Goal: Transaction & Acquisition: Purchase product/service

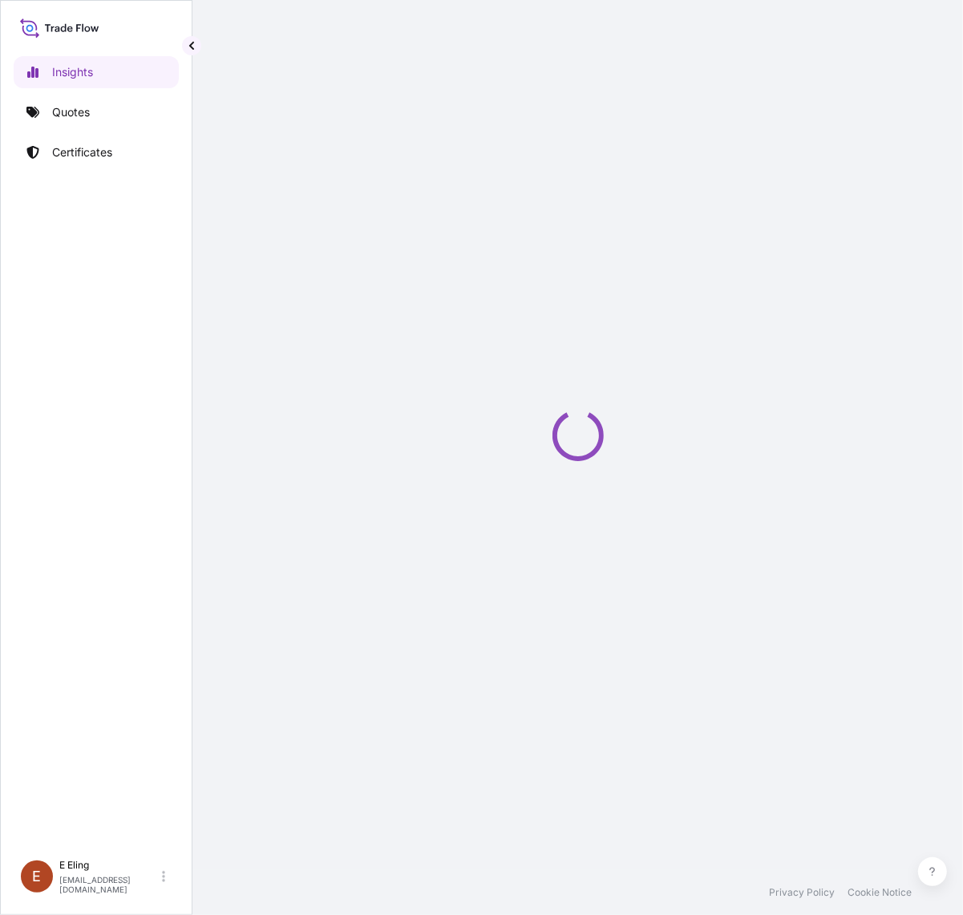
select select "2025"
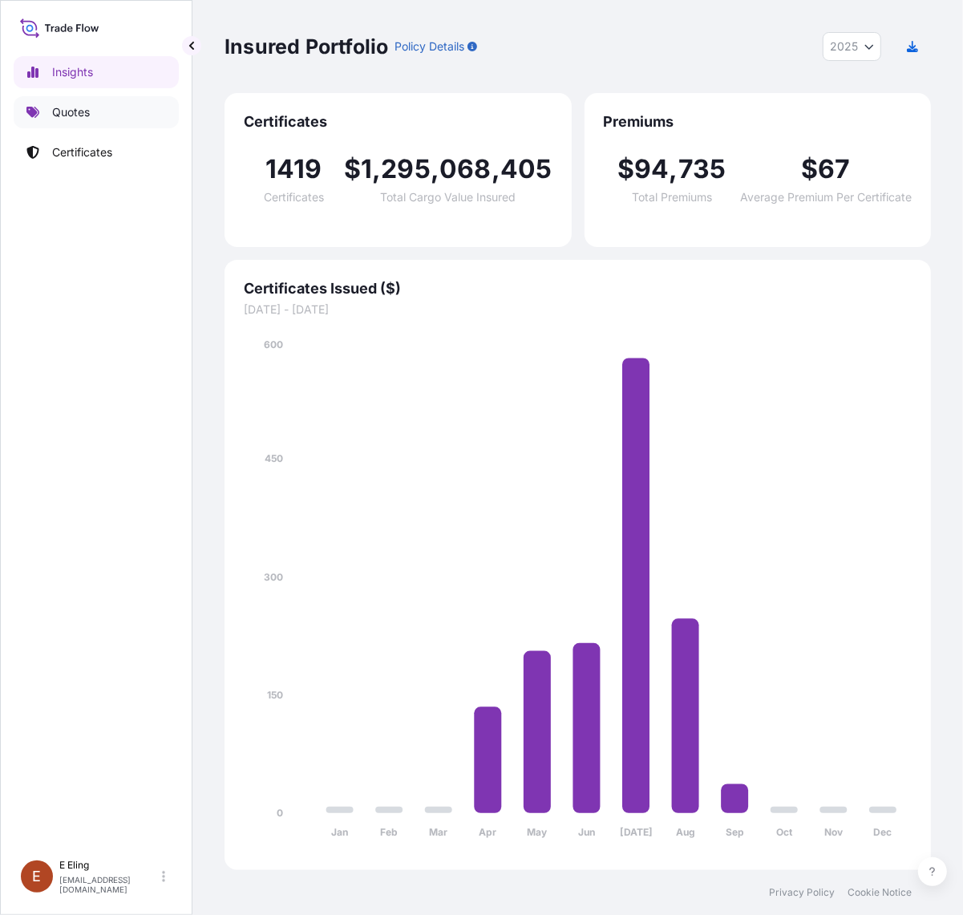
click at [113, 106] on link "Quotes" at bounding box center [96, 112] width 165 height 32
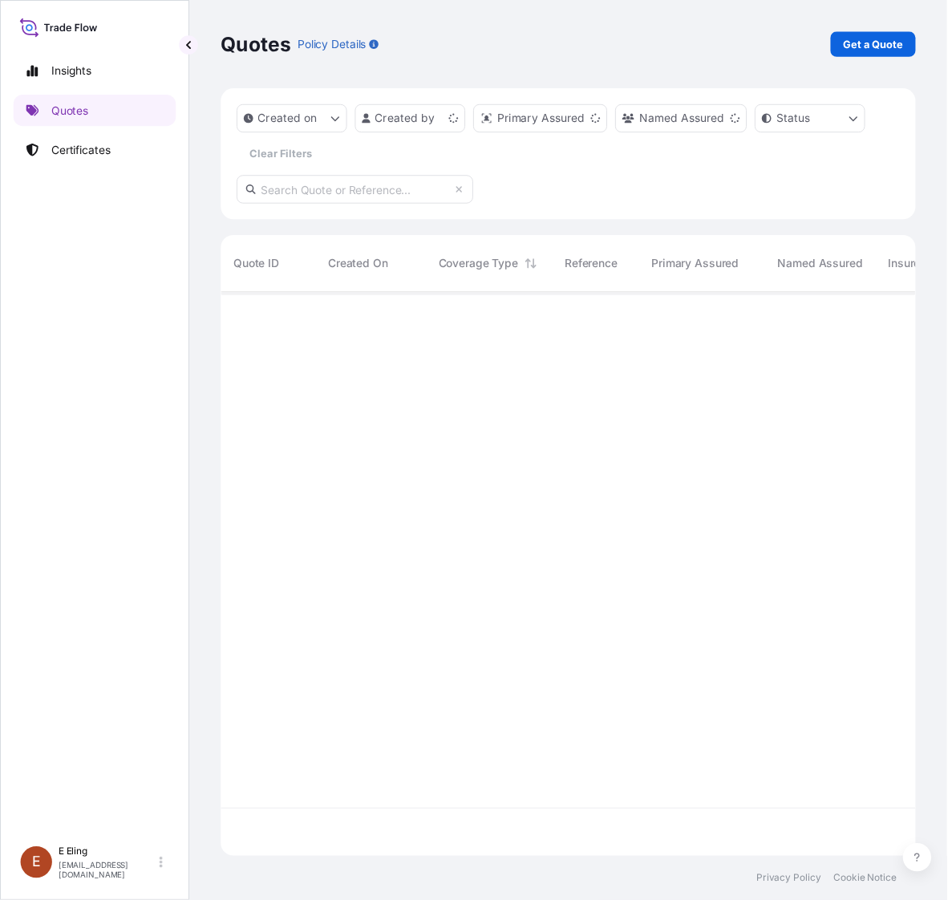
scroll to position [567, 691]
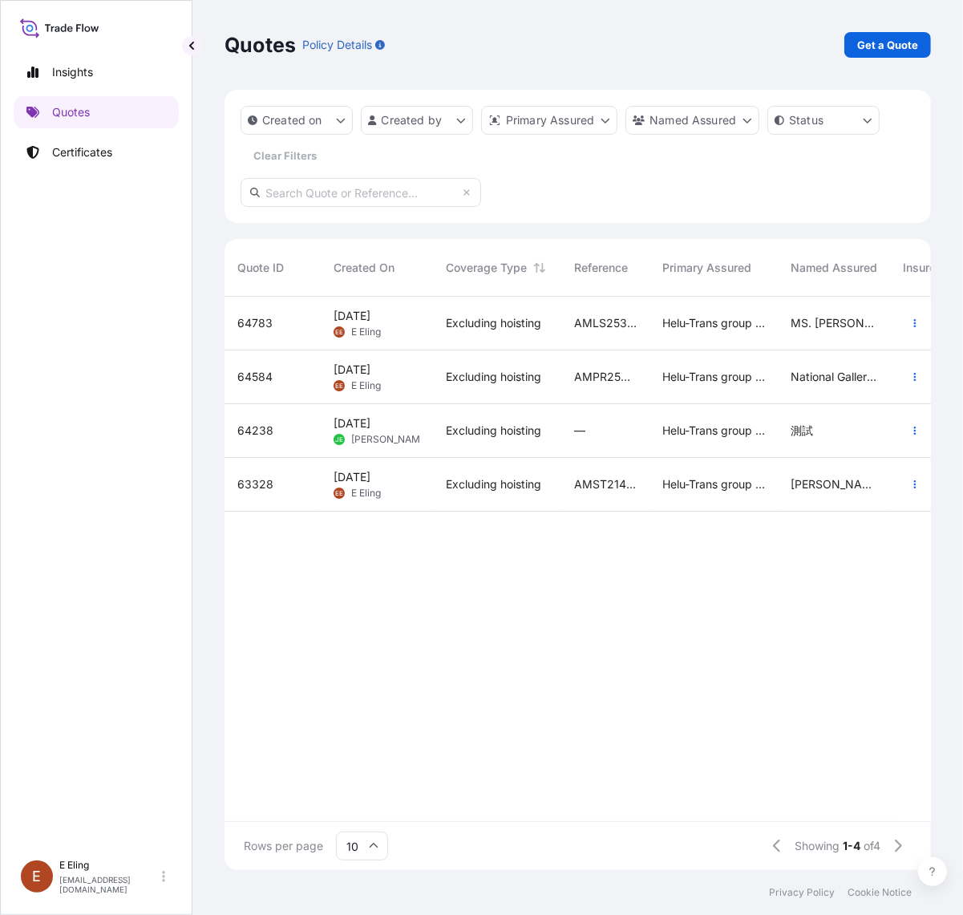
click at [782, 331] on div "MS. [PERSON_NAME] (AMLS253528JSCW)" at bounding box center [834, 324] width 112 height 54
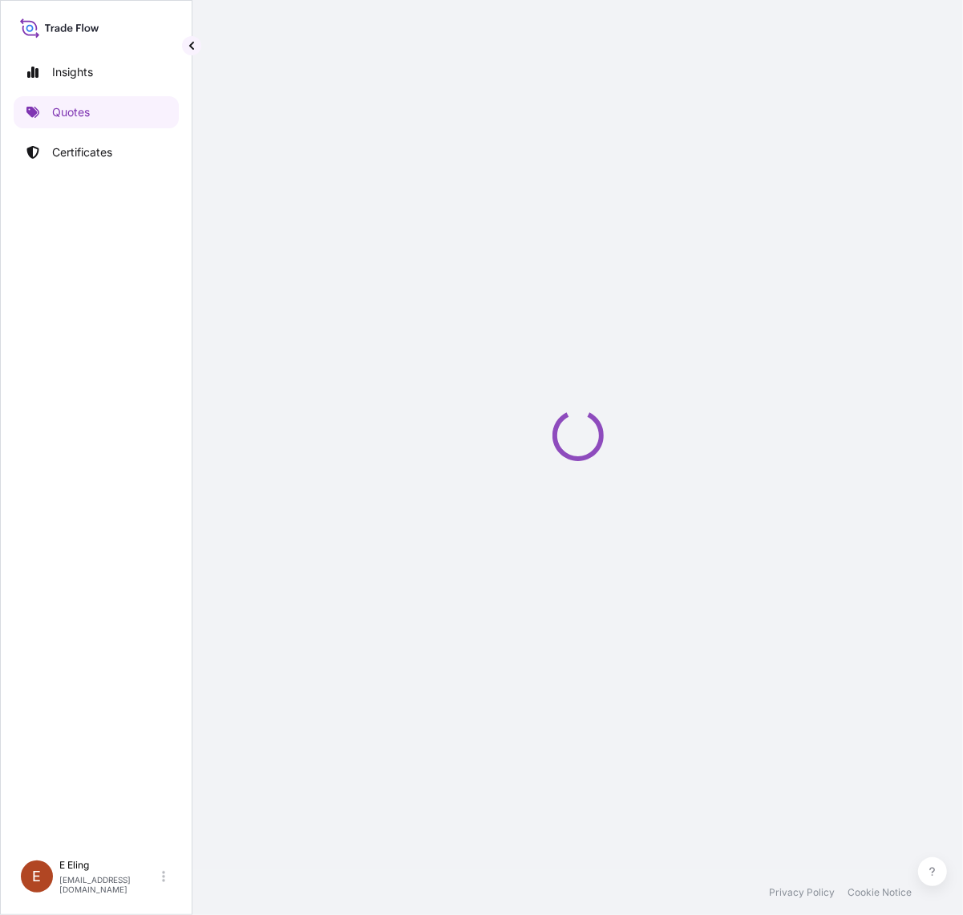
select select "LAND"
select select "Transit"
select select "[GEOGRAPHIC_DATA]"
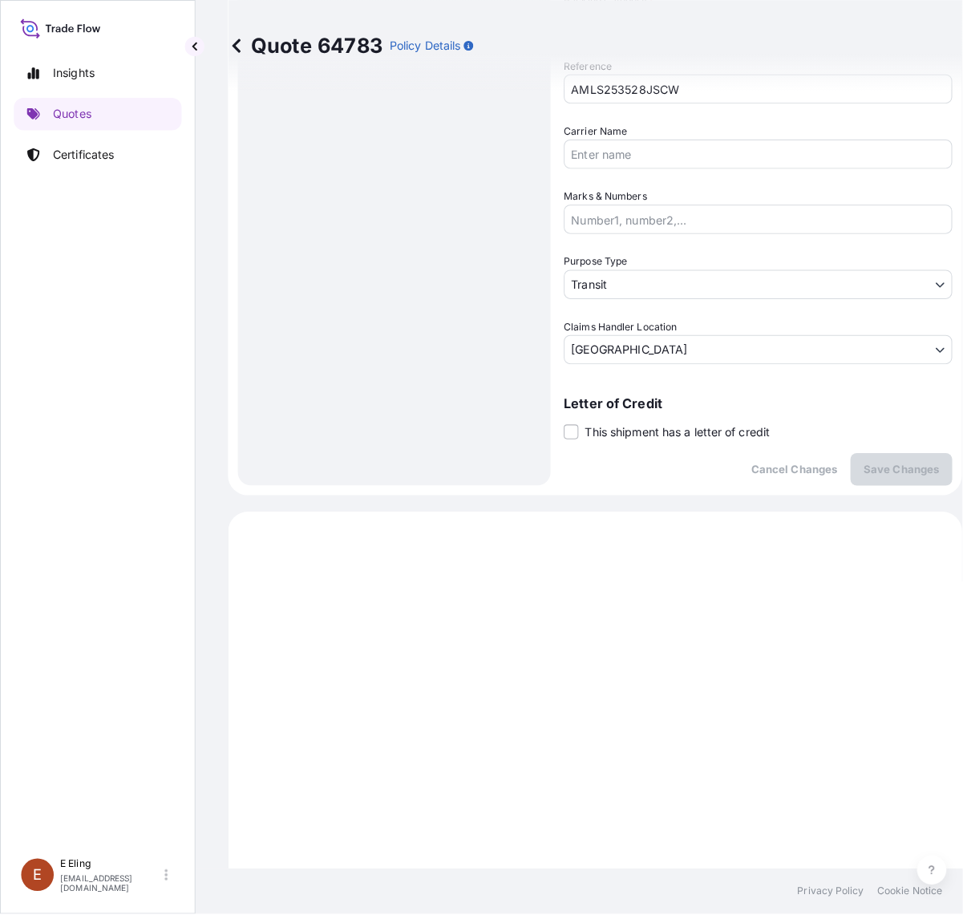
scroll to position [301, 0]
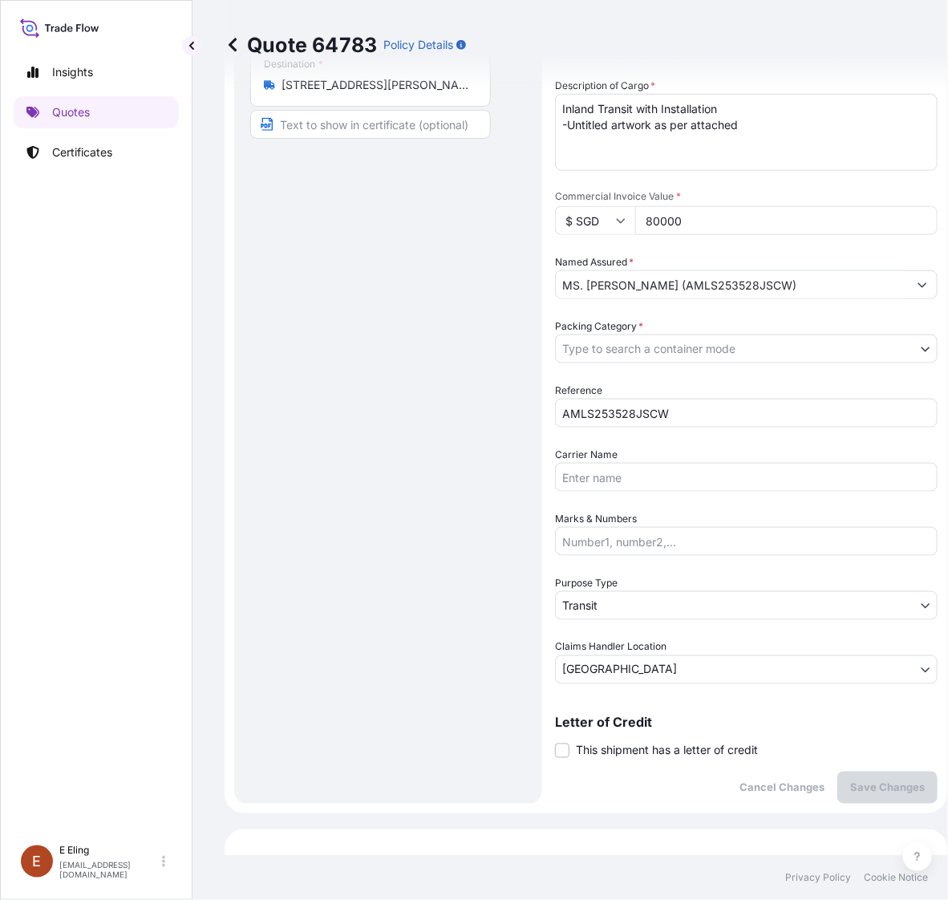
click at [226, 42] on icon at bounding box center [232, 45] width 16 height 16
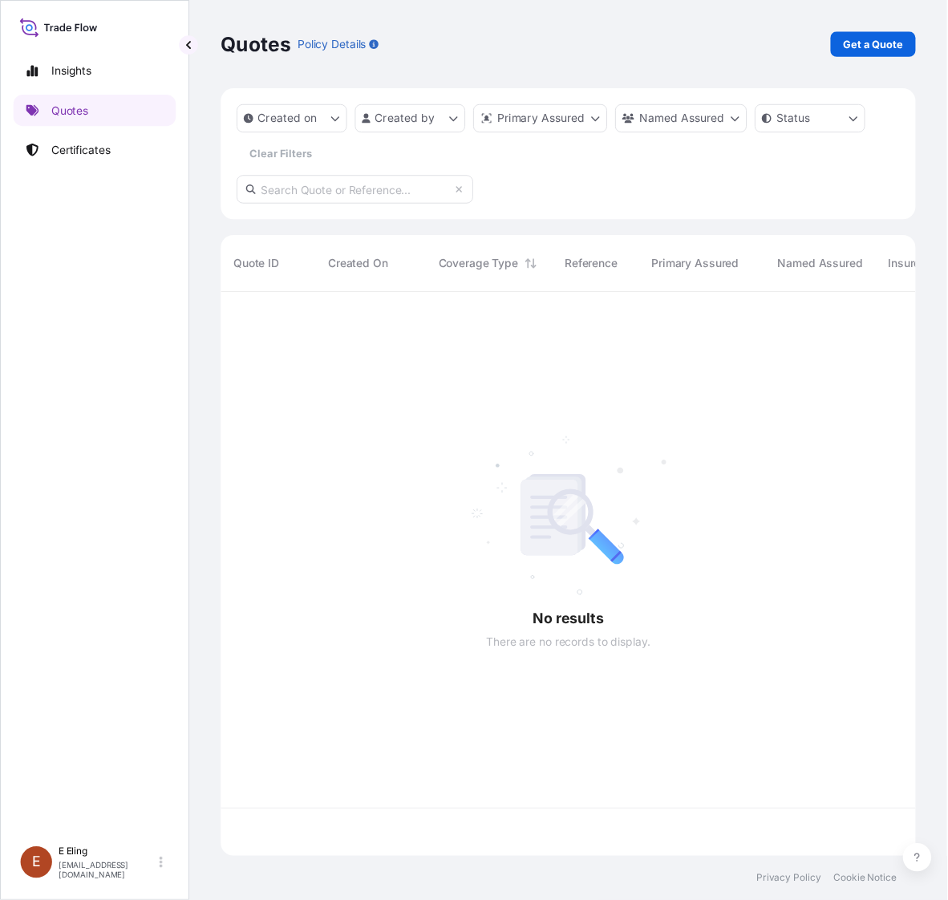
scroll to position [567, 691]
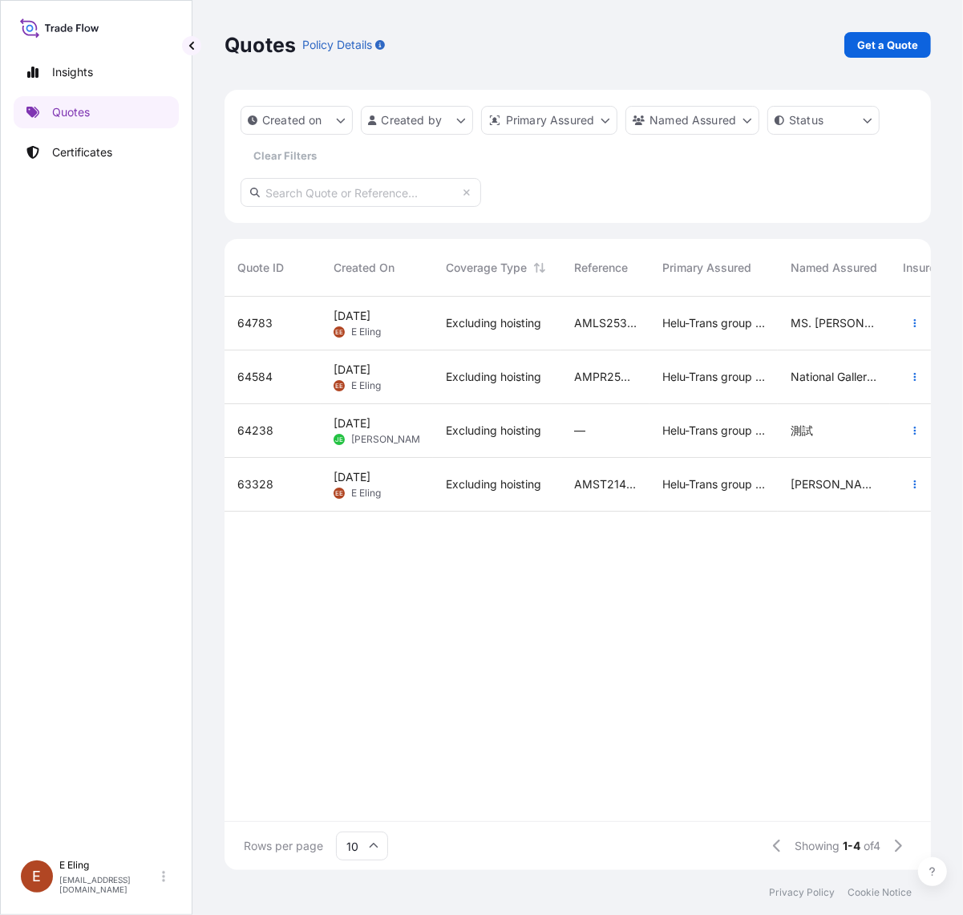
click at [800, 394] on div "National Gallery [GEOGRAPHIC_DATA] (AMPR253302KTJS-03)" at bounding box center [834, 377] width 112 height 54
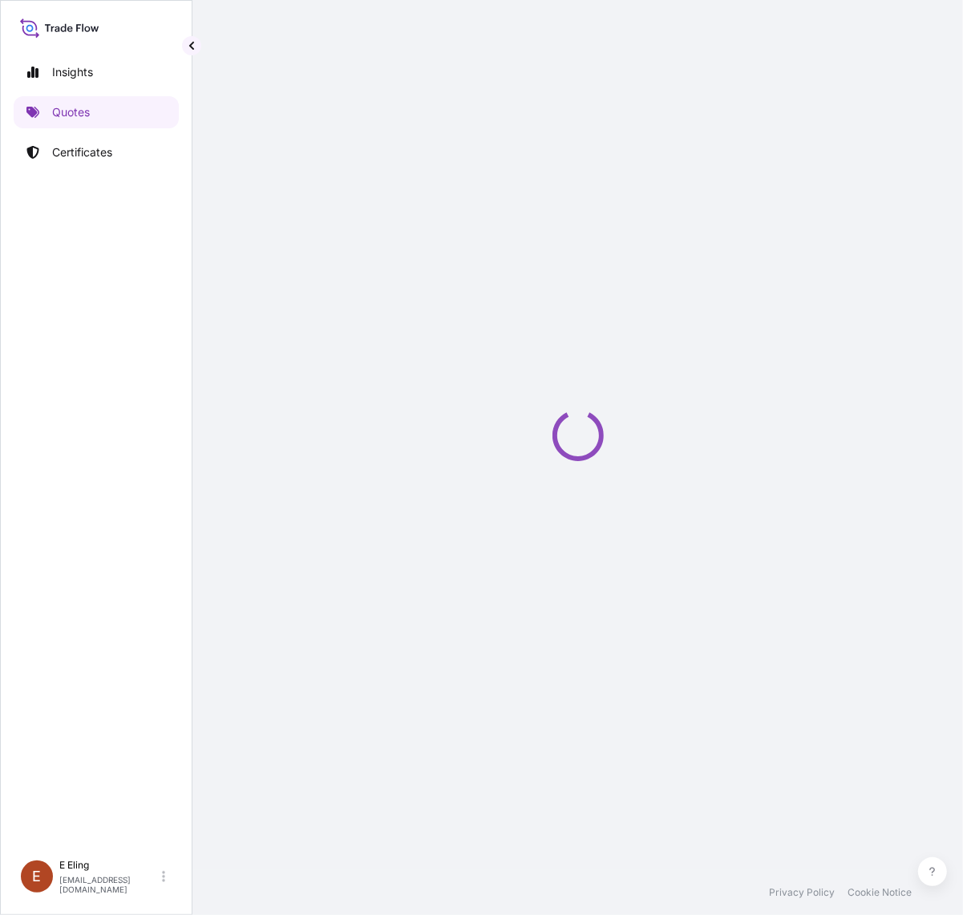
select select "Road / [GEOGRAPHIC_DATA]"
select select "AIR"
select select "Road / [GEOGRAPHIC_DATA]"
select select "Transit"
select select "[GEOGRAPHIC_DATA]"
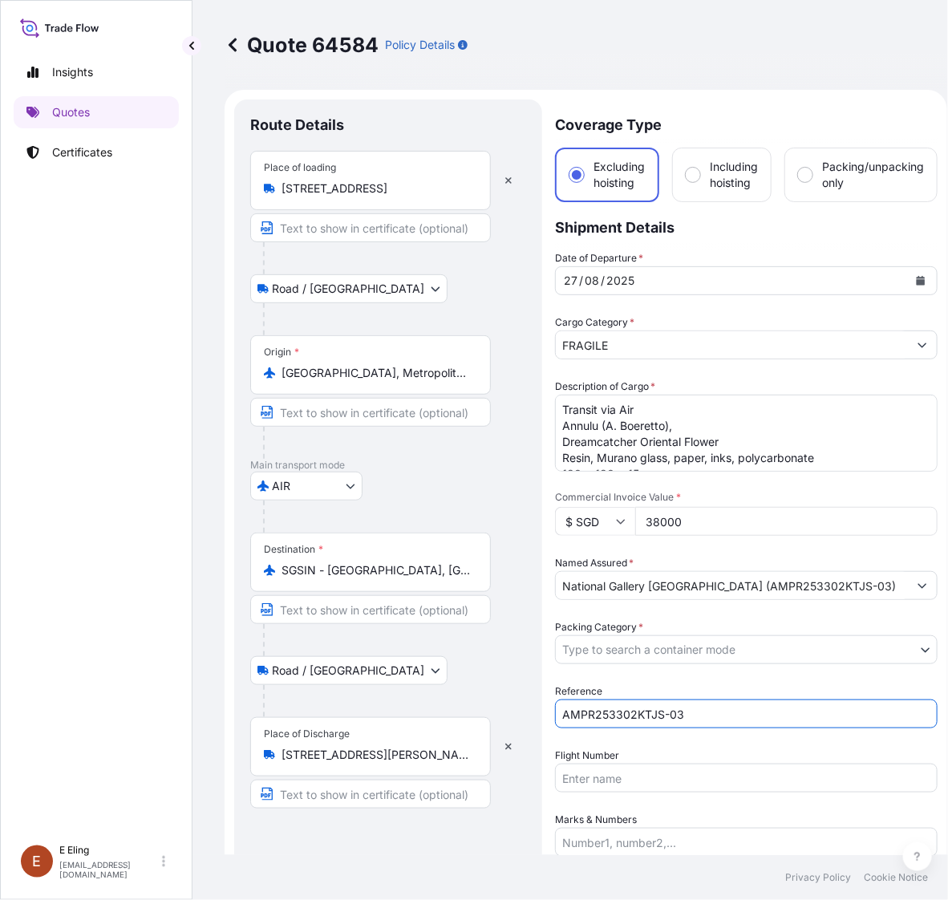
click at [706, 718] on input "AMPR253302KTJS-03" at bounding box center [746, 713] width 382 height 29
click at [233, 50] on icon at bounding box center [232, 45] width 16 height 16
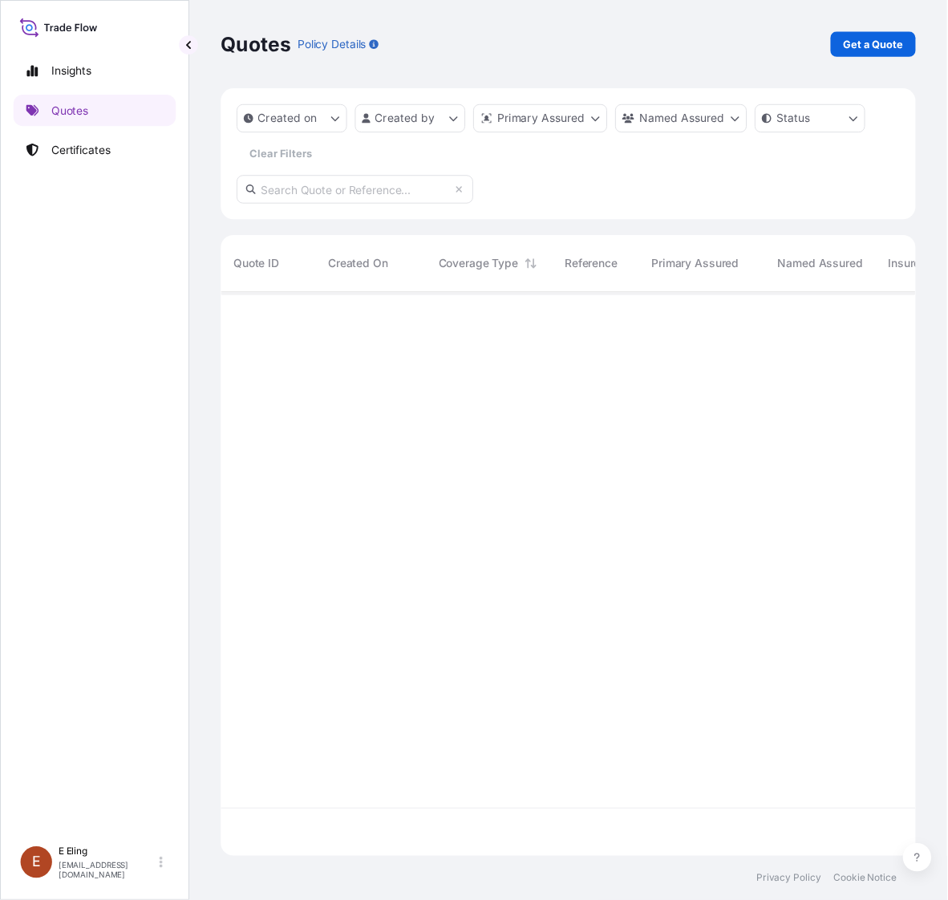
scroll to position [567, 691]
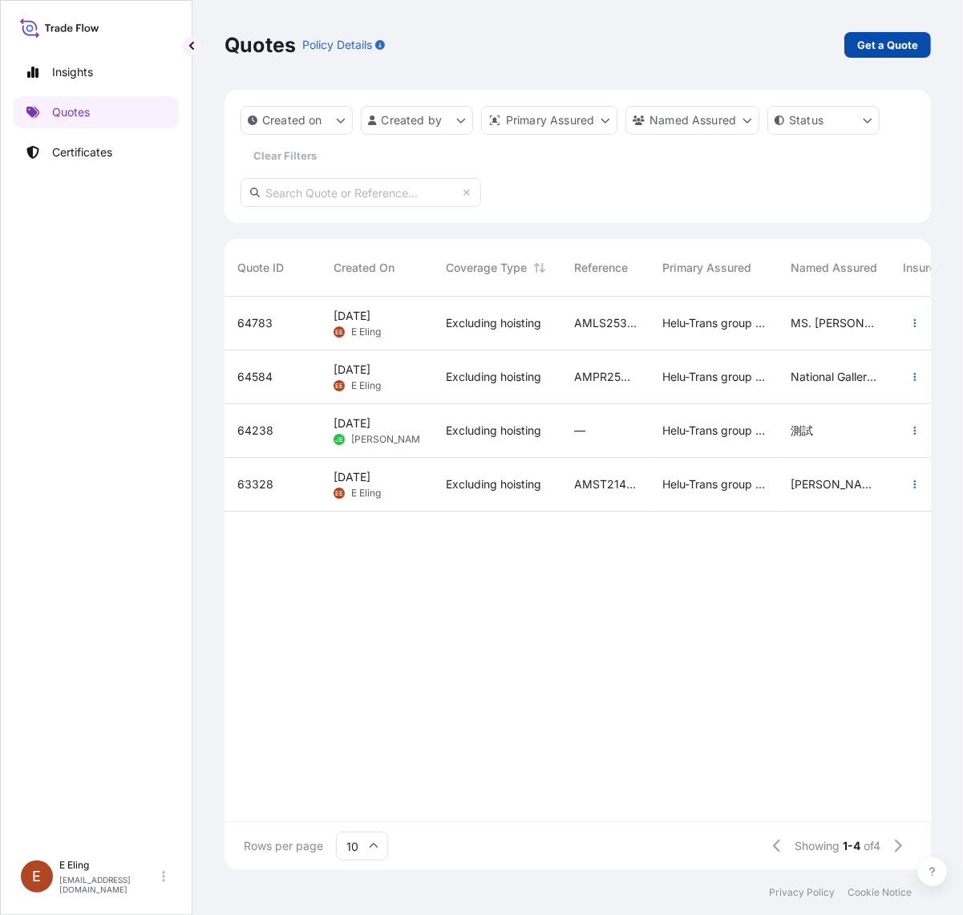
click at [851, 50] on link "Get a Quote" at bounding box center [887, 45] width 87 height 26
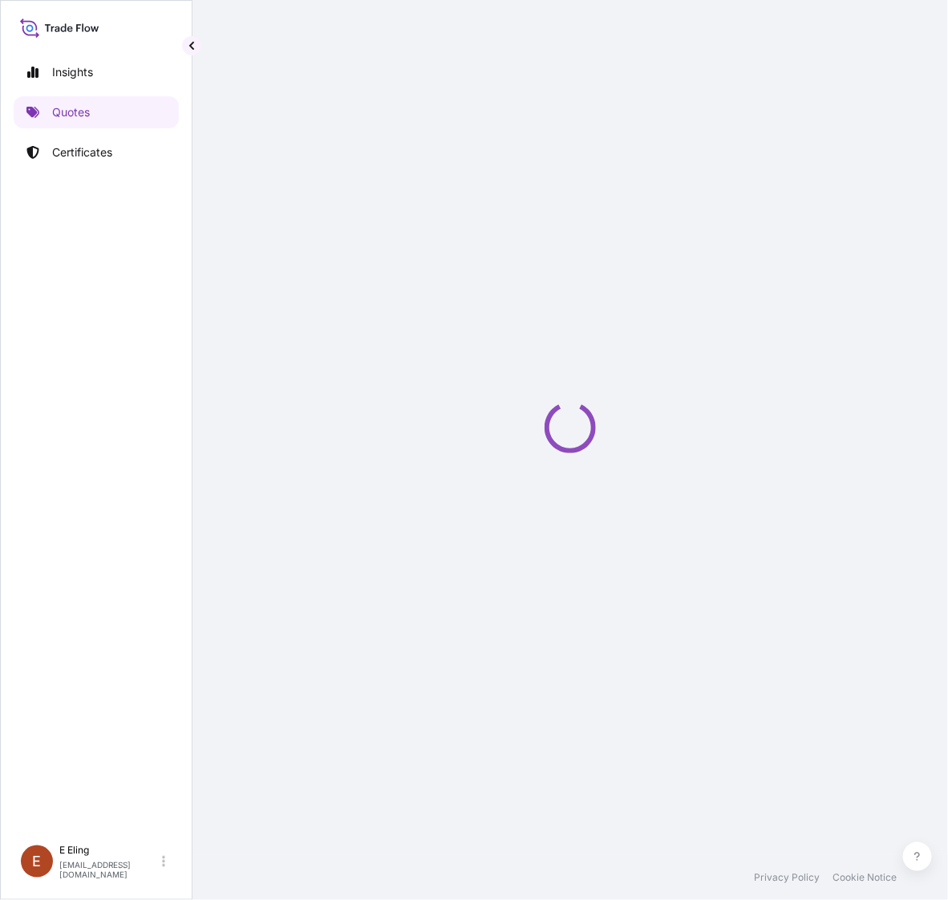
select select "AIR"
select select "27"
select select "Transit"
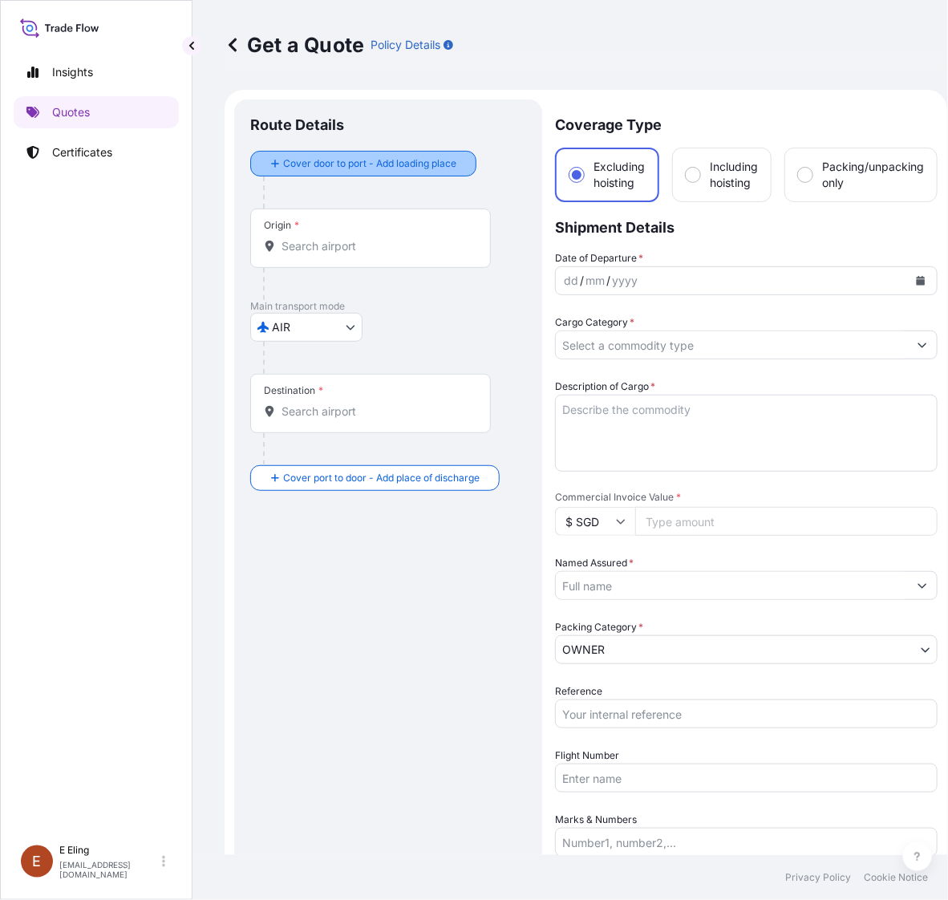
scroll to position [26, 0]
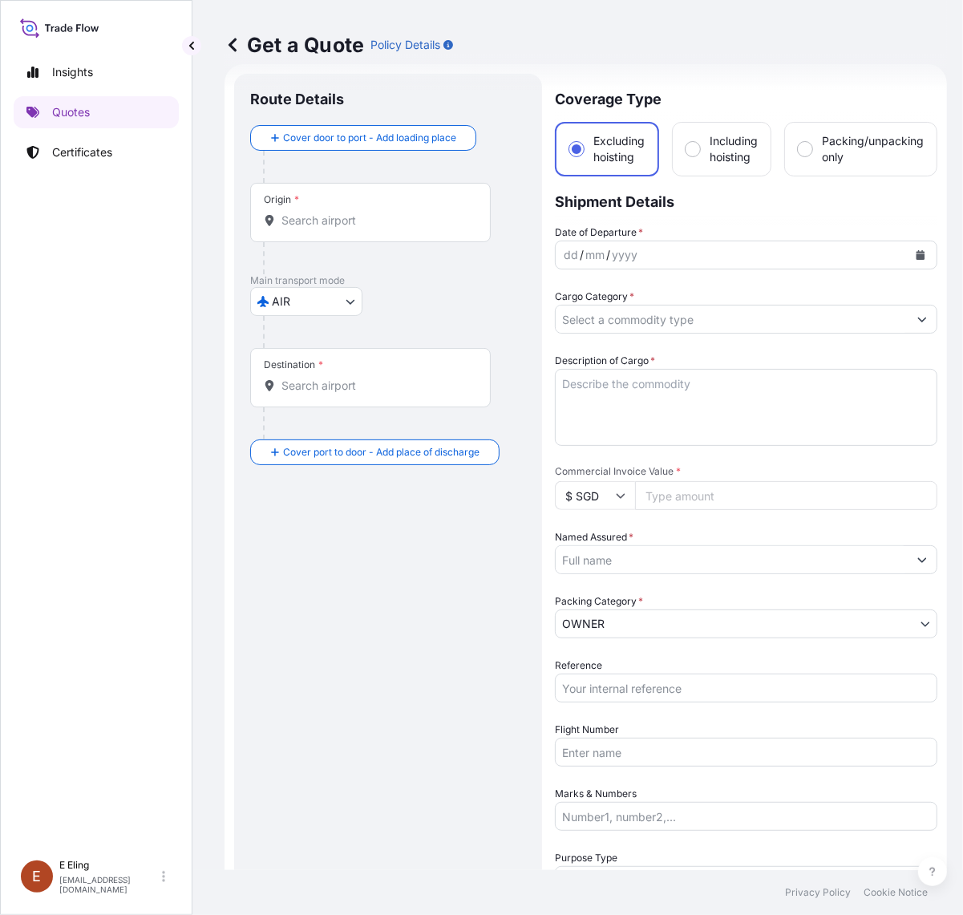
click at [341, 297] on body "Insights Quotes Certificates [PERSON_NAME] [EMAIL_ADDRESS][DOMAIN_NAME] Get a Q…" at bounding box center [481, 457] width 963 height 915
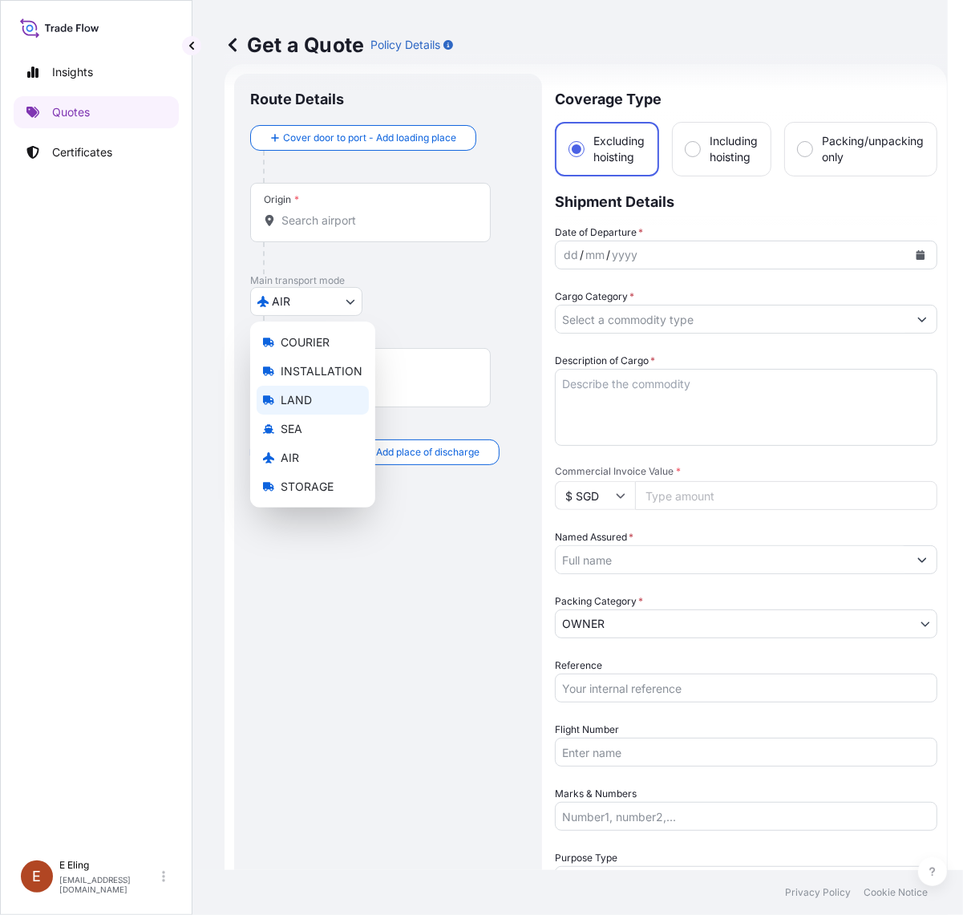
click at [323, 397] on div "LAND" at bounding box center [313, 400] width 112 height 29
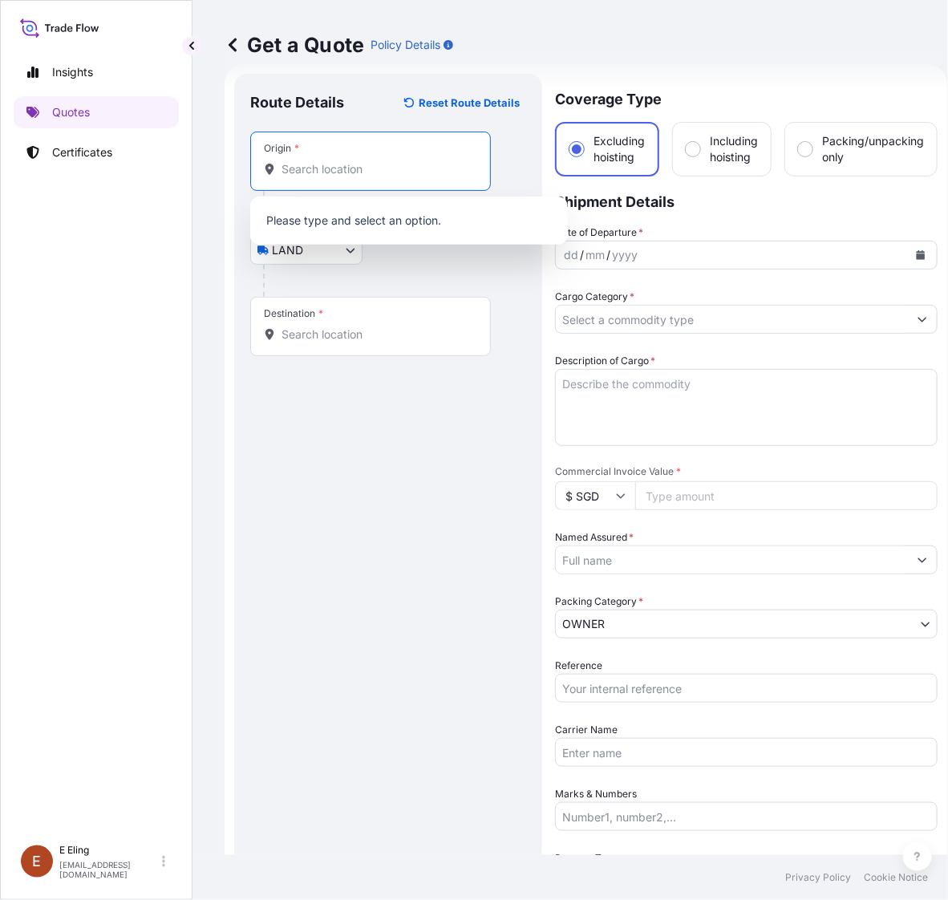
click at [331, 172] on input "Origin *" at bounding box center [375, 169] width 189 height 16
click at [303, 171] on input "Origin * Please select an origin" at bounding box center [375, 169] width 189 height 16
paste input "[STREET_ADDRESS]"
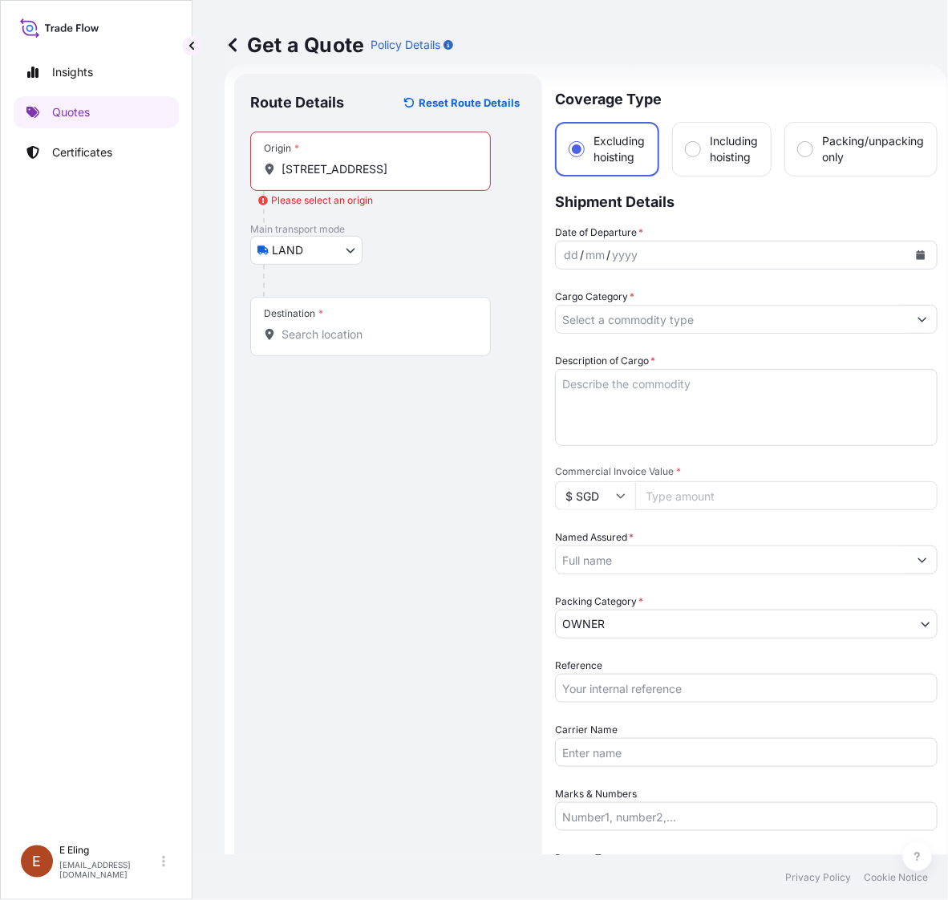
click at [434, 168] on input "[STREET_ADDRESS]" at bounding box center [375, 169] width 189 height 16
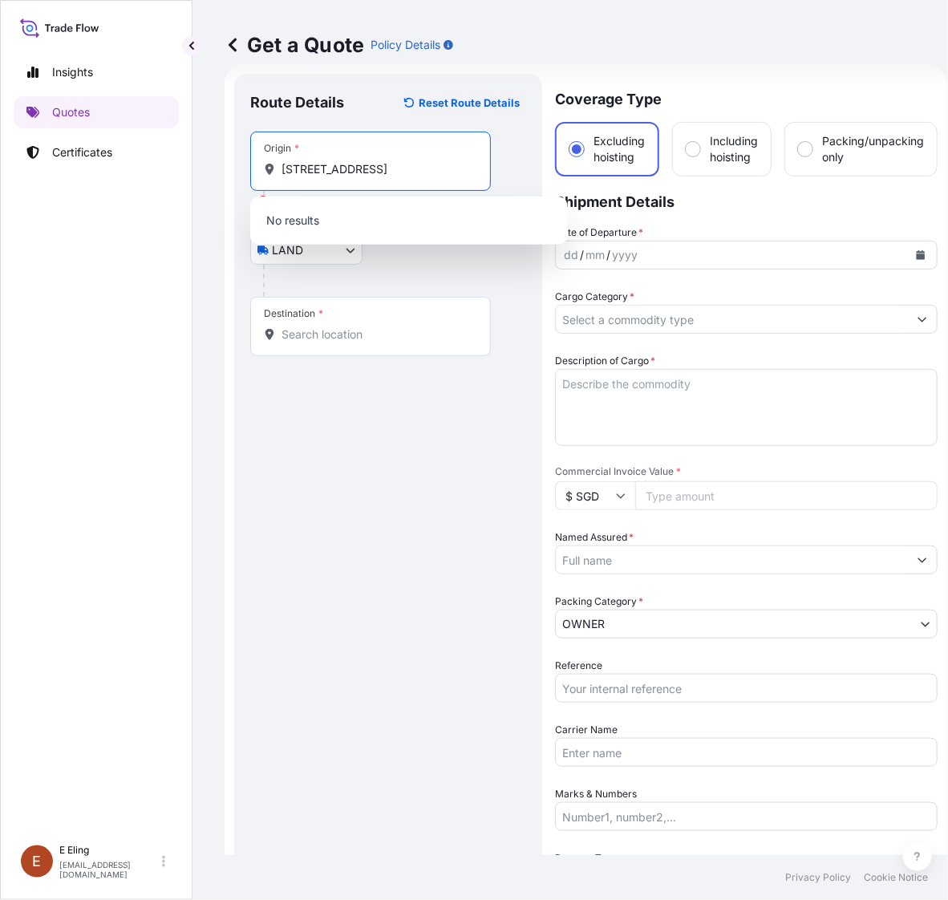
click at [433, 169] on input "[STREET_ADDRESS]" at bounding box center [375, 169] width 189 height 16
click at [433, 168] on input "[STREET_ADDRESS]" at bounding box center [375, 169] width 189 height 16
paste input "3"
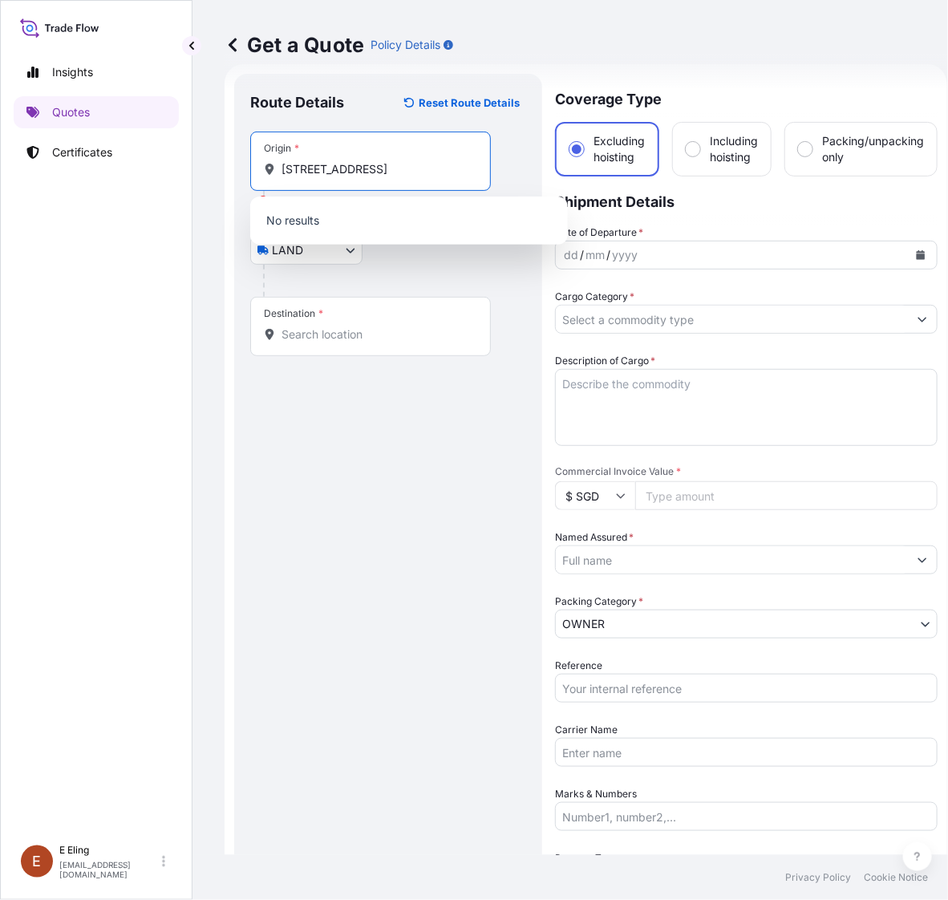
scroll to position [0, 104]
click at [427, 353] on div "Destination *" at bounding box center [370, 326] width 241 height 59
click at [427, 342] on input "Destination *" at bounding box center [375, 334] width 189 height 16
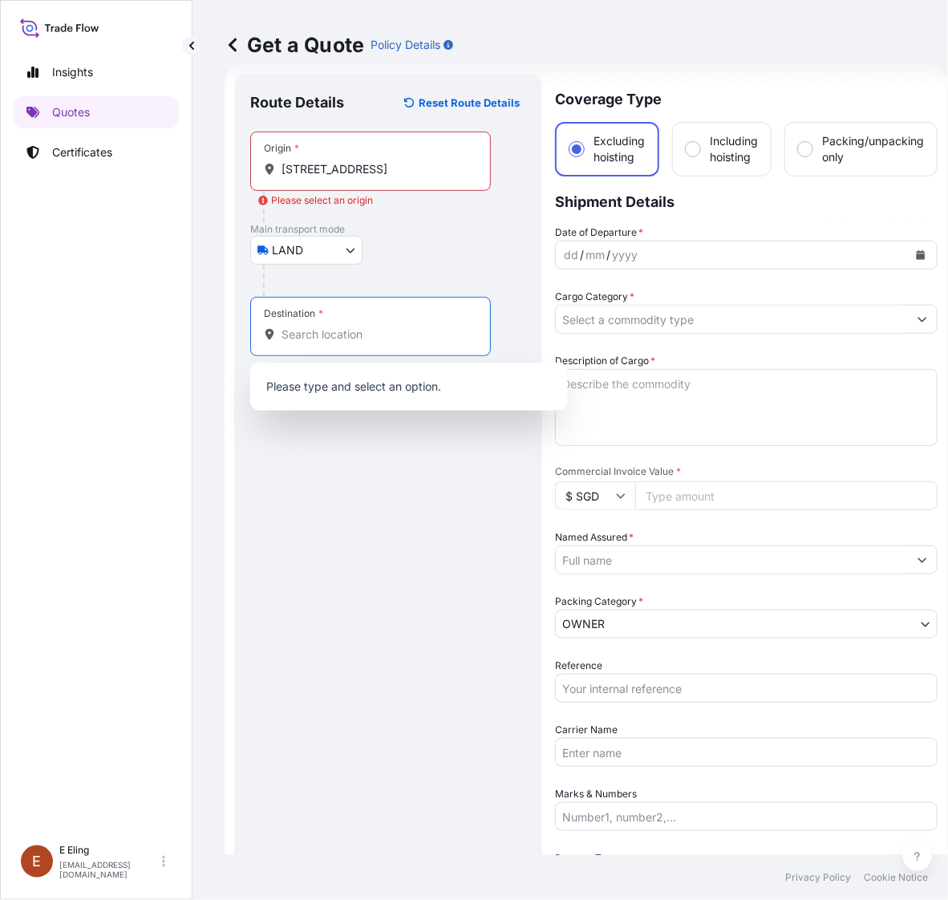
click at [401, 165] on input "[STREET_ADDRESS]" at bounding box center [375, 169] width 189 height 16
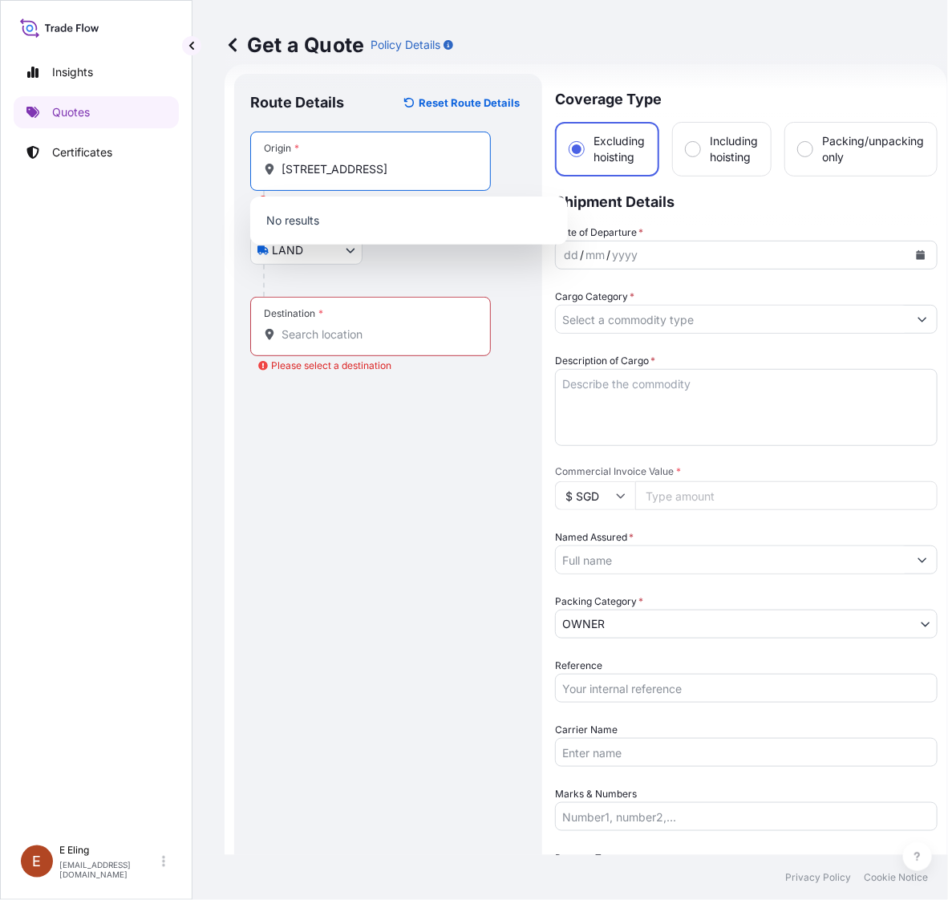
drag, startPoint x: 293, startPoint y: 166, endPoint x: 208, endPoint y: 164, distance: 84.2
click at [209, 164] on div "Get a Quote Policy Details Route Details Reset Route Details Place of loading R…" at bounding box center [585, 427] width 787 height 855
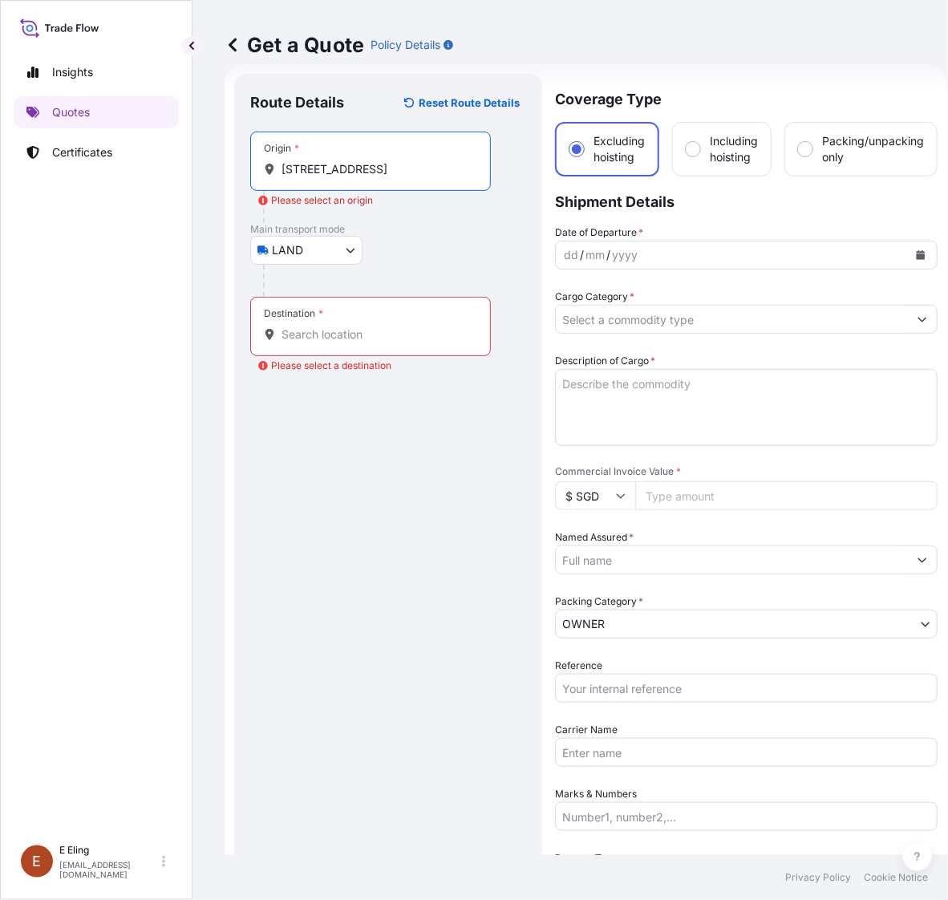
click at [358, 171] on input "[STREET_ADDRESS]" at bounding box center [375, 169] width 189 height 16
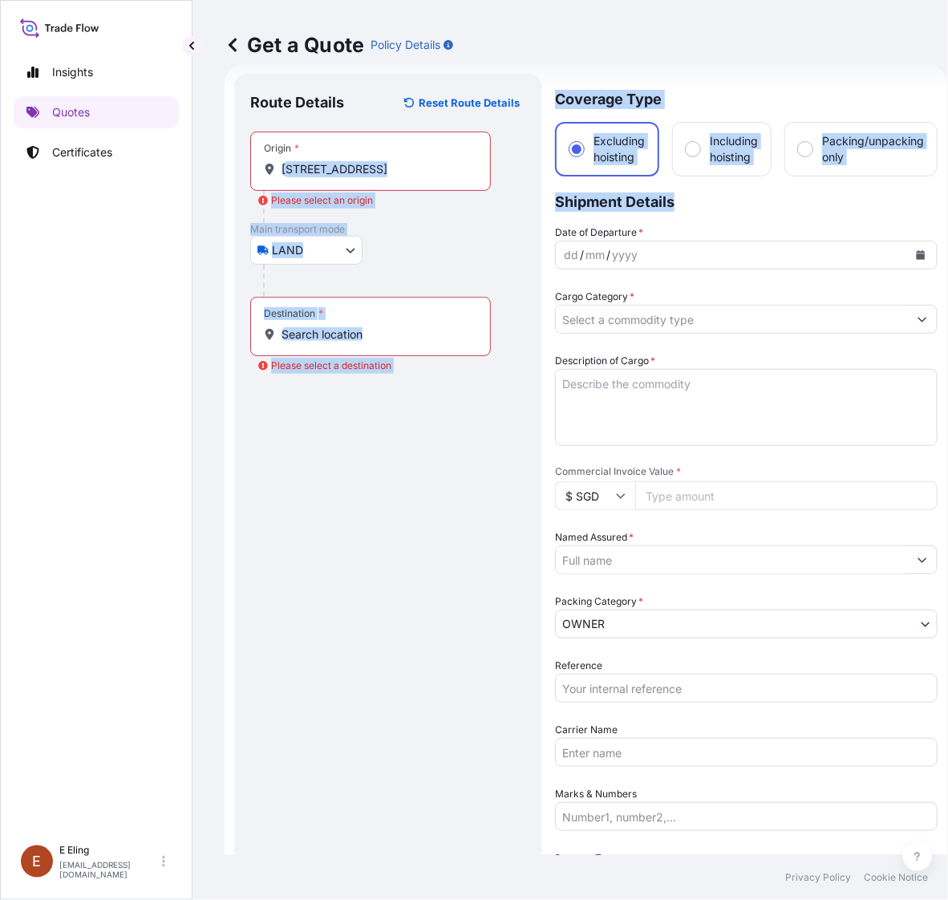
drag, startPoint x: 278, startPoint y: 164, endPoint x: 698, endPoint y: 175, distance: 420.2
click at [698, 175] on form "Route Details Reset Route Details Place of loading Road / Inland Road / Inland …" at bounding box center [585, 576] width 722 height 1024
click at [433, 170] on input "[STREET_ADDRESS]" at bounding box center [375, 169] width 189 height 16
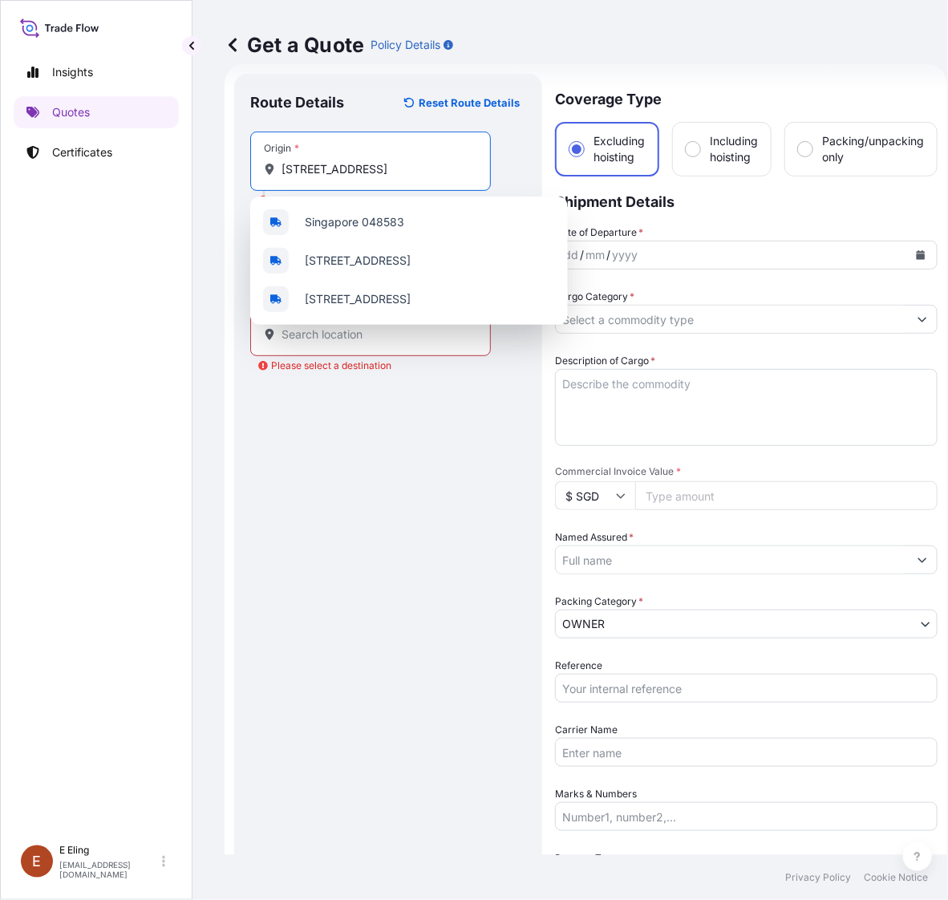
click at [451, 166] on input "[STREET_ADDRESS]" at bounding box center [375, 169] width 189 height 16
paste input "[STREET_ADDRESS],"
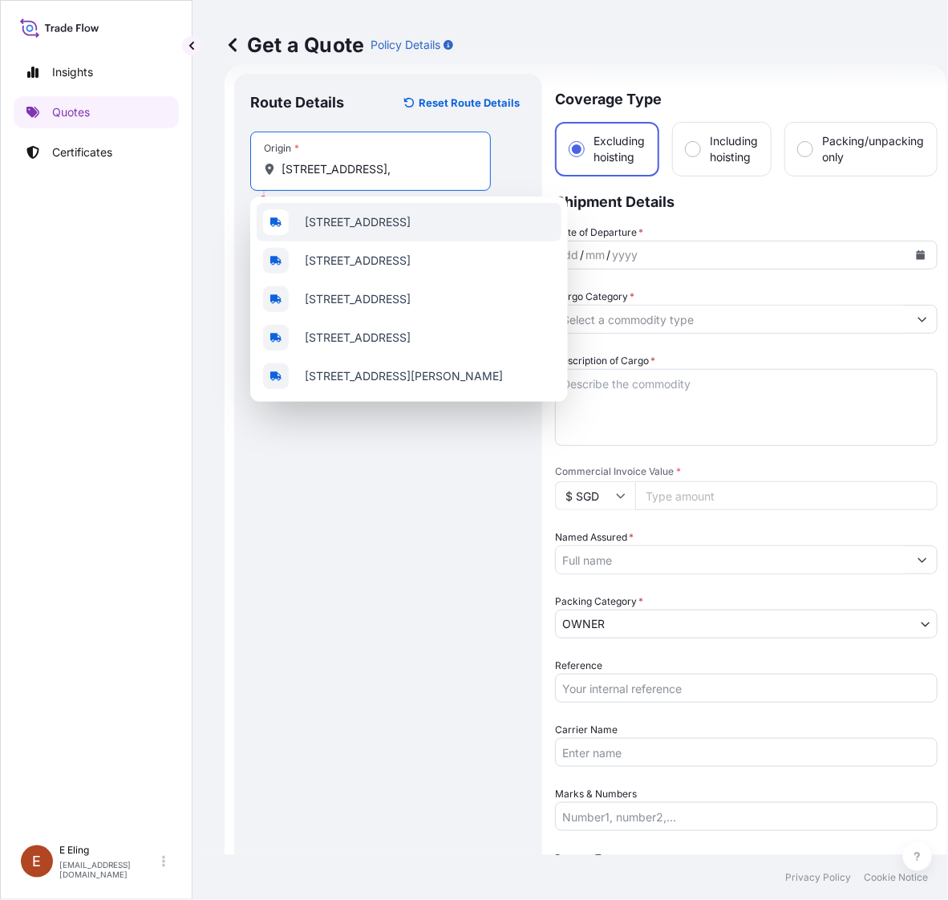
click at [410, 223] on span "[STREET_ADDRESS]" at bounding box center [358, 222] width 106 height 16
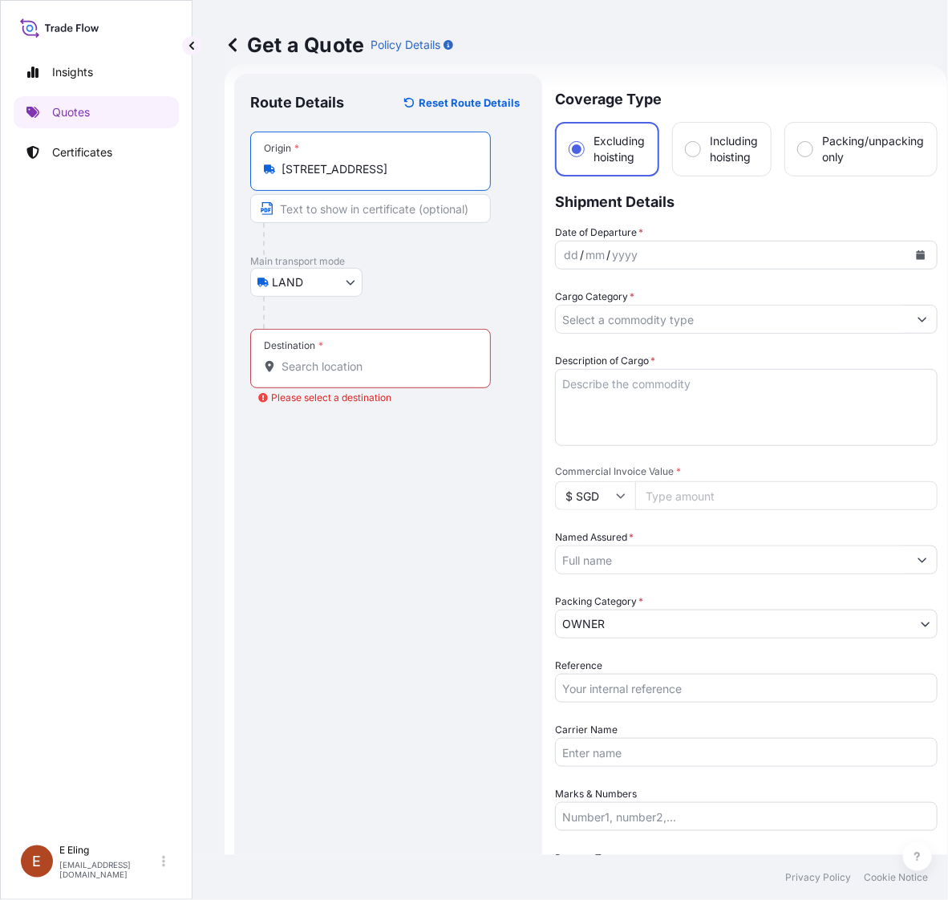
type input "[STREET_ADDRESS]"
click at [413, 378] on div "Destination *" at bounding box center [370, 358] width 241 height 59
click at [413, 374] on input "Destination * Please select a destination" at bounding box center [375, 366] width 189 height 16
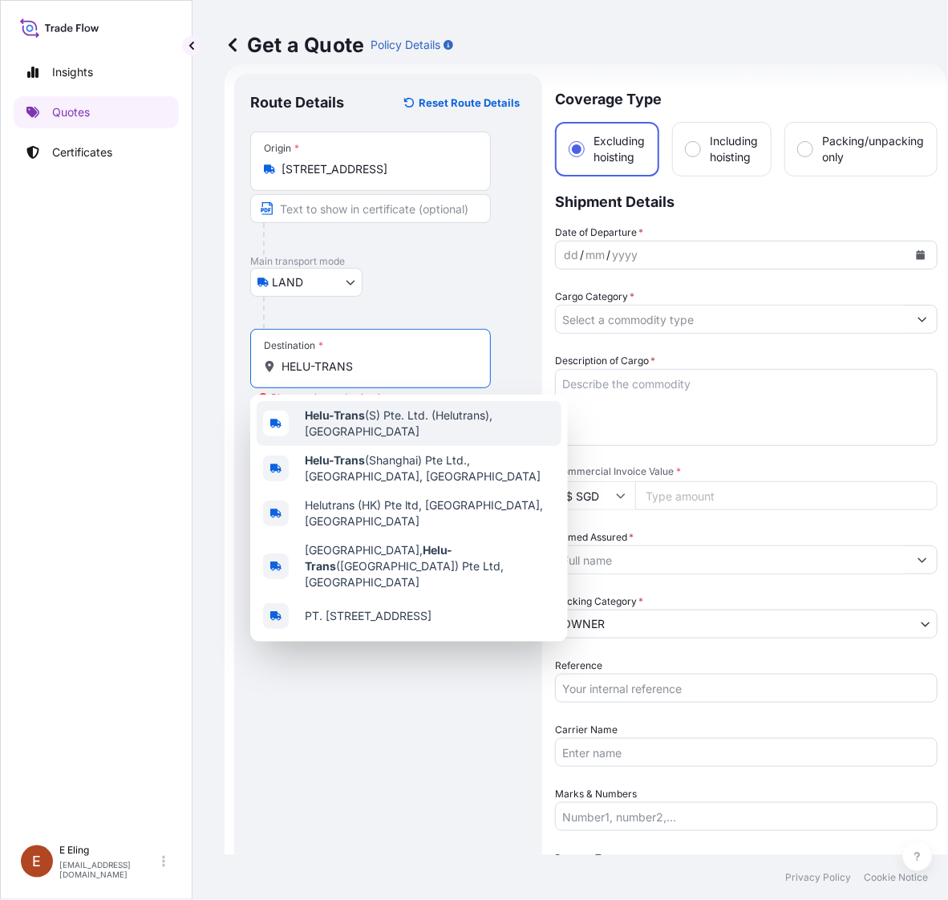
click at [410, 426] on span "Helu-Trans (S) Pte. Ltd. (Helutrans), [GEOGRAPHIC_DATA]" at bounding box center [430, 423] width 250 height 32
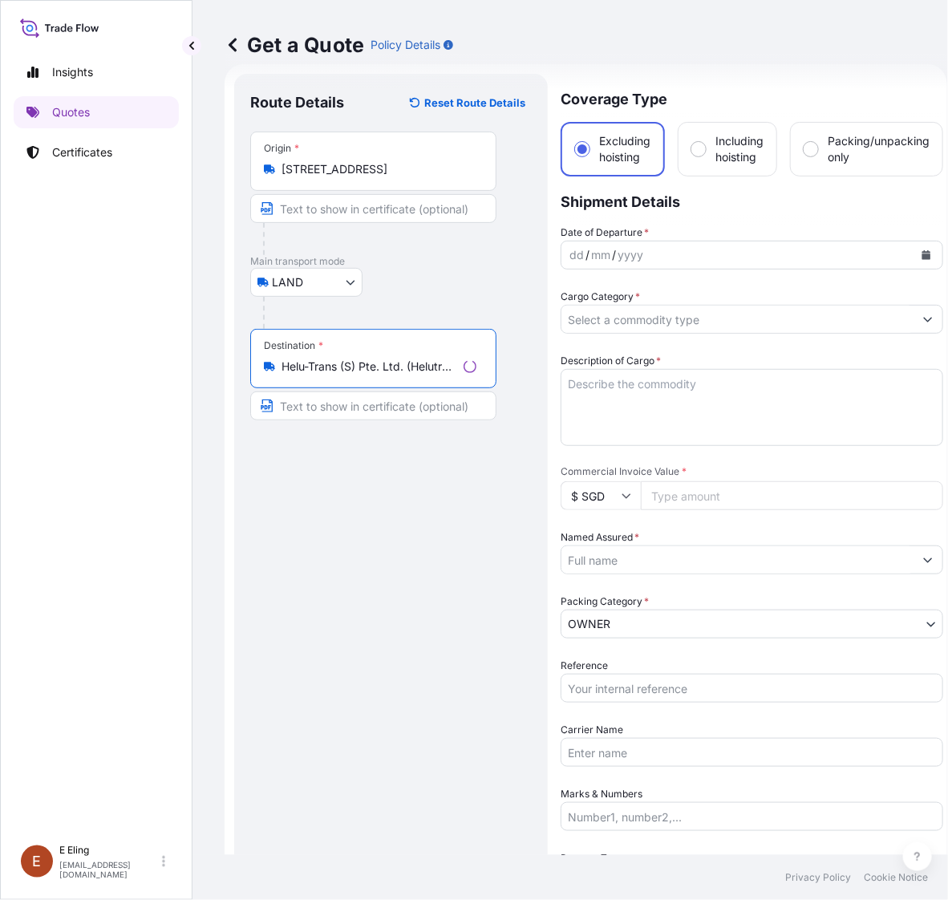
type input "Helu-Trans (S) Pte. Ltd. (Helutrans), [GEOGRAPHIC_DATA]"
click at [921, 251] on icon "Calendar" at bounding box center [926, 255] width 10 height 10
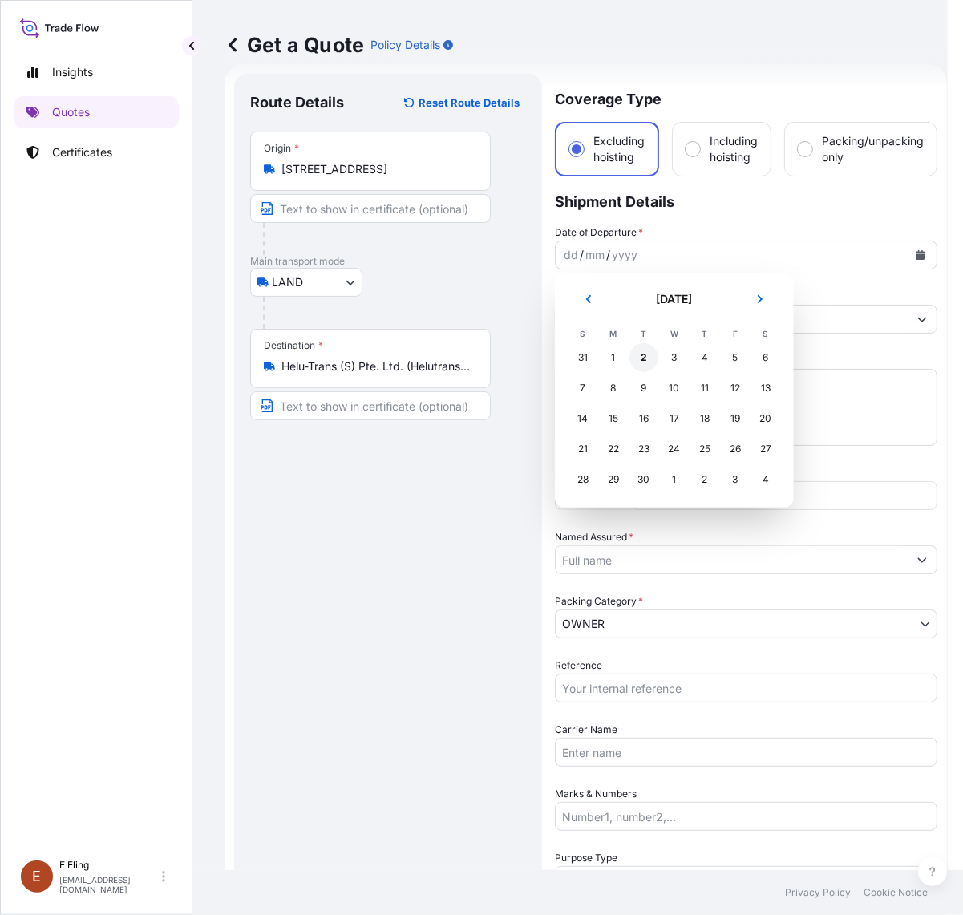
click at [639, 358] on div "2" at bounding box center [643, 357] width 29 height 29
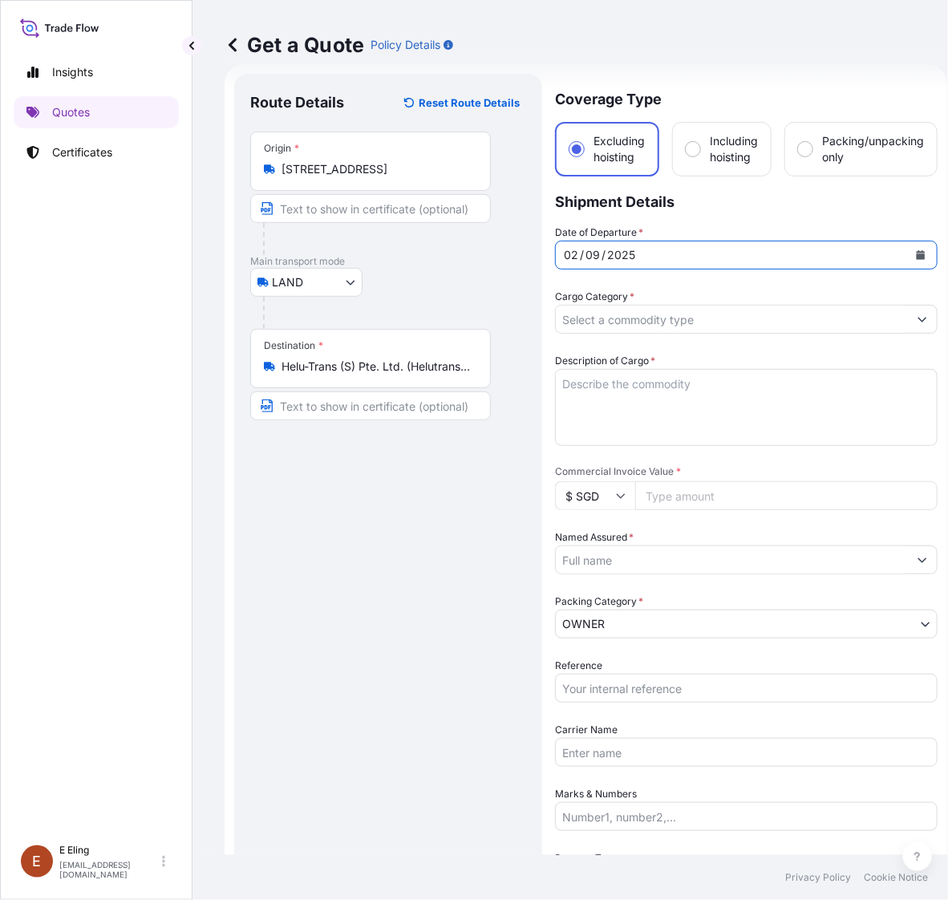
click at [655, 329] on input "Cargo Category *" at bounding box center [732, 319] width 352 height 29
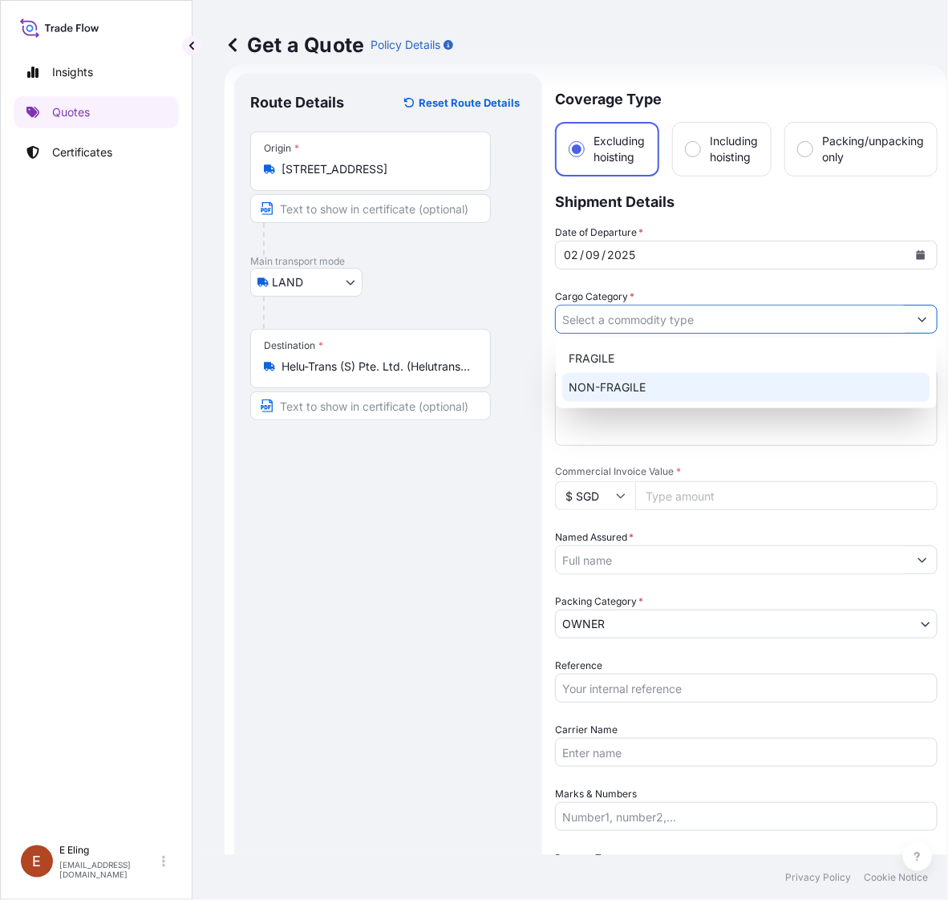
click at [631, 386] on div "FRAGILE NON-FRAGILE" at bounding box center [746, 373] width 368 height 58
type input "NON-FRAGILE"
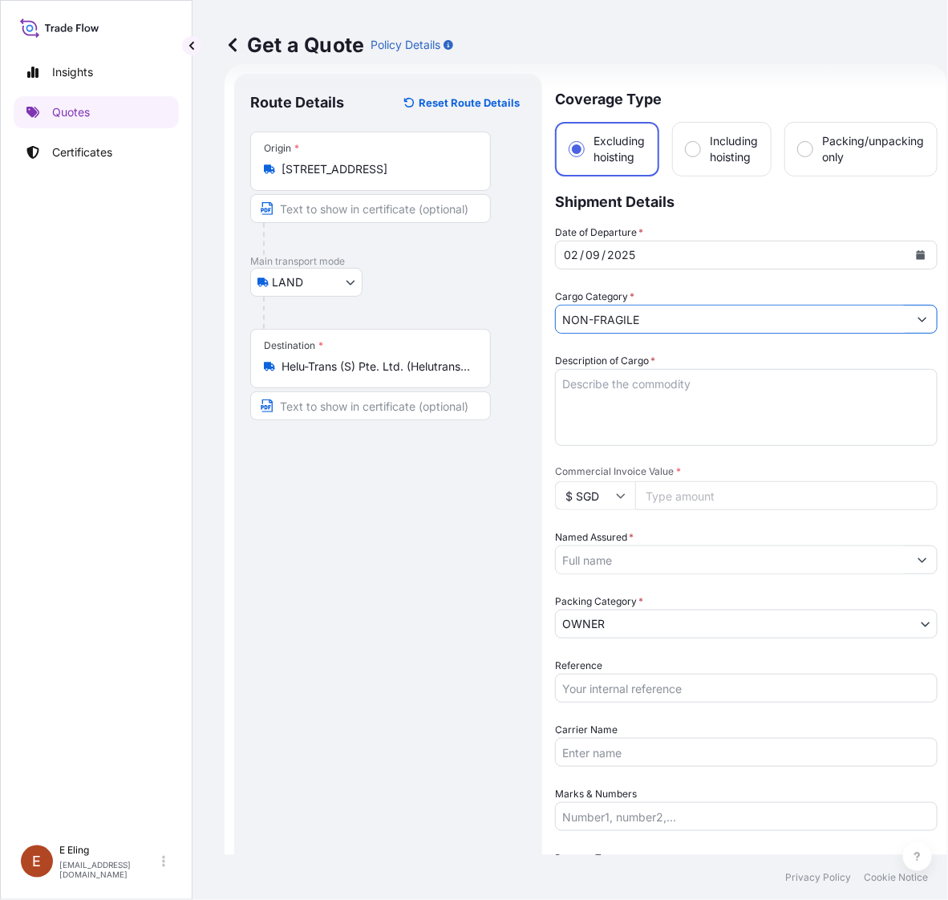
click at [631, 386] on textarea "Description of Cargo *" at bounding box center [746, 407] width 382 height 77
click at [706, 393] on textarea "Inland Transit from" at bounding box center [746, 407] width 382 height 77
paste textarea "[STREET_ADDRESS] to [GEOGRAPHIC_DATA]-Trans facility"
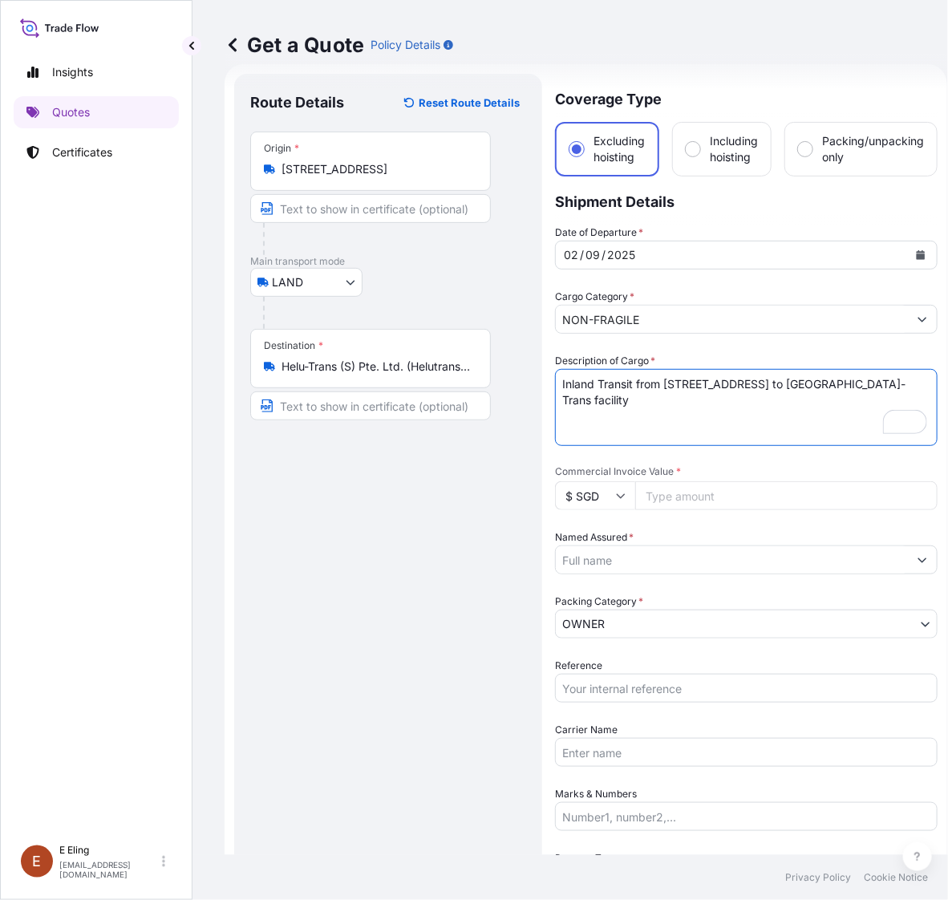
click at [626, 429] on textarea "Inland Transit from [STREET_ADDRESS] to [GEOGRAPHIC_DATA]-Trans facility" at bounding box center [746, 407] width 382 height 77
paste textarea "Morning Times Square by [PERSON_NAME]."
type textarea "Inland Transit from [STREET_ADDRESS] to [GEOGRAPHIC_DATA]-Trans facility Item: …"
click at [675, 503] on input "Commercial Invoice Value *" at bounding box center [786, 495] width 302 height 29
type input "5000"
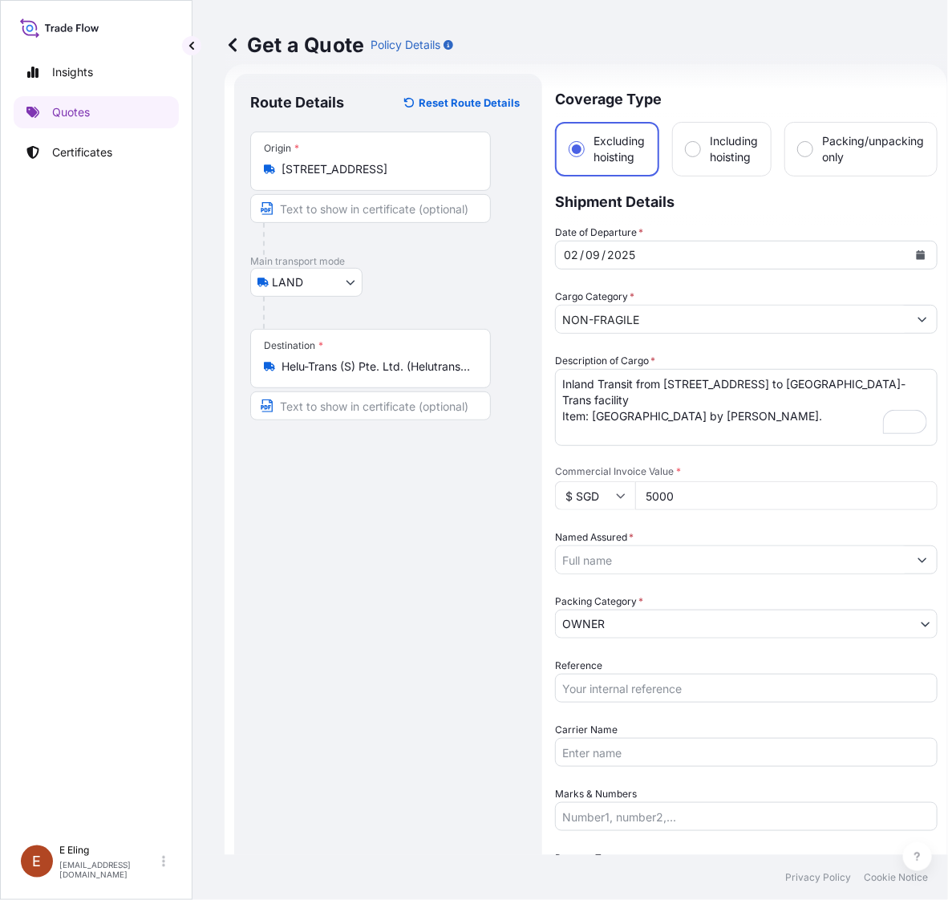
click at [672, 574] on div "Date of Departure * [DATE] Cargo Category * NON-FRAGILE Description of Cargo * …" at bounding box center [746, 591] width 382 height 734
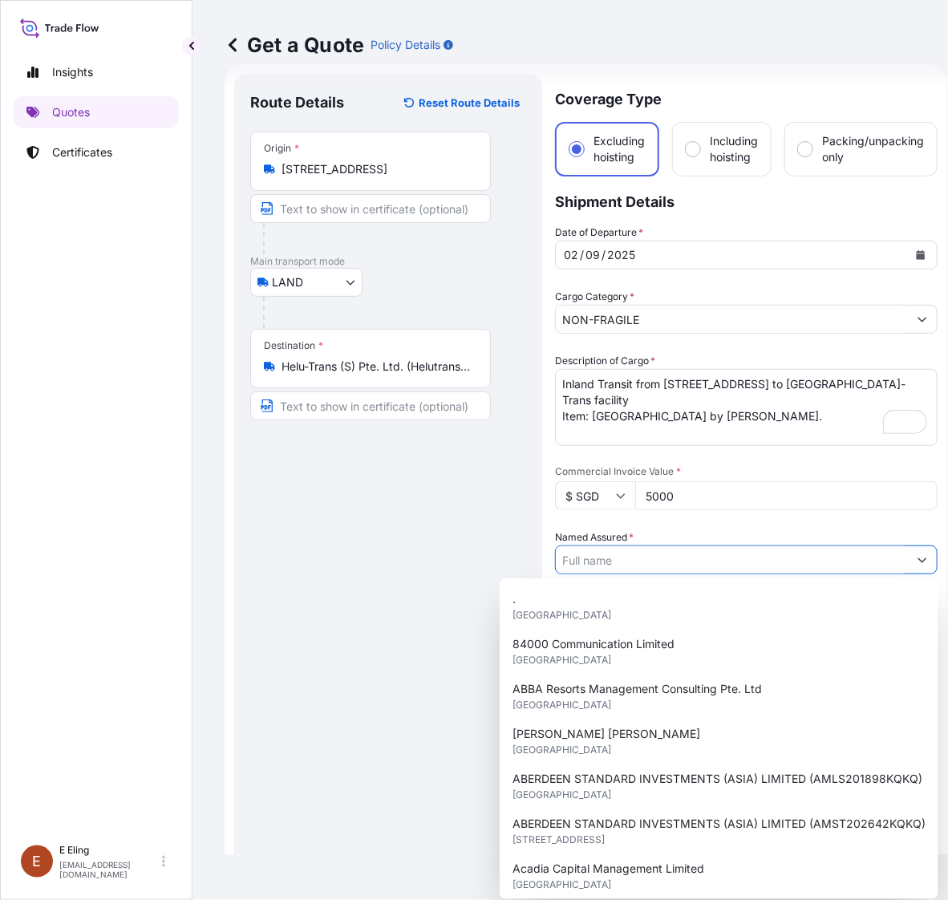
click at [606, 545] on input "Named Assured *" at bounding box center [732, 559] width 352 height 29
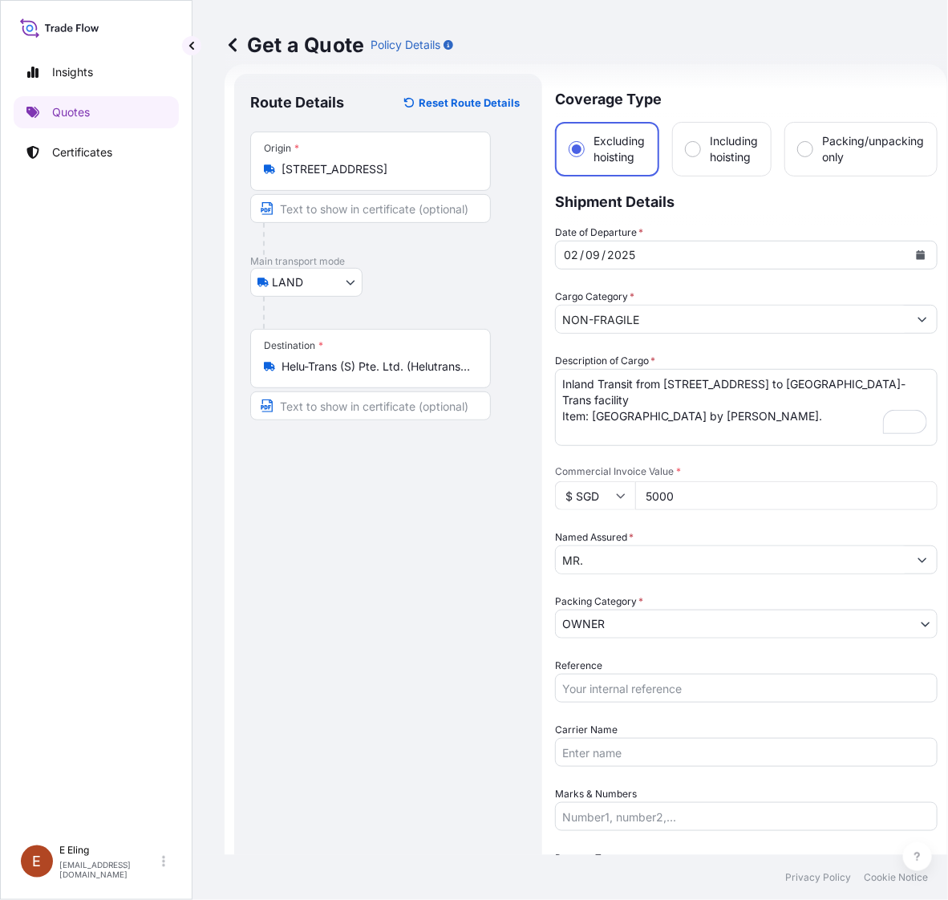
click at [658, 563] on input "MR." at bounding box center [732, 559] width 352 height 29
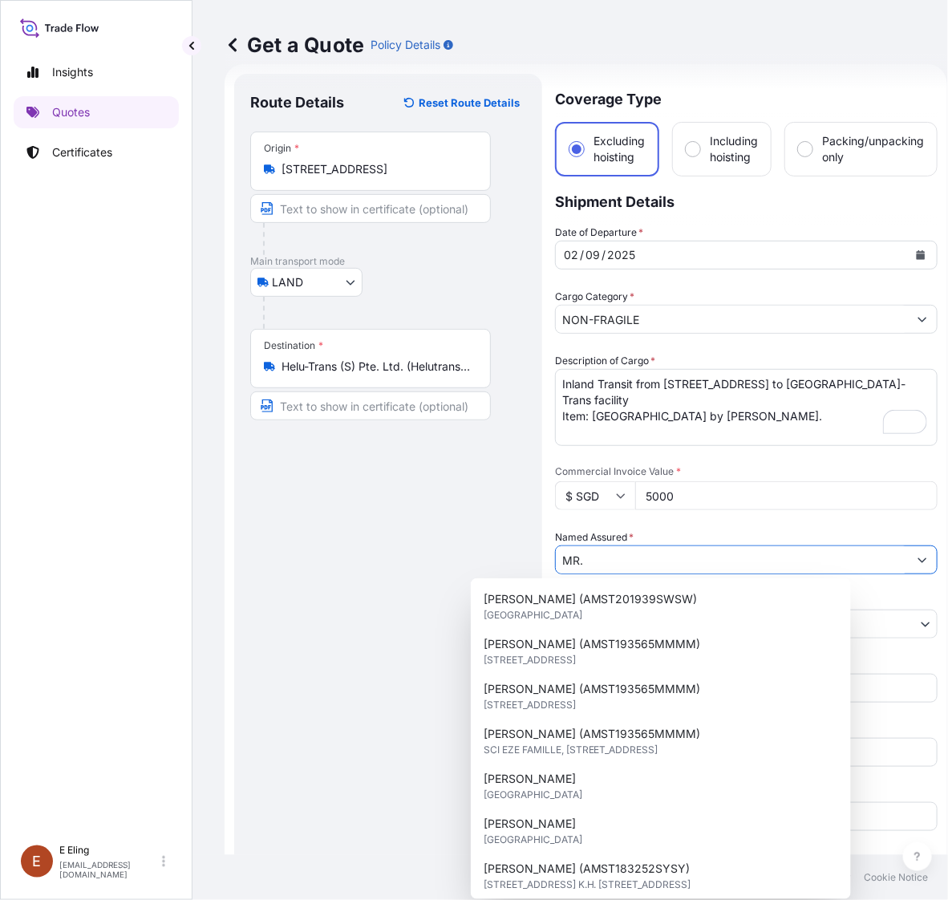
drag, startPoint x: 658, startPoint y: 563, endPoint x: 309, endPoint y: 560, distance: 349.6
click at [305, 560] on form "Route Details Reset Route Details Place of loading Road / [GEOGRAPHIC_DATA] / I…" at bounding box center [585, 576] width 722 height 1024
paste input "[PERSON_NAME] [PERSON_NAME] (AMLS253553AKAK)"
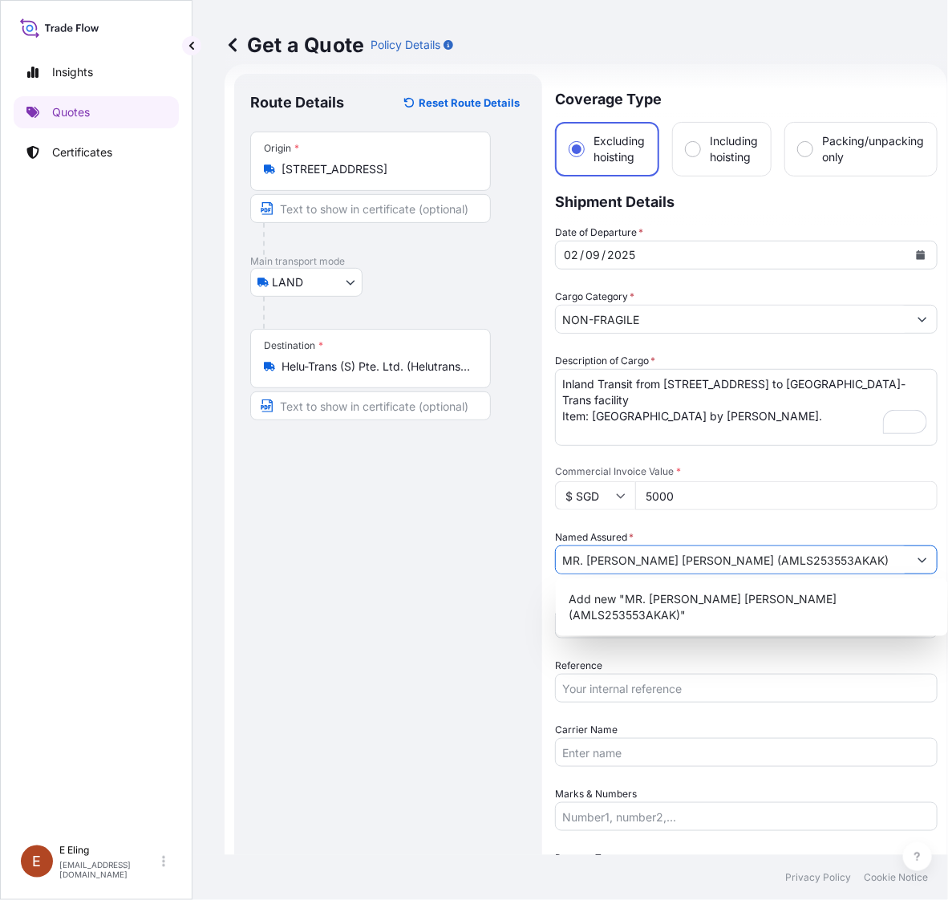
drag, startPoint x: 766, startPoint y: 556, endPoint x: 868, endPoint y: 559, distance: 102.7
click at [868, 559] on input "MR. [PERSON_NAME] [PERSON_NAME] (AMLS253553AKAK)" at bounding box center [732, 559] width 352 height 29
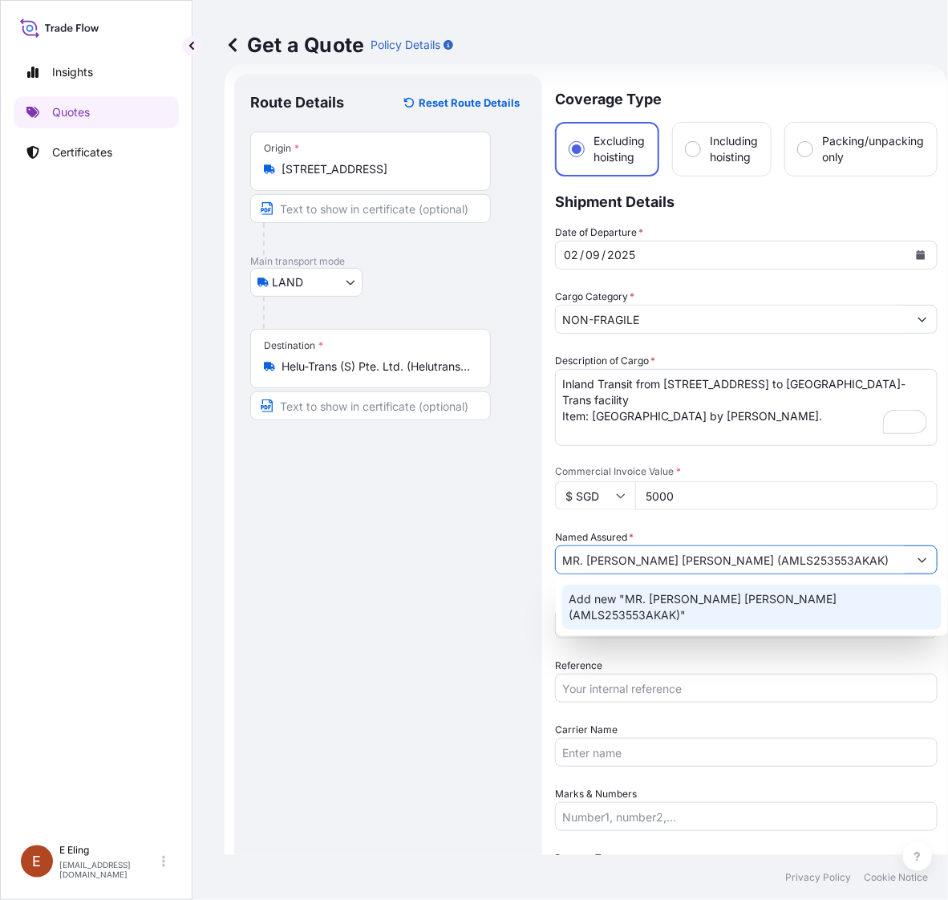
type input "MR. [PERSON_NAME] [PERSON_NAME] (AMLS253553AKAK)"
click at [483, 662] on div "Route Details Reset Route Details Place of loading Road / [GEOGRAPHIC_DATA] / I…" at bounding box center [388, 576] width 276 height 973
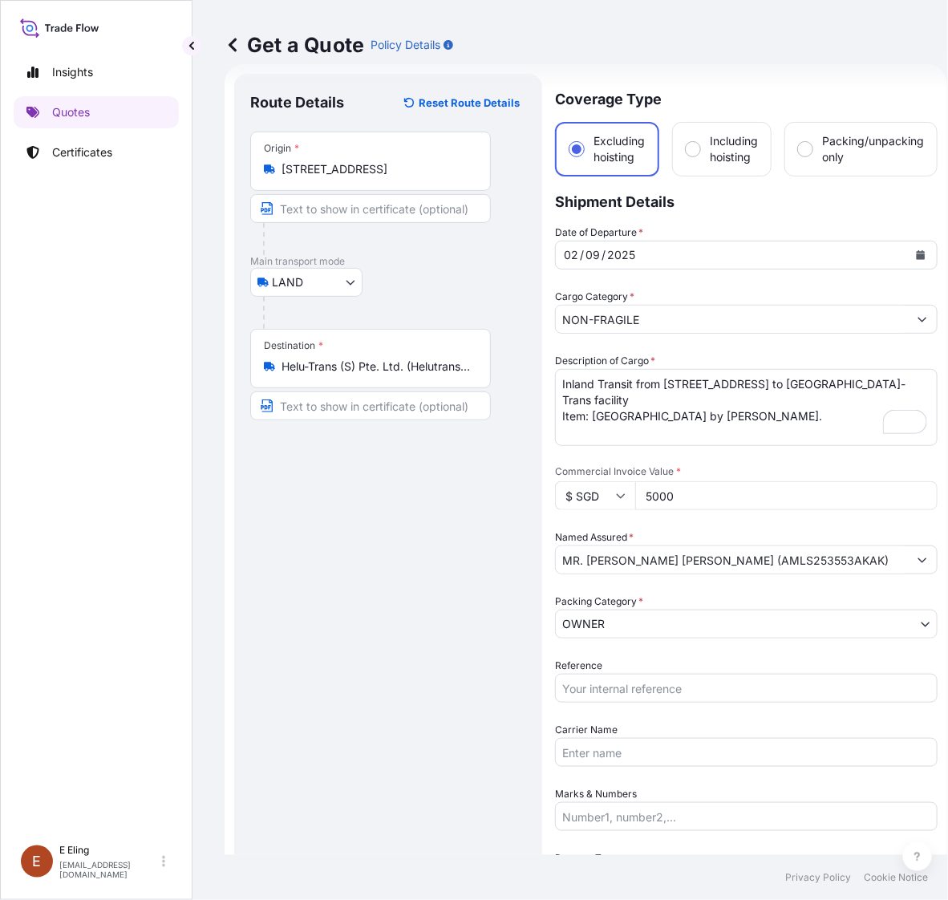
click at [613, 677] on input "Reference" at bounding box center [746, 687] width 382 height 29
paste input "AMLS253553AKAK"
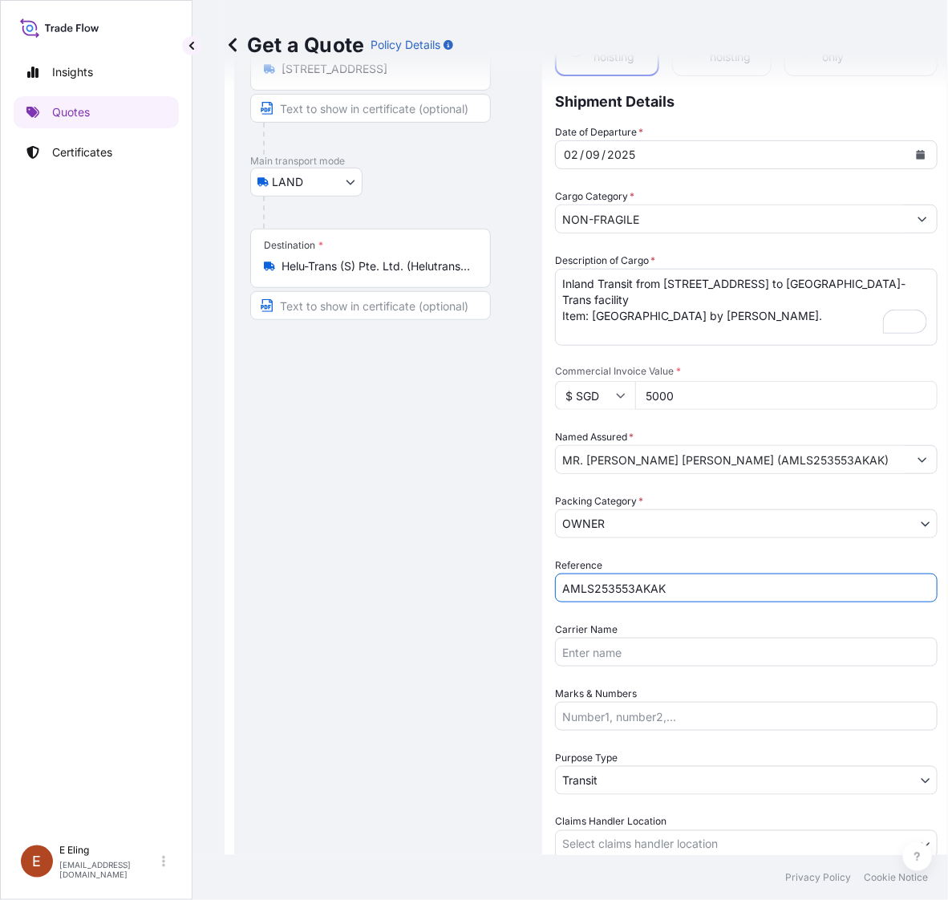
type input "AMLS253553AKAK"
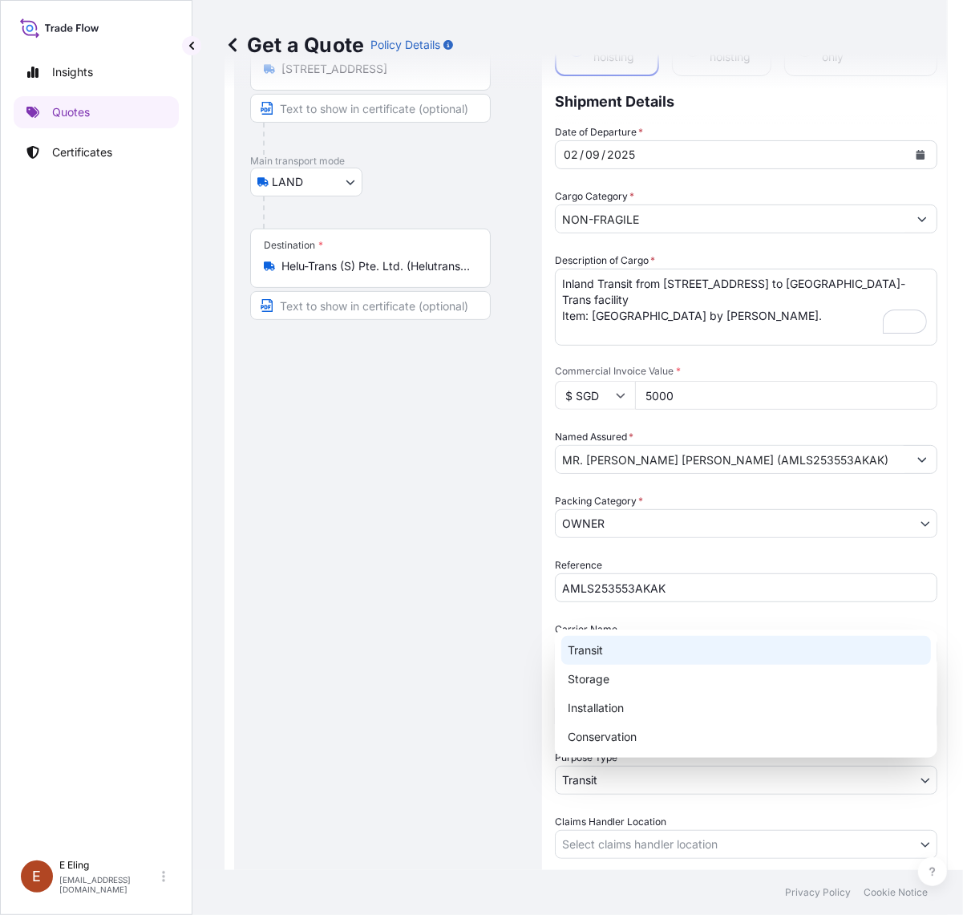
click at [638, 775] on body "1 option available. Insights Quotes Certificates [PERSON_NAME] [EMAIL_ADDRESS][…" at bounding box center [474, 457] width 948 height 915
click at [614, 656] on div "Transit" at bounding box center [746, 650] width 370 height 29
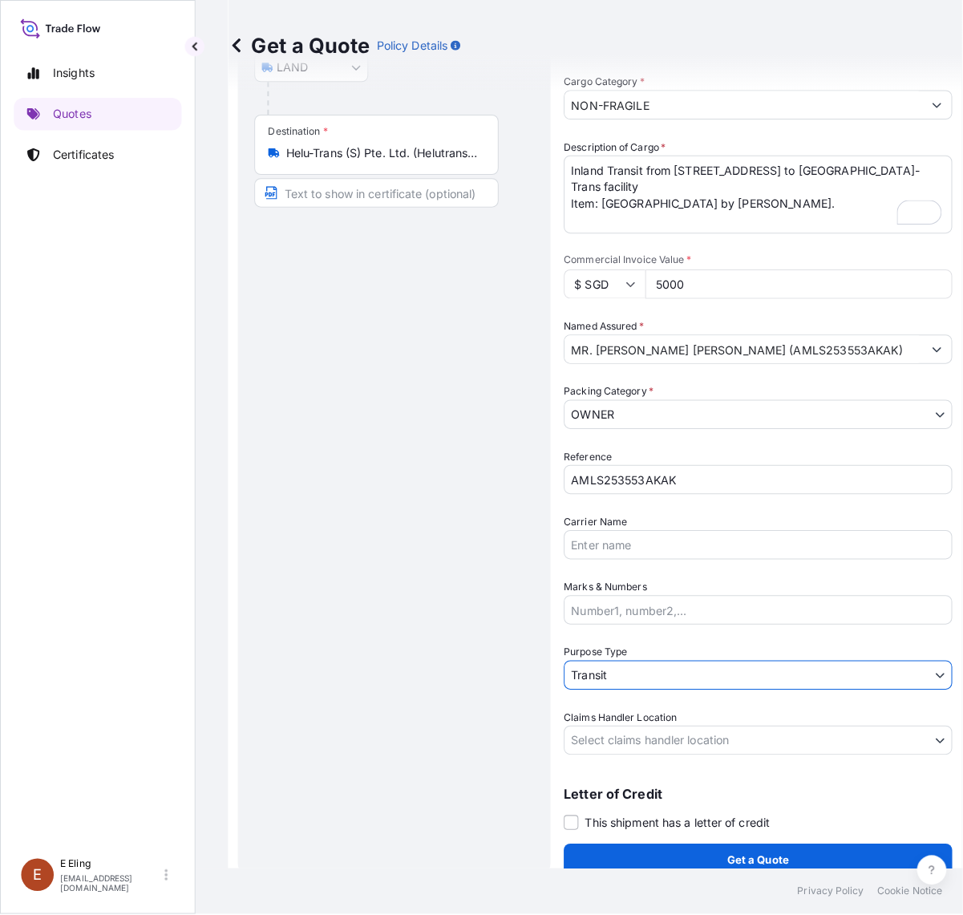
scroll to position [241, 0]
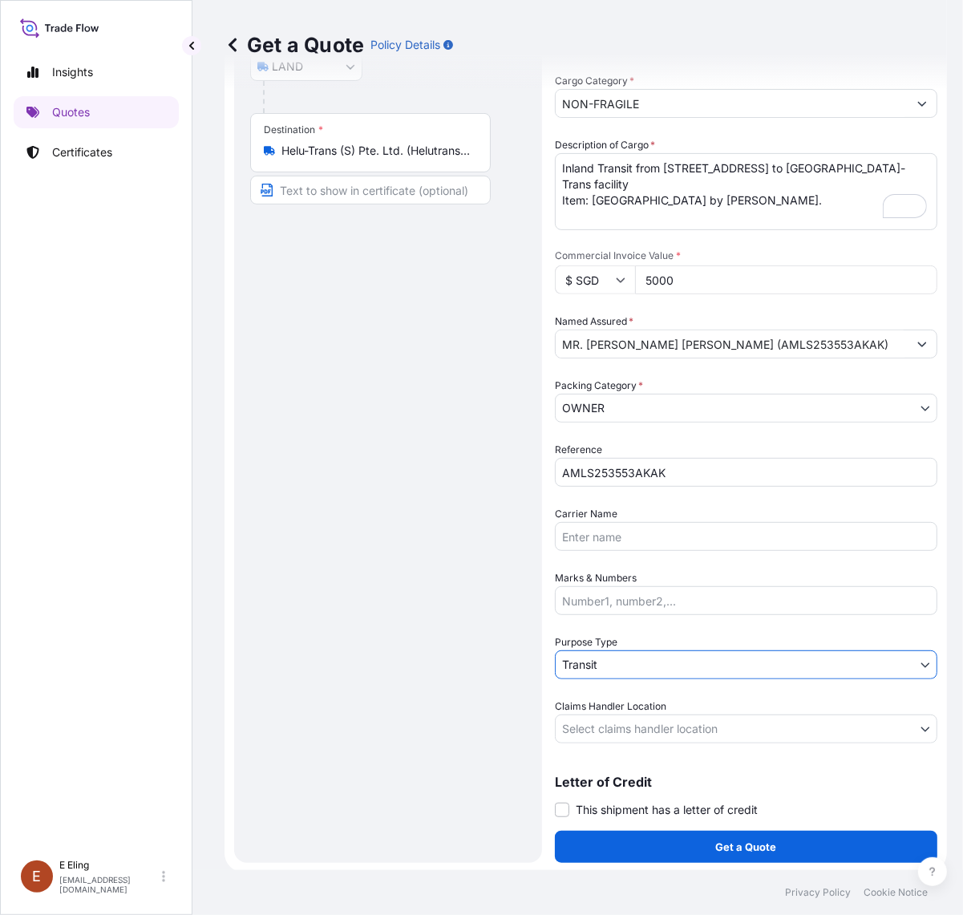
click at [618, 732] on body "Insights Quotes Certificates [PERSON_NAME] [EMAIL_ADDRESS][DOMAIN_NAME] Get a Q…" at bounding box center [481, 457] width 963 height 915
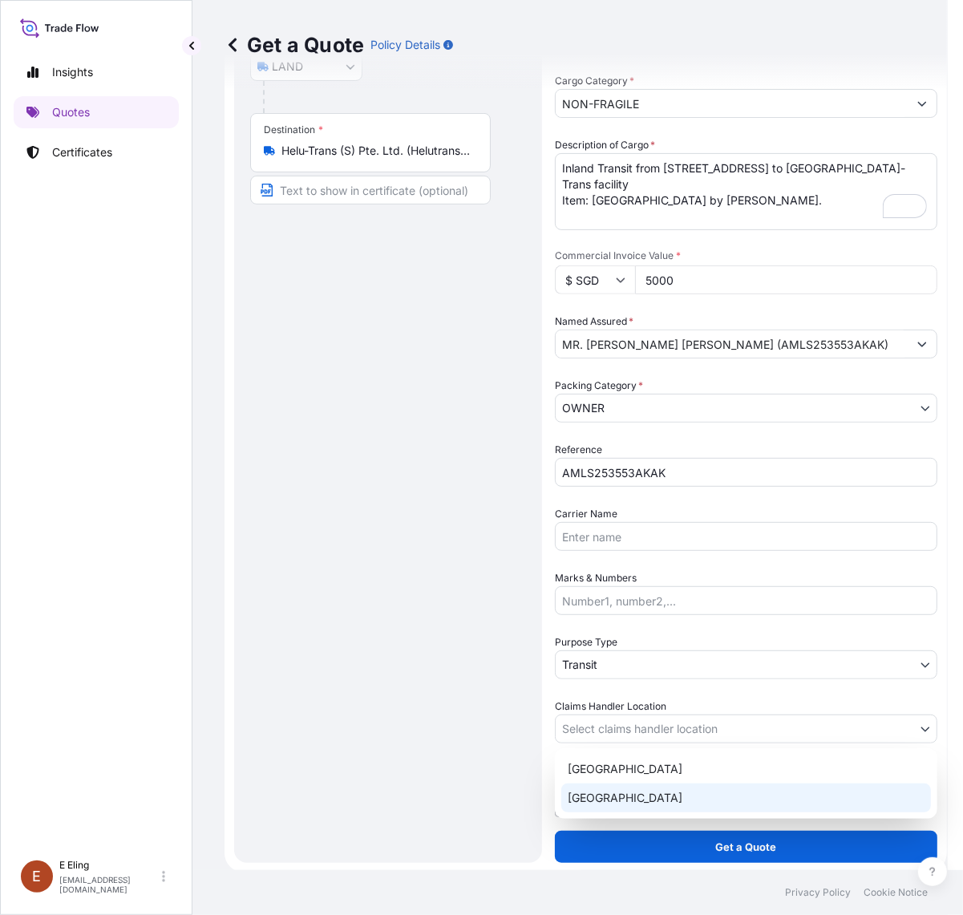
click at [614, 794] on div "[GEOGRAPHIC_DATA]" at bounding box center [746, 797] width 370 height 29
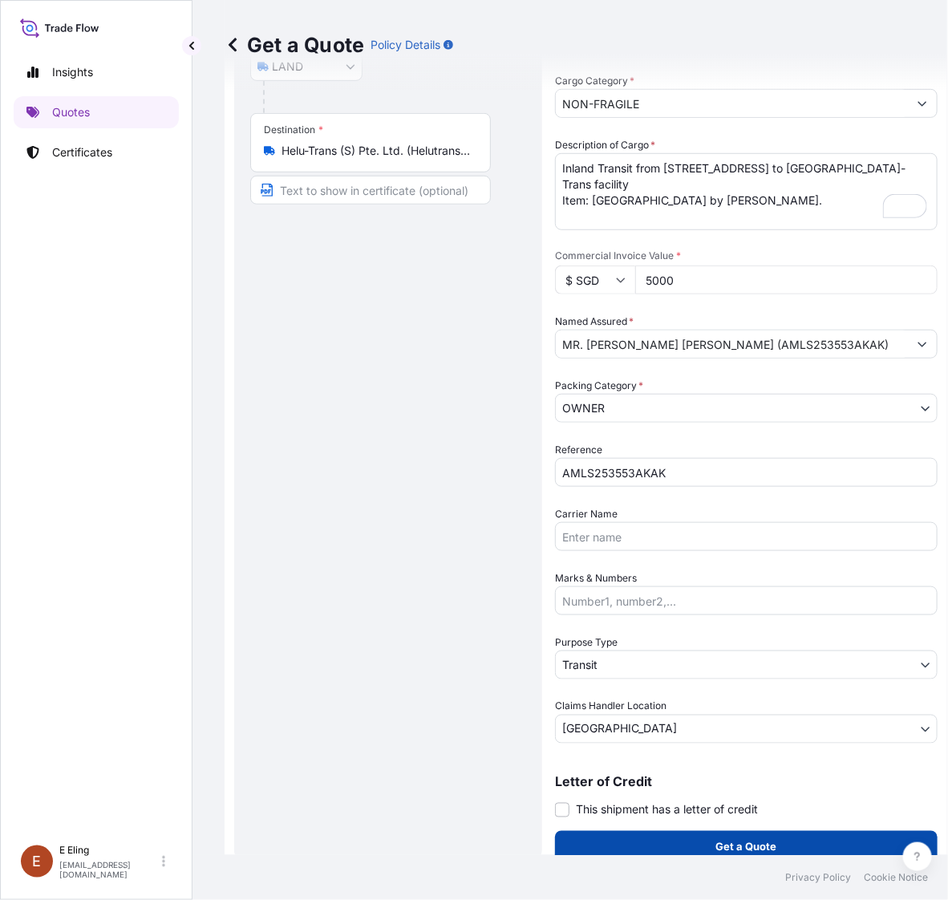
click at [645, 831] on button "Get a Quote" at bounding box center [746, 847] width 382 height 32
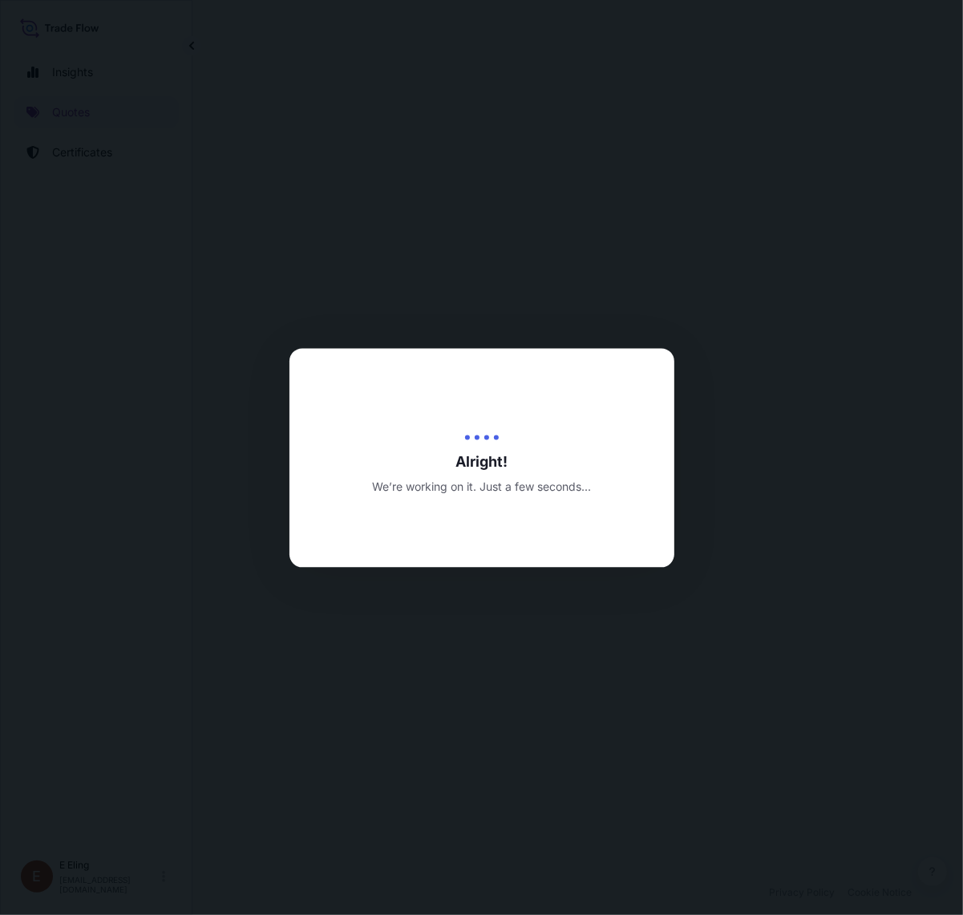
select select "LAND"
select select "Transit"
select select "[GEOGRAPHIC_DATA]"
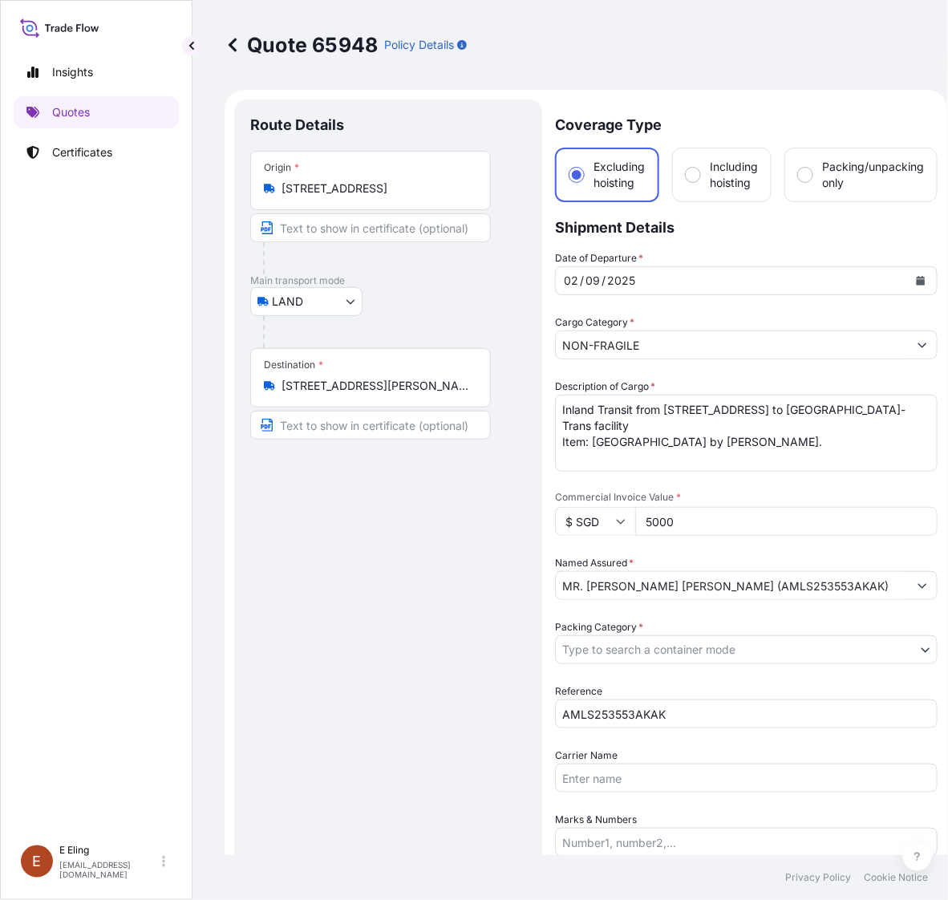
click at [597, 421] on textarea "Inland Transit from [STREET_ADDRESS] to [GEOGRAPHIC_DATA]-Trans facility Item: …" at bounding box center [746, 432] width 382 height 77
click at [636, 411] on textarea "Inland Transit from [STREET_ADDRESS] to [GEOGRAPHIC_DATA]-Trans facility Item: …" at bounding box center [746, 432] width 382 height 77
click at [562, 410] on textarea "Inland Transit from [STREET_ADDRESS] to [GEOGRAPHIC_DATA]-Trans facility Item: …" at bounding box center [746, 432] width 382 height 77
click at [637, 407] on textarea "Inland Transit from [STREET_ADDRESS] to [GEOGRAPHIC_DATA]-Trans facility Item: …" at bounding box center [746, 432] width 382 height 77
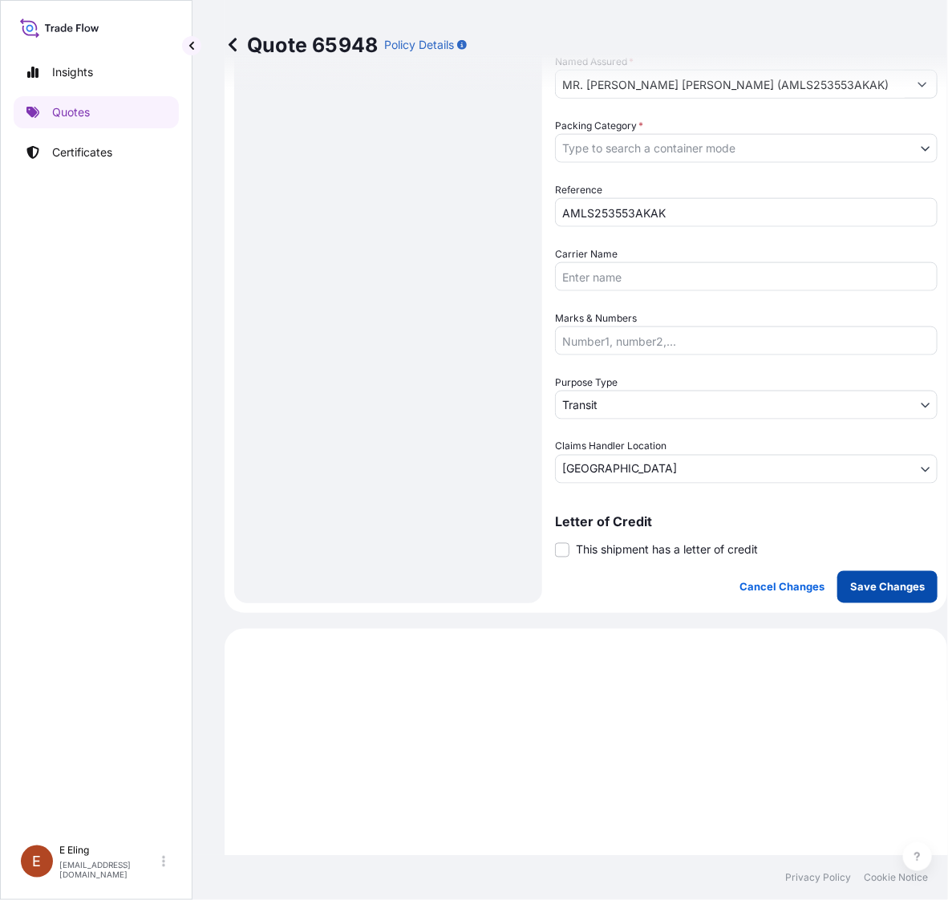
type textarea "Inland Transit with de-installation from [STREET_ADDRESS] to [GEOGRAPHIC_DATA]-…"
click at [878, 589] on p "Save Changes" at bounding box center [887, 587] width 75 height 16
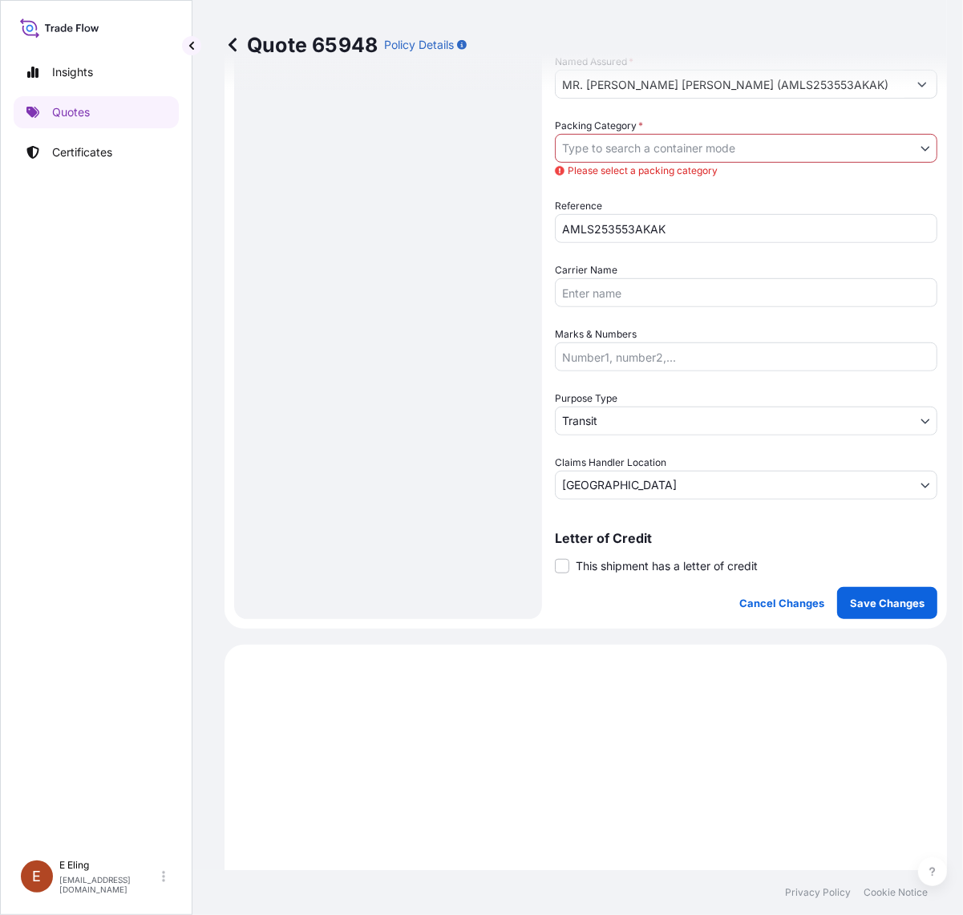
click at [710, 151] on body "Insights Quotes Certificates [PERSON_NAME] [EMAIL_ADDRESS][DOMAIN_NAME] Quote 6…" at bounding box center [481, 457] width 963 height 915
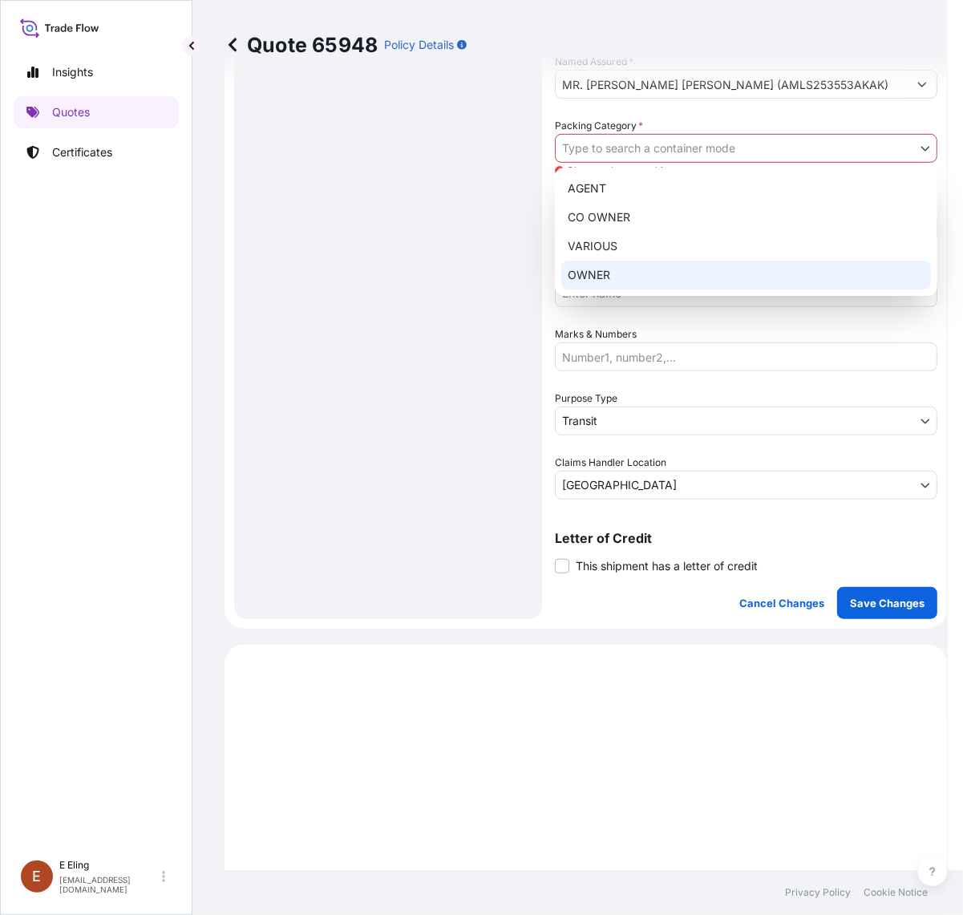
click at [680, 277] on div "OWNER" at bounding box center [746, 275] width 370 height 29
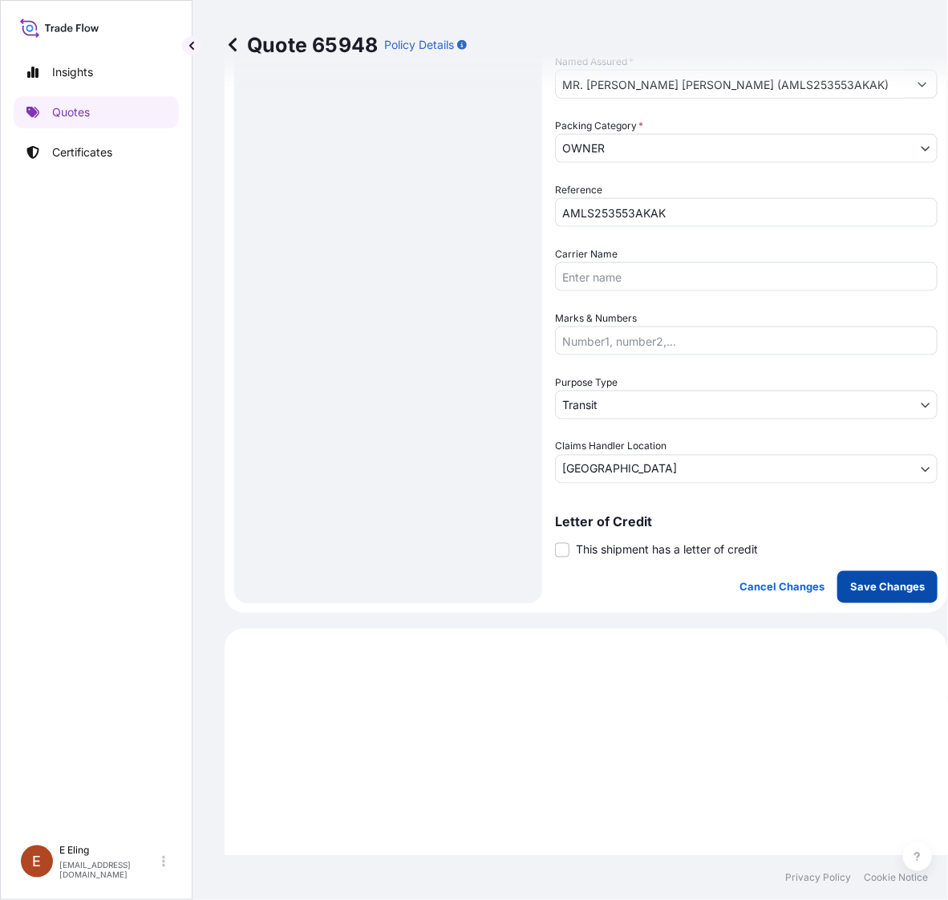
click at [882, 590] on p "Save Changes" at bounding box center [887, 587] width 75 height 16
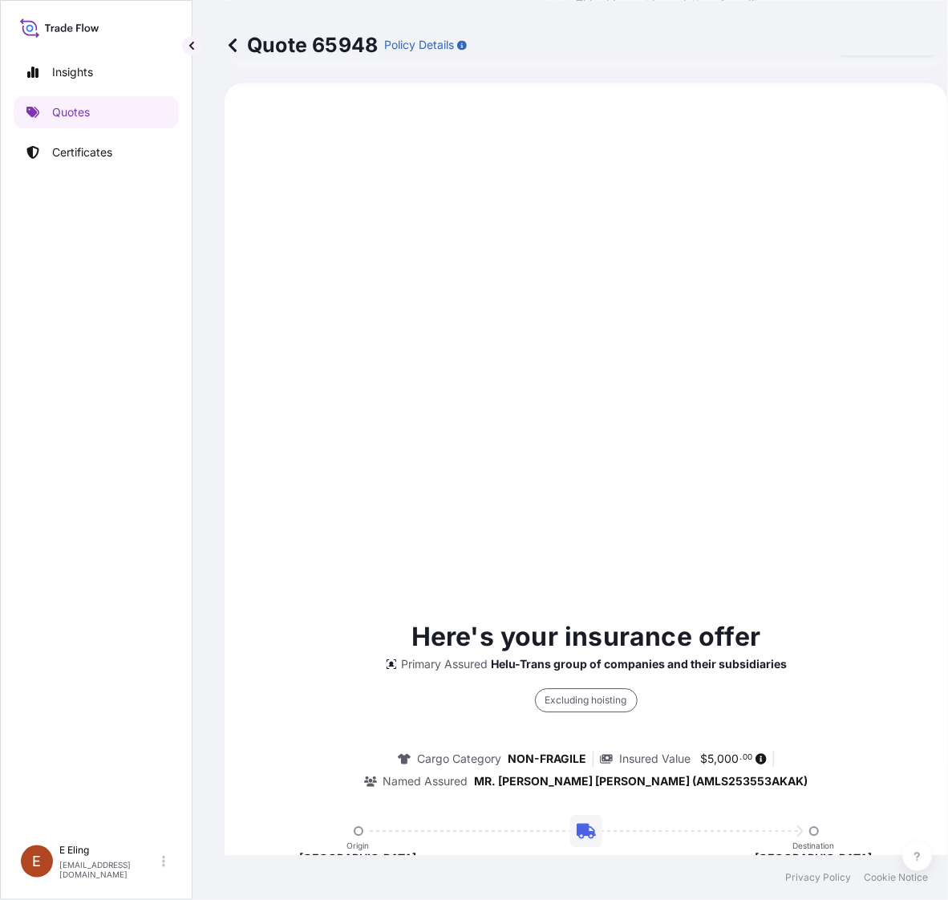
select select "LAND"
select select "Transit"
select select "[GEOGRAPHIC_DATA]"
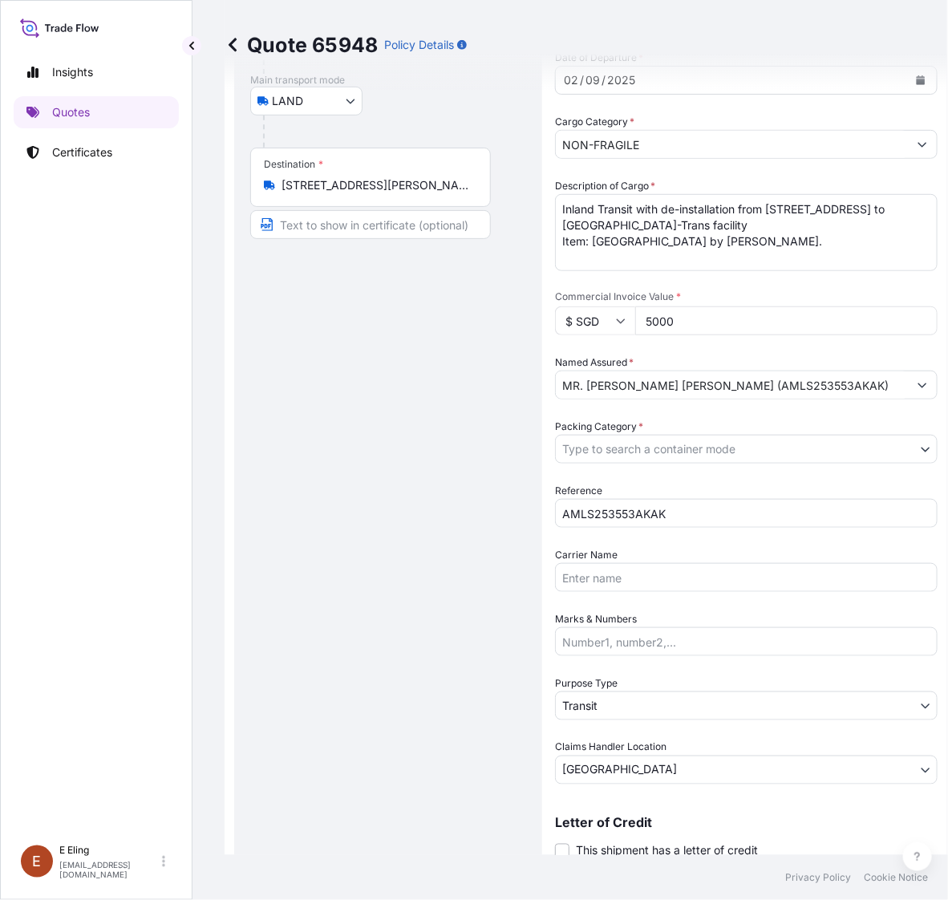
click at [660, 457] on body "Insights Quotes Certificates [PERSON_NAME] [EMAIL_ADDRESS][DOMAIN_NAME] Quote 6…" at bounding box center [474, 450] width 948 height 900
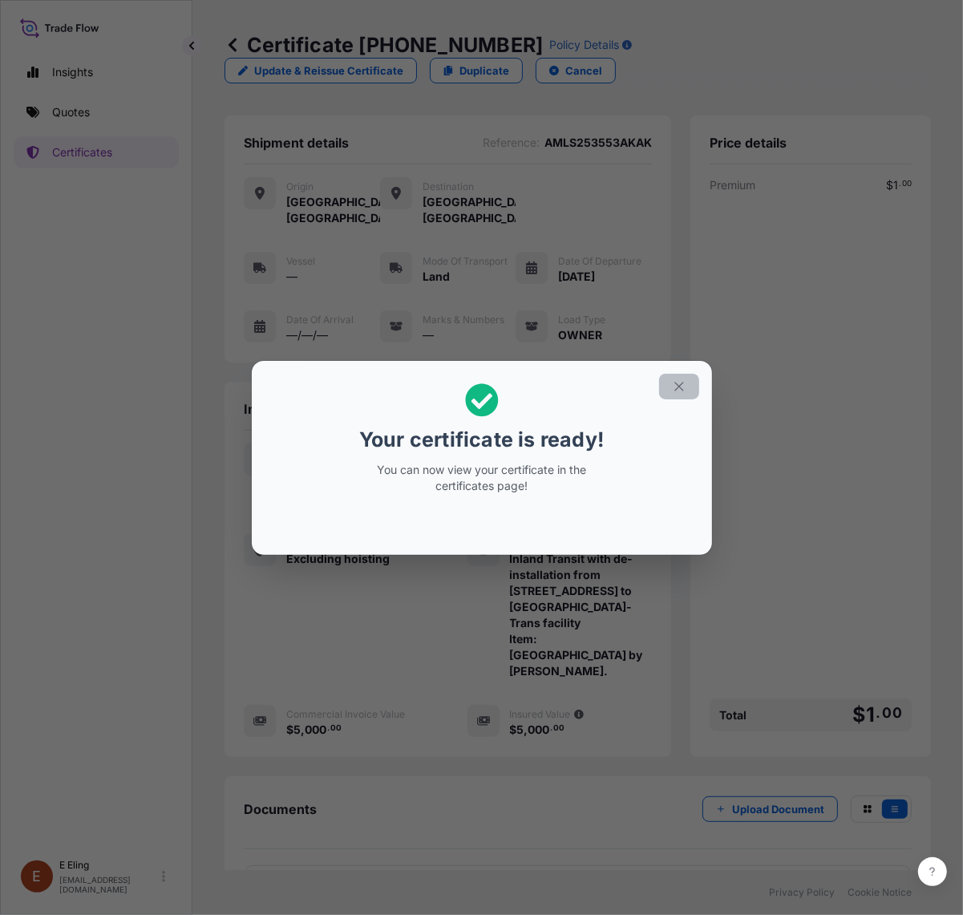
click at [679, 385] on icon "button" at bounding box center [678, 386] width 9 height 9
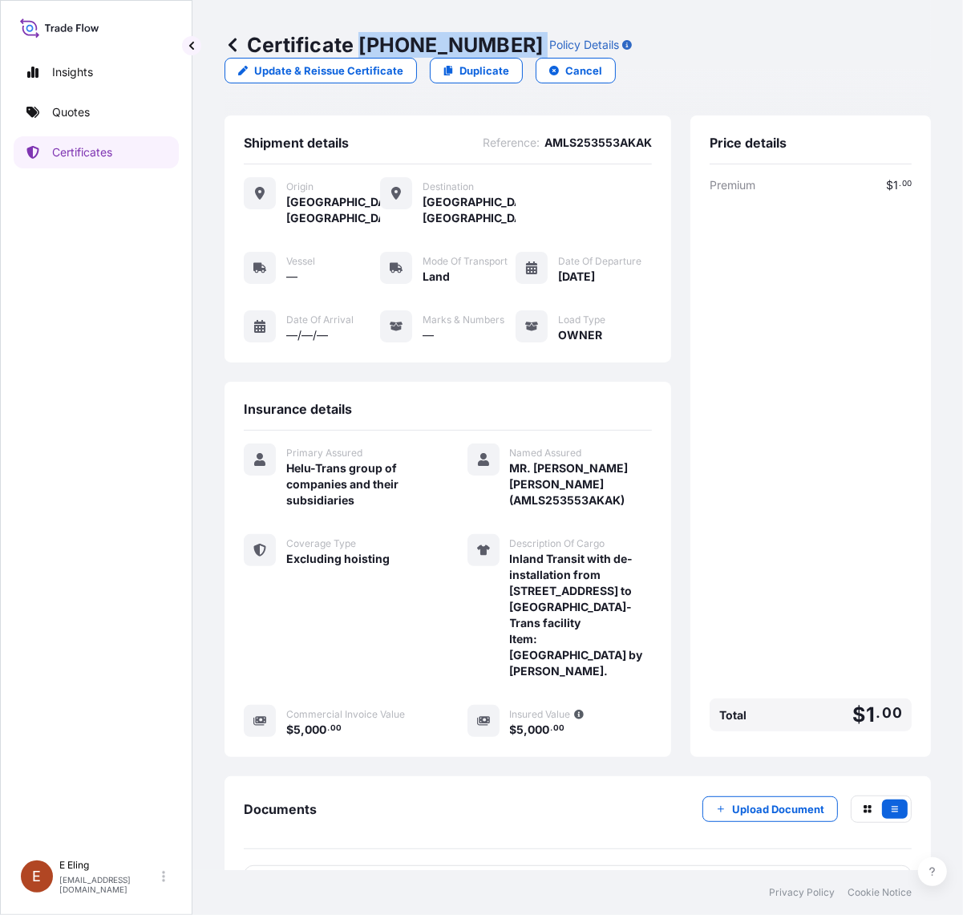
drag, startPoint x: 361, startPoint y: 42, endPoint x: 507, endPoint y: 49, distance: 146.1
click at [507, 49] on div "Certificate [PHONE_NUMBER] Policy Details" at bounding box center [427, 45] width 407 height 26
copy p "[PHONE_NUMBER]"
click at [510, 460] on span "MR. [PERSON_NAME] [PERSON_NAME] (AMLS253553AKAK)" at bounding box center [581, 484] width 143 height 48
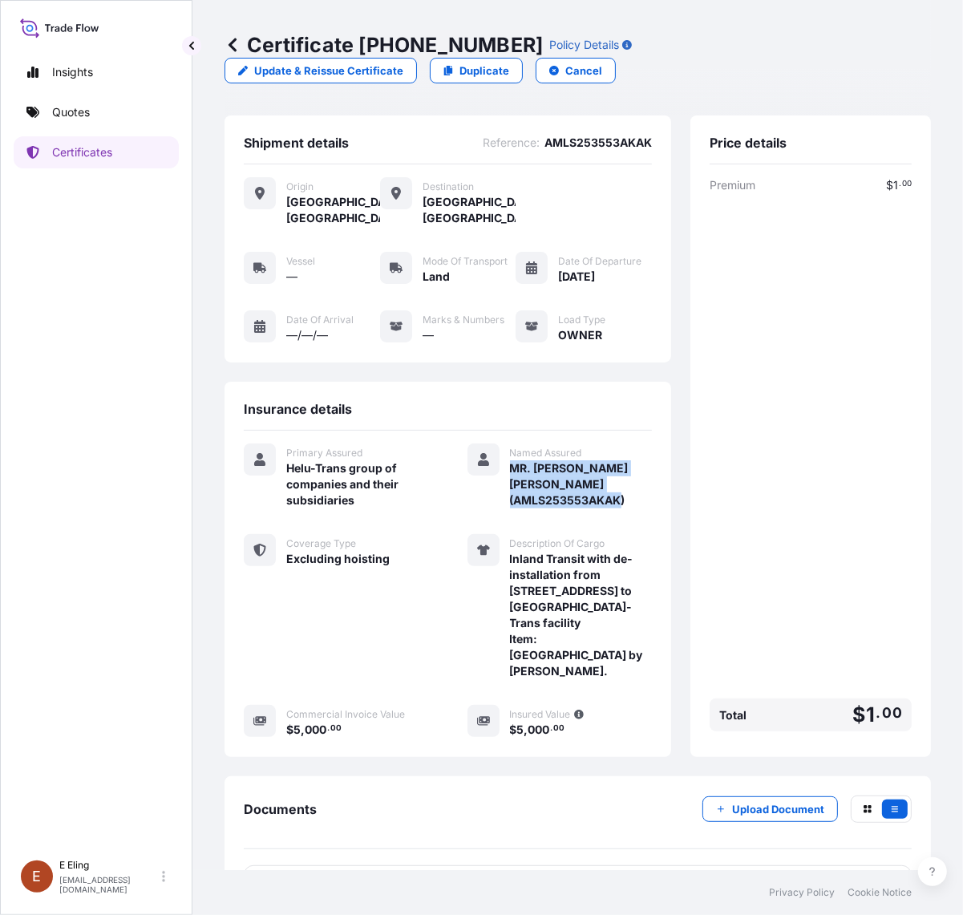
drag, startPoint x: 501, startPoint y: 466, endPoint x: 623, endPoint y: 503, distance: 127.6
click at [622, 503] on span "MR. [PERSON_NAME] [PERSON_NAME] (AMLS253553AKAK)" at bounding box center [581, 484] width 143 height 48
copy span "MR. [PERSON_NAME] [PERSON_NAME] (AMLS253553AKAK)"
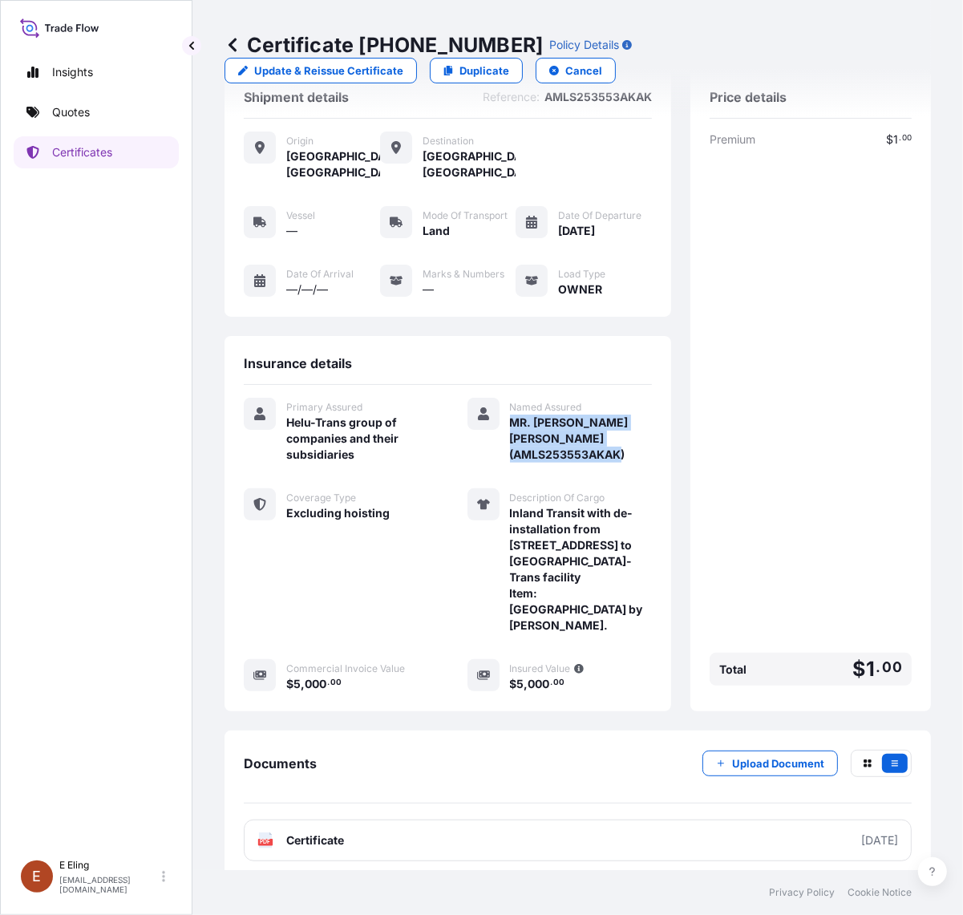
scroll to position [68, 0]
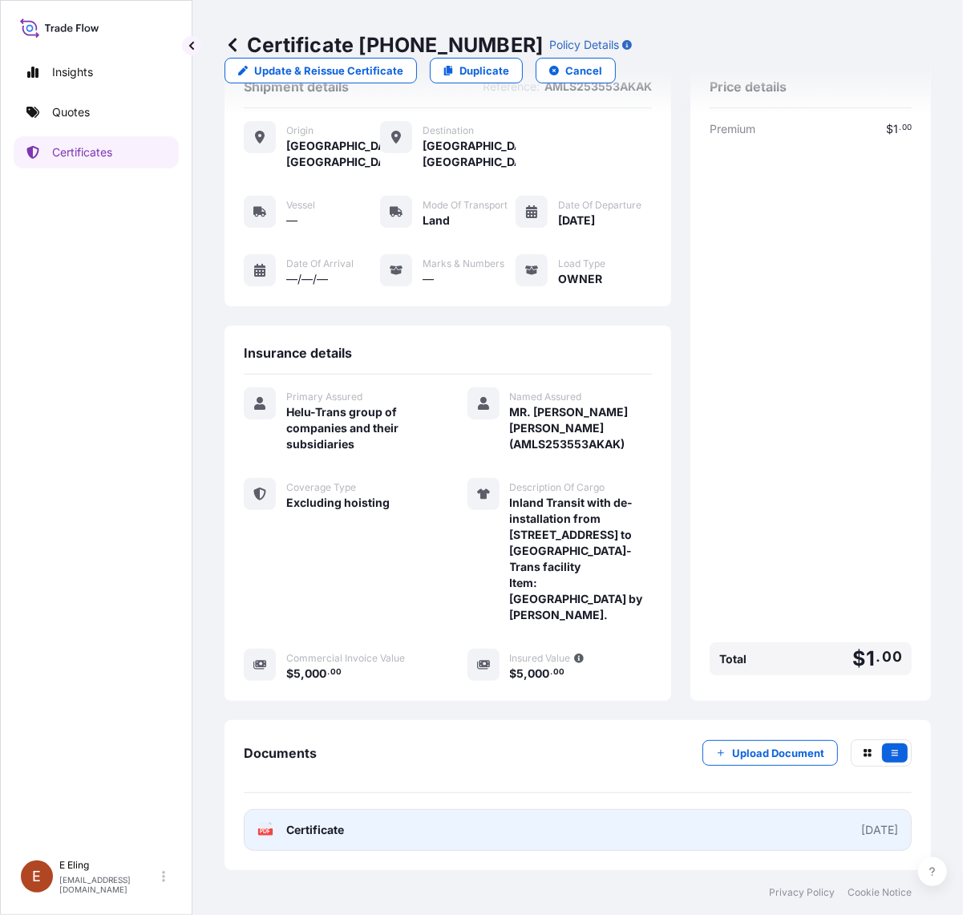
drag, startPoint x: 467, startPoint y: 802, endPoint x: 467, endPoint y: 827, distance: 24.9
click at [467, 811] on div "Documents Upload Document PDF Certificate [DATE]" at bounding box center [578, 794] width 668 height 111
click at [465, 828] on link "PDF Certificate [DATE]" at bounding box center [578, 830] width 668 height 42
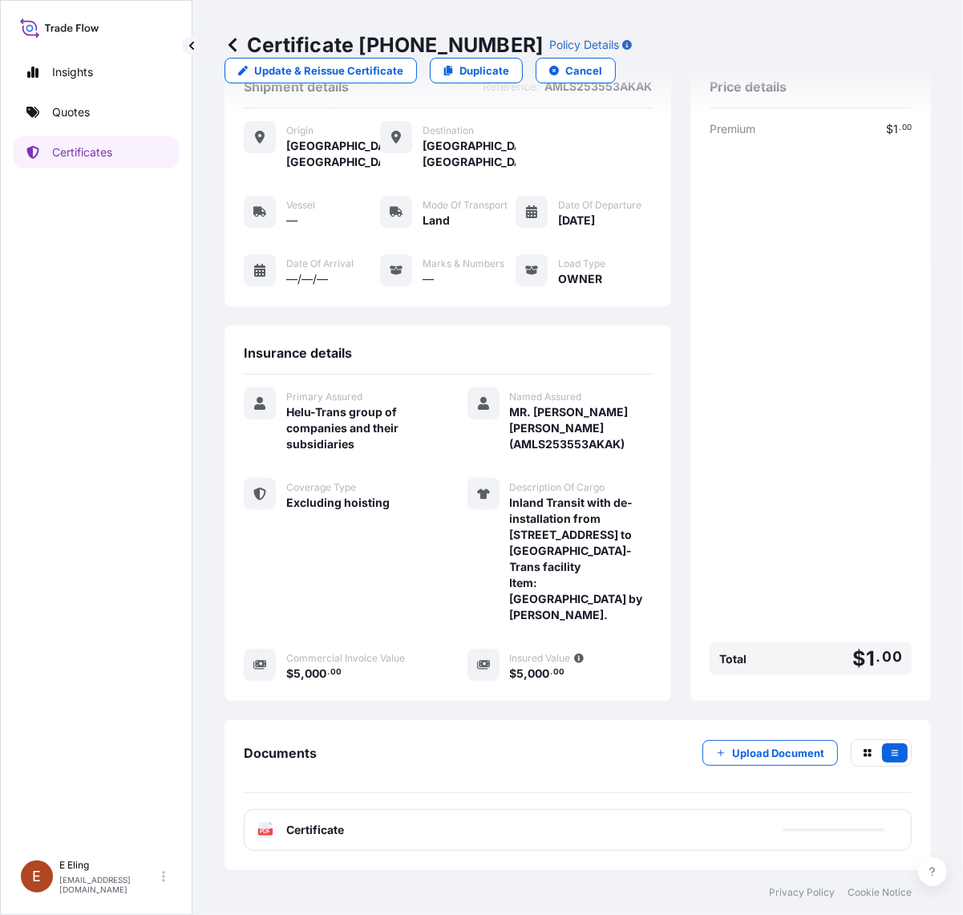
click at [704, 766] on div "Upload Document" at bounding box center [806, 752] width 209 height 27
click at [712, 744] on button "Upload Document" at bounding box center [769, 753] width 135 height 26
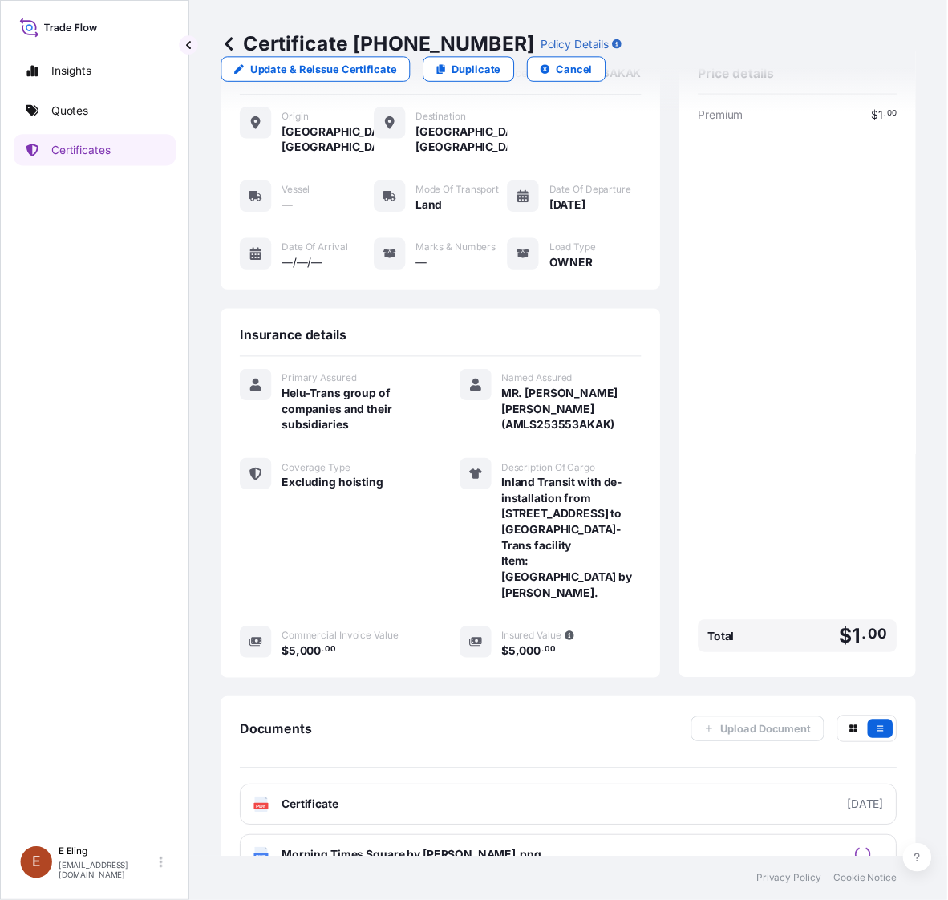
scroll to position [119, 0]
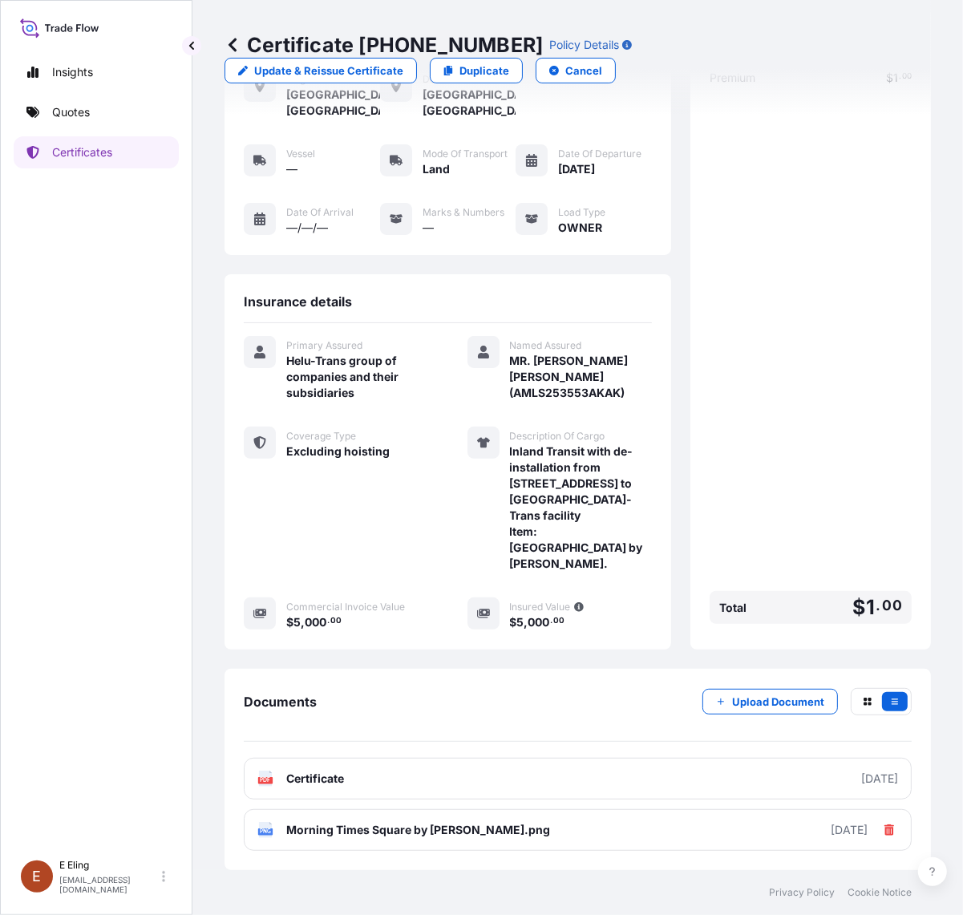
drag, startPoint x: 265, startPoint y: 553, endPoint x: 277, endPoint y: 539, distance: 18.8
click at [270, 543] on div "Coverage Type Excluding hoisting" at bounding box center [336, 499] width 185 height 145
click at [474, 74] on p "Duplicate" at bounding box center [484, 71] width 50 height 16
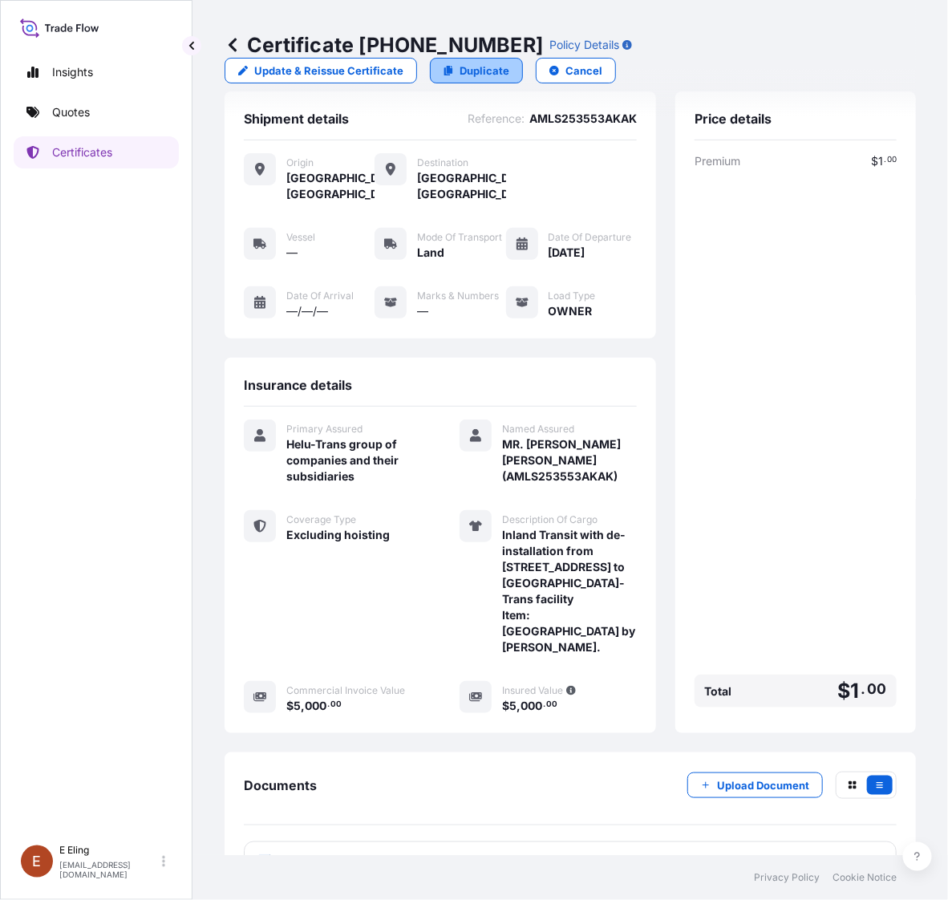
select select "LAND"
select select "Transit"
select select "[GEOGRAPHIC_DATA]"
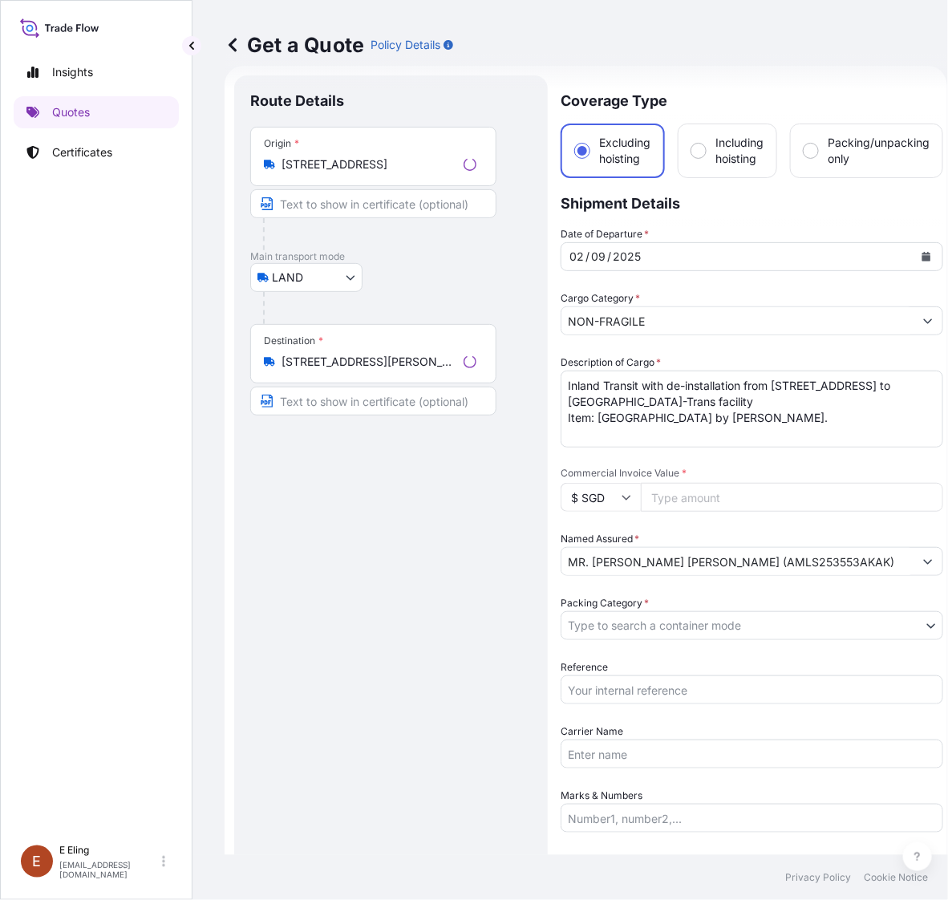
scroll to position [26, 0]
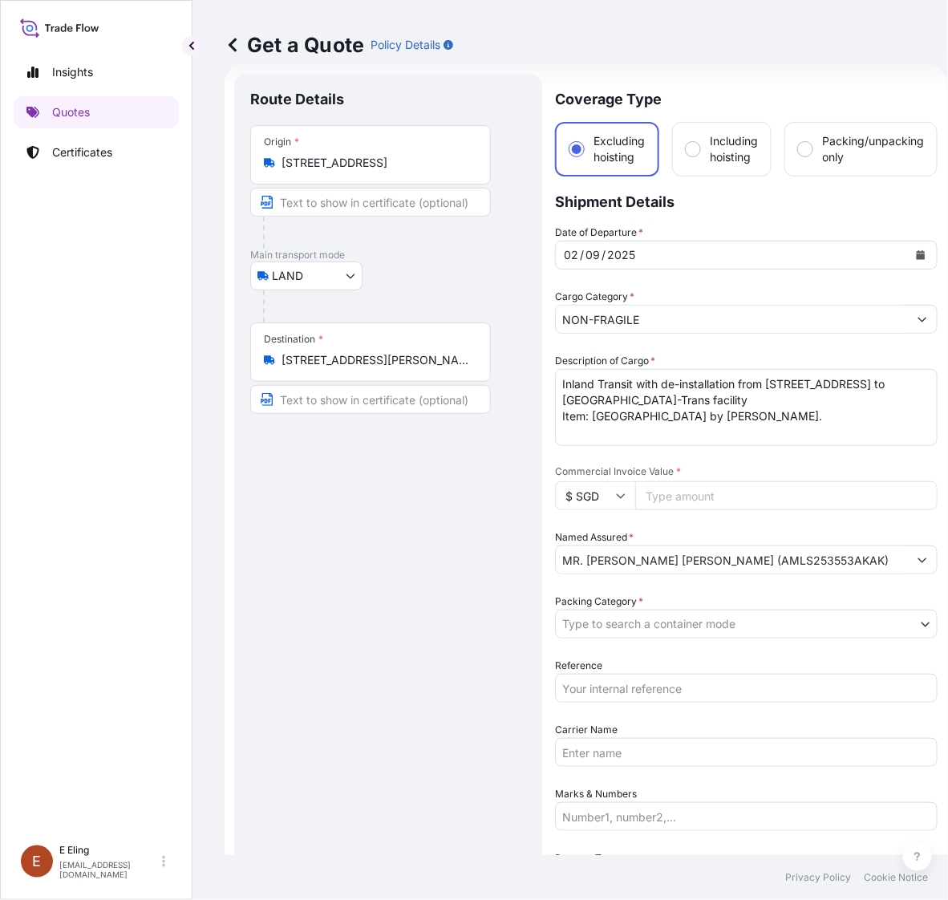
click at [330, 275] on body "Insights Quotes Certificates [PERSON_NAME] [EMAIL_ADDRESS][DOMAIN_NAME] Get a Q…" at bounding box center [474, 450] width 948 height 900
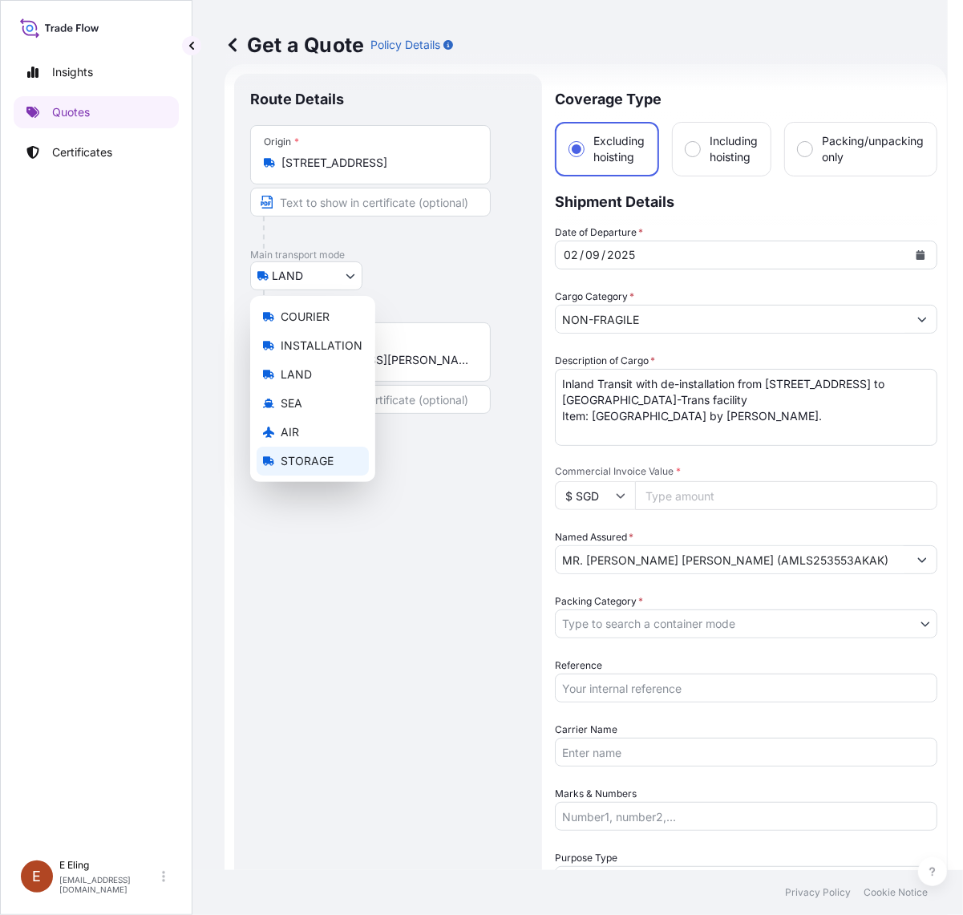
click at [309, 462] on span "STORAGE" at bounding box center [307, 461] width 53 height 16
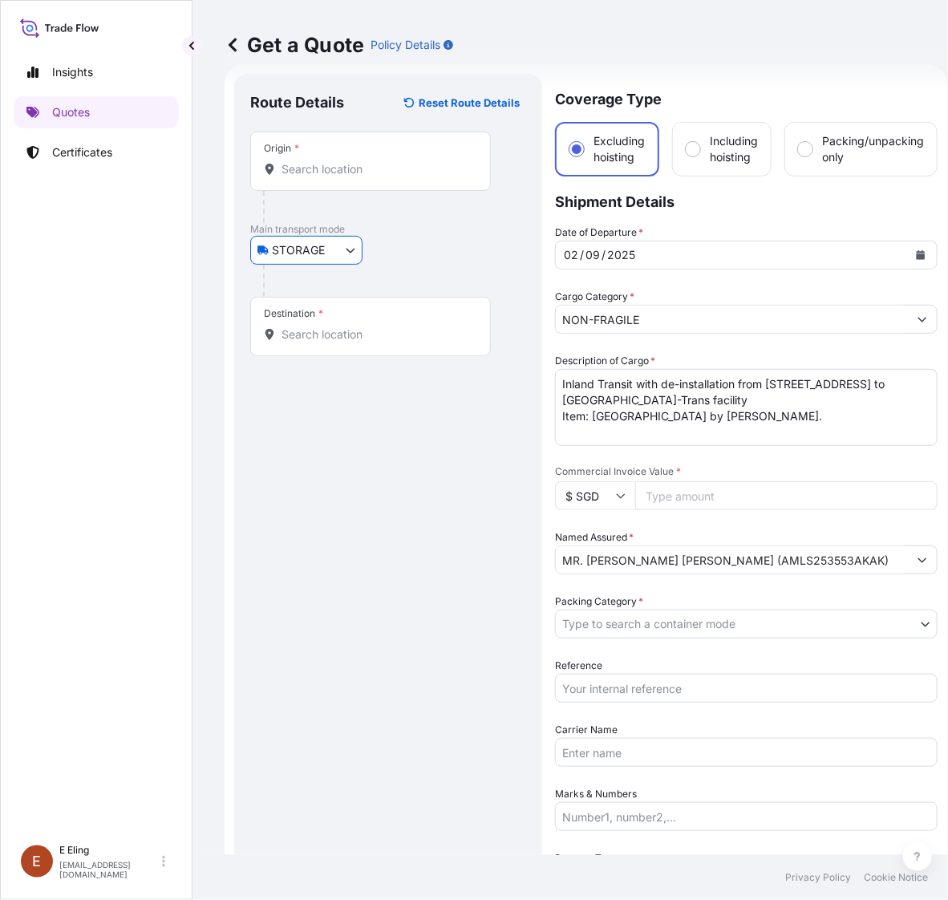
click at [385, 164] on input "Origin *" at bounding box center [375, 169] width 189 height 16
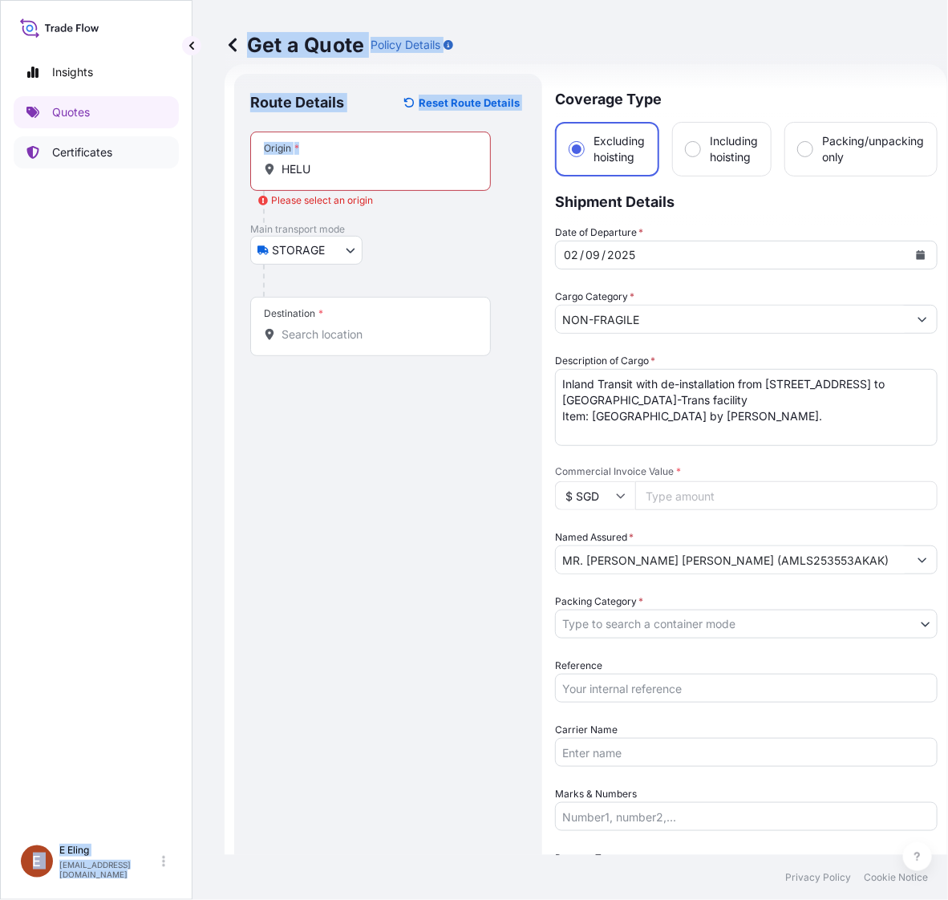
drag, startPoint x: 330, startPoint y: 178, endPoint x: 165, endPoint y: 162, distance: 165.9
click at [165, 162] on div "Insights Quotes Certificates [PERSON_NAME] [EMAIL_ADDRESS][DOMAIN_NAME] Get a Q…" at bounding box center [474, 450] width 948 height 900
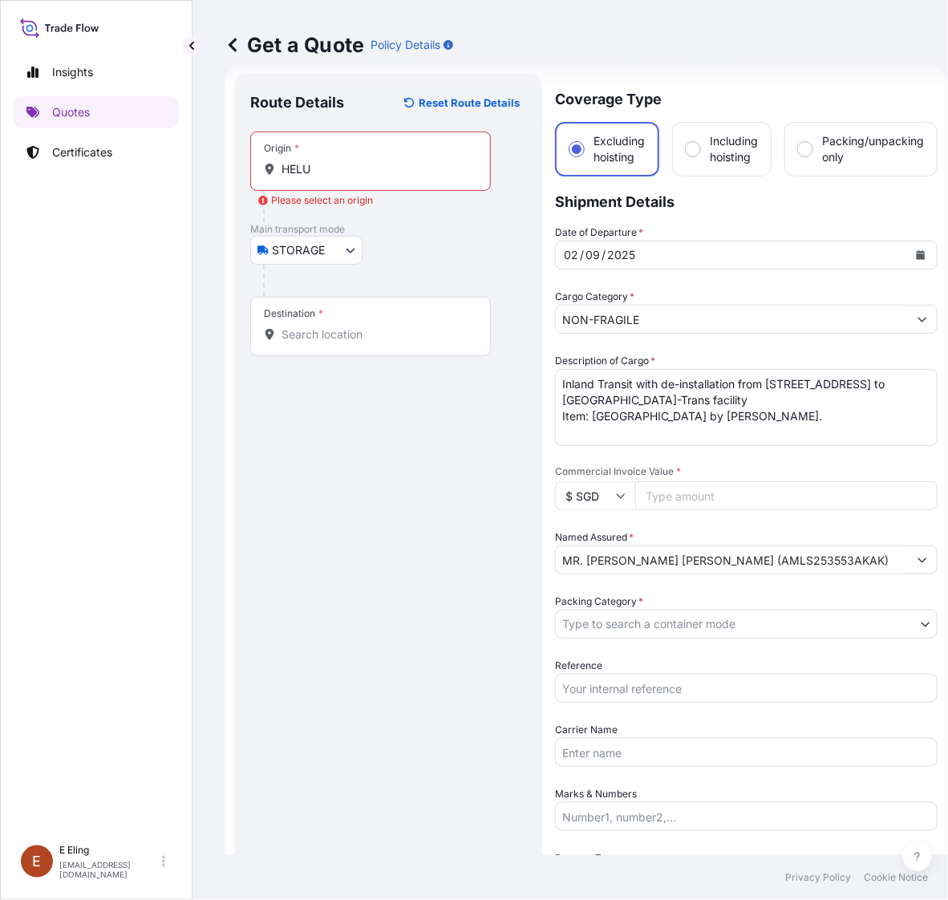
click at [350, 183] on div "Origin * HELU" at bounding box center [370, 160] width 241 height 59
click at [350, 177] on input "HELU" at bounding box center [375, 169] width 189 height 16
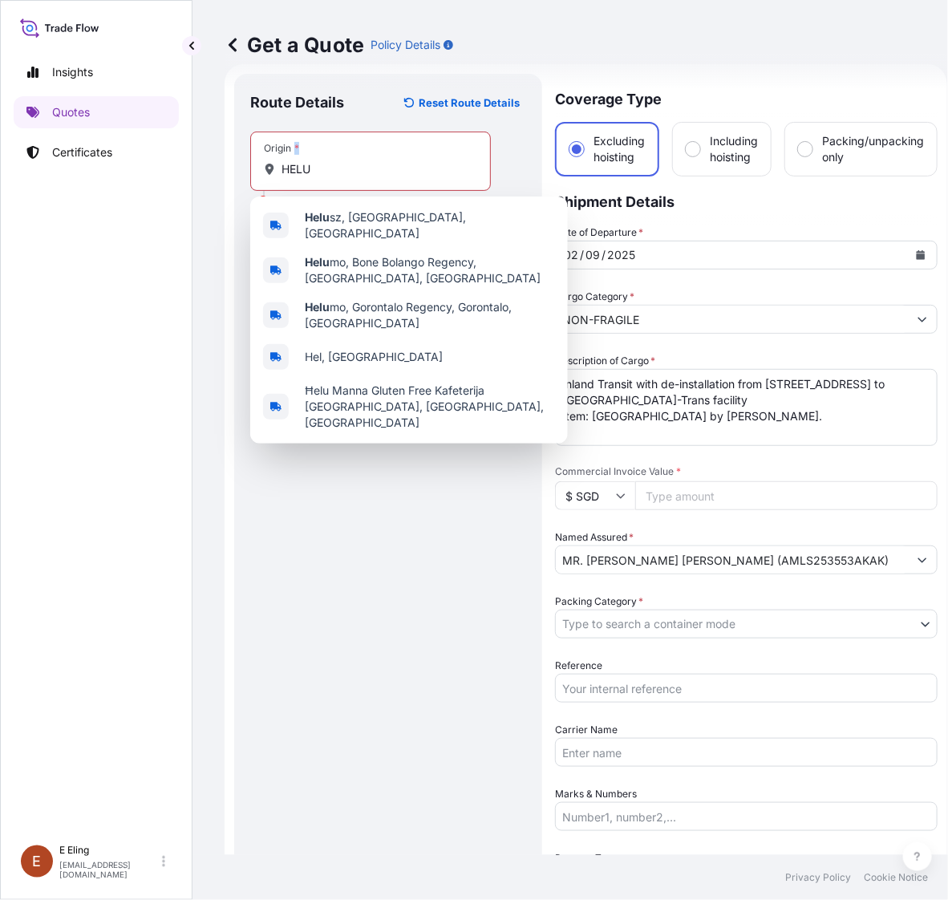
click at [350, 183] on div "Origin * HELU" at bounding box center [370, 160] width 241 height 59
click at [350, 177] on input "HELU" at bounding box center [375, 169] width 189 height 16
drag, startPoint x: 347, startPoint y: 176, endPoint x: 263, endPoint y: 180, distance: 84.3
click at [265, 179] on div "Origin * HELU" at bounding box center [370, 160] width 241 height 59
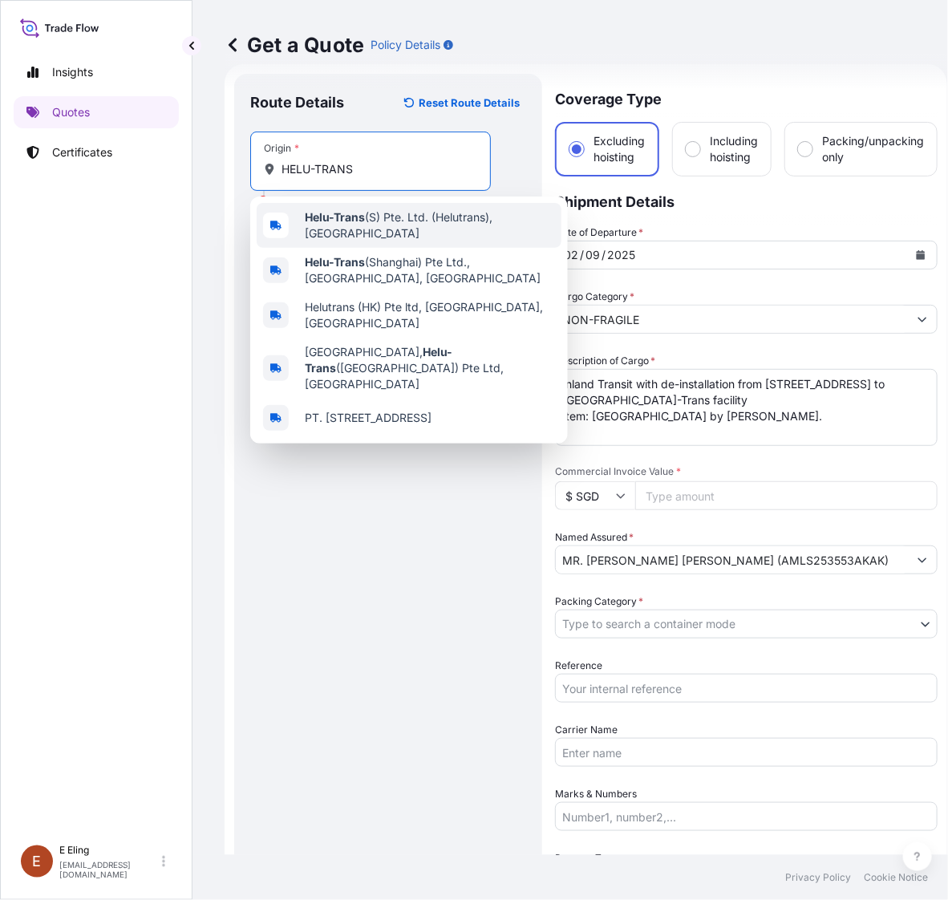
click at [338, 222] on b "Helu-Trans" at bounding box center [335, 217] width 60 height 14
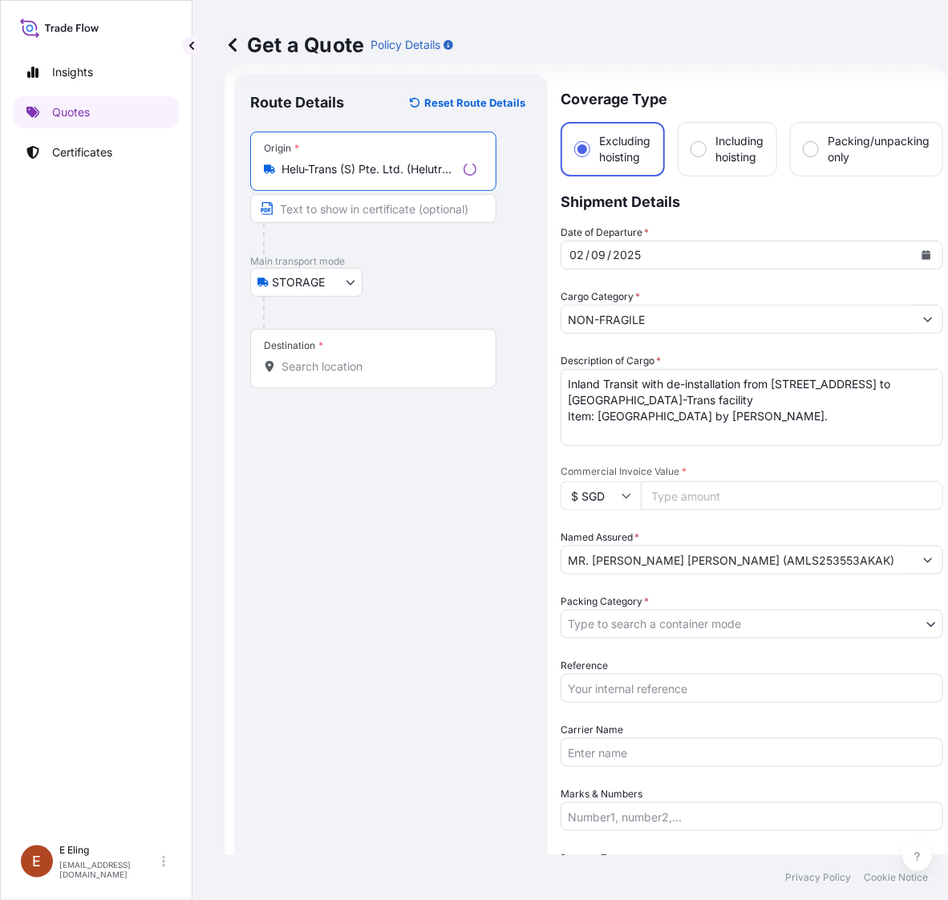
type input "Helu-Trans (S) Pte. Ltd. (Helutrans), [GEOGRAPHIC_DATA]"
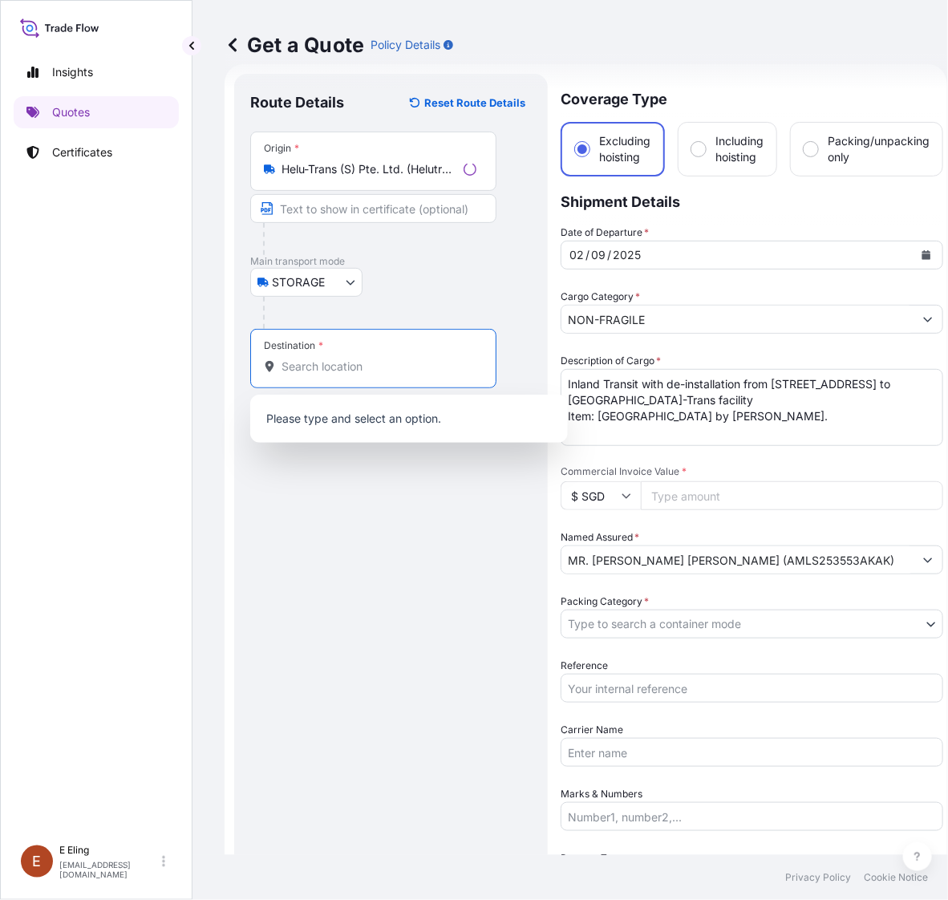
click at [327, 361] on input "Destination *" at bounding box center [378, 366] width 195 height 16
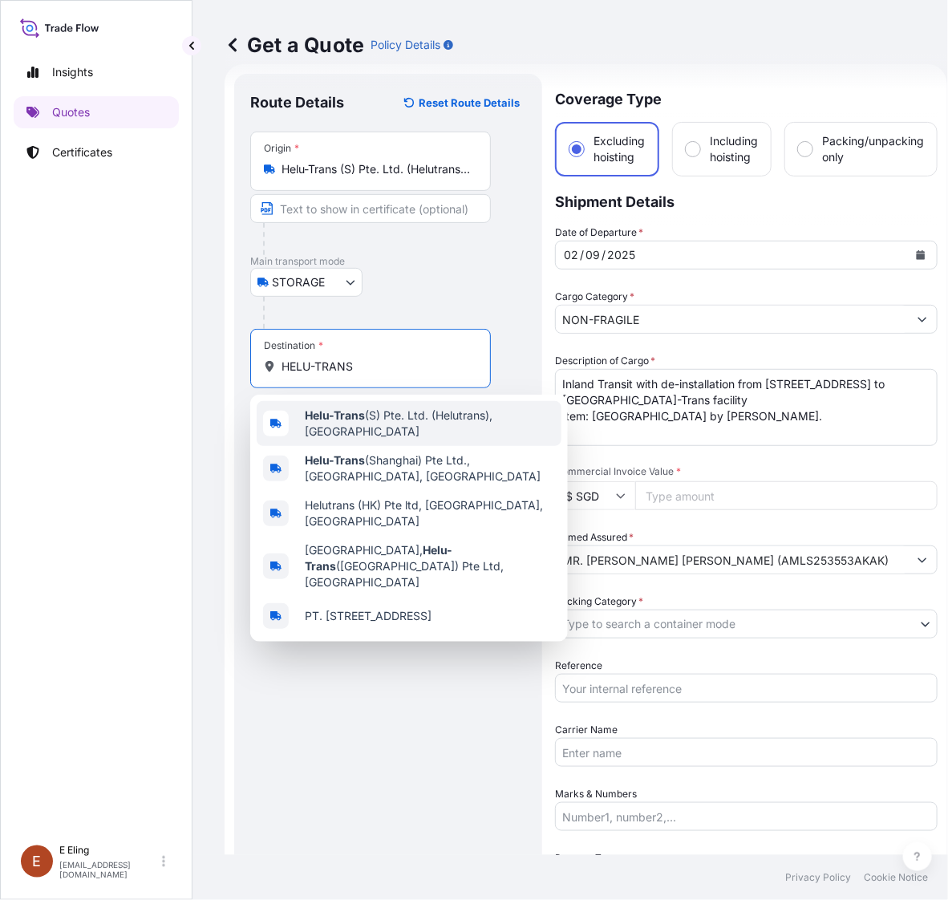
click at [339, 417] on b "Helu-Trans" at bounding box center [335, 415] width 60 height 14
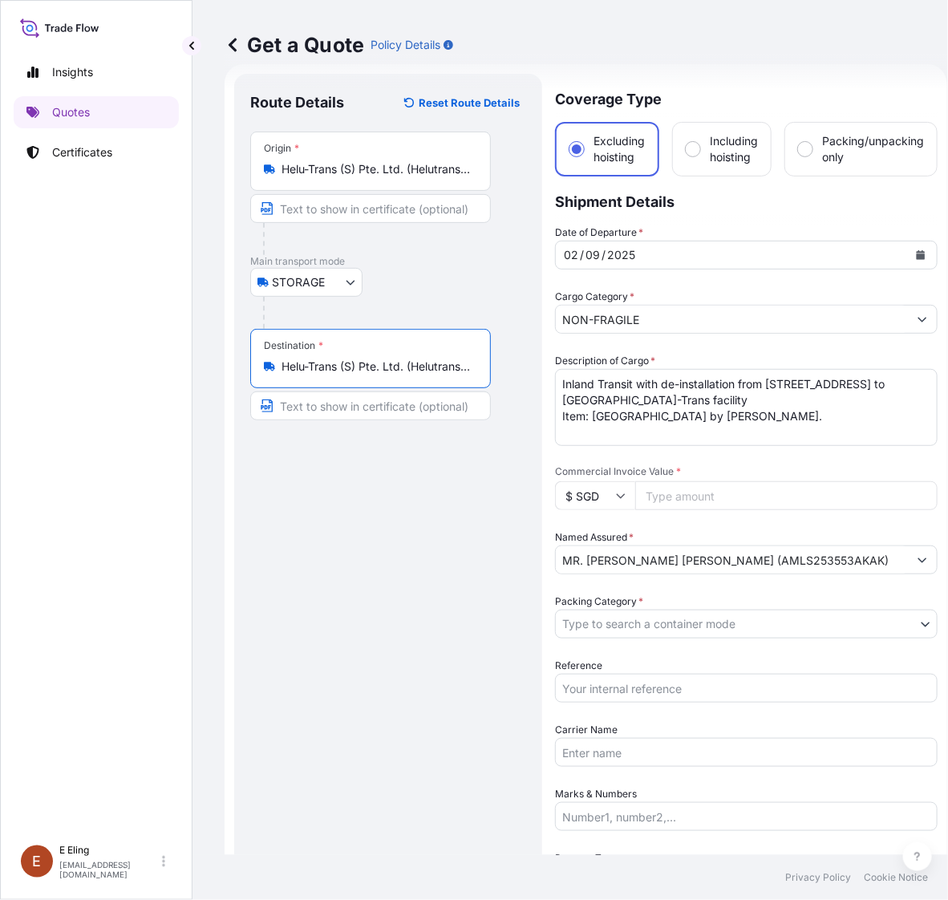
type input "Helu-Trans (S) Pte. Ltd. (Helutrans), [GEOGRAPHIC_DATA]"
click at [565, 386] on textarea "Inland Transit with de-installation from [STREET_ADDRESS] to [GEOGRAPHIC_DATA]-…" at bounding box center [746, 407] width 382 height 77
drag, startPoint x: 562, startPoint y: 383, endPoint x: 846, endPoint y: 403, distance: 284.5
click at [846, 403] on textarea "Inland Transit with de-installation from [STREET_ADDRESS] to [GEOGRAPHIC_DATA]-…" at bounding box center [746, 407] width 382 height 77
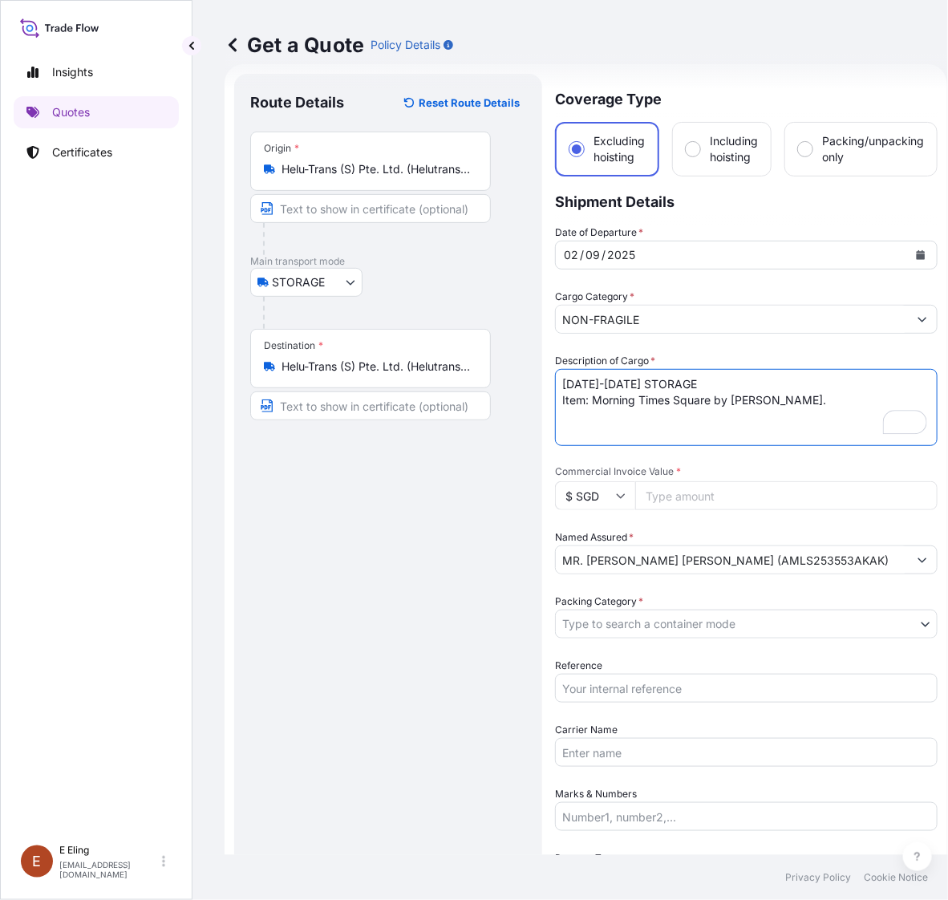
click at [847, 402] on textarea "Inland Transit with de-installation from [STREET_ADDRESS] to [GEOGRAPHIC_DATA]-…" at bounding box center [746, 407] width 382 height 77
type textarea "[DATE]-[DATE] STORAGE Item: Morning Times Square by [PERSON_NAME]"
click at [680, 514] on div "Date of Departure * [DATE] Cargo Category * NON-FRAGILE Description of Cargo * …" at bounding box center [746, 591] width 382 height 734
click at [685, 494] on input "Commercial Invoice Value *" at bounding box center [786, 495] width 302 height 29
type input "5000"
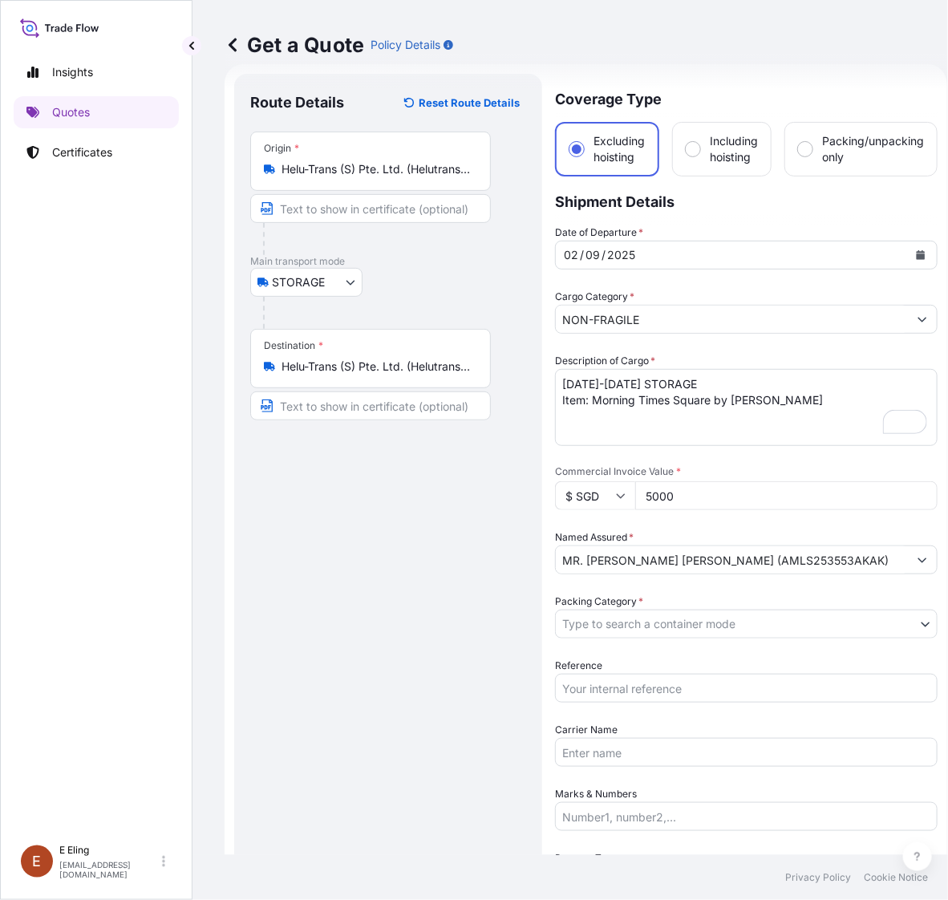
click at [763, 562] on input "MR. [PERSON_NAME] [PERSON_NAME] (AMLS253553AKAK)" at bounding box center [732, 559] width 352 height 29
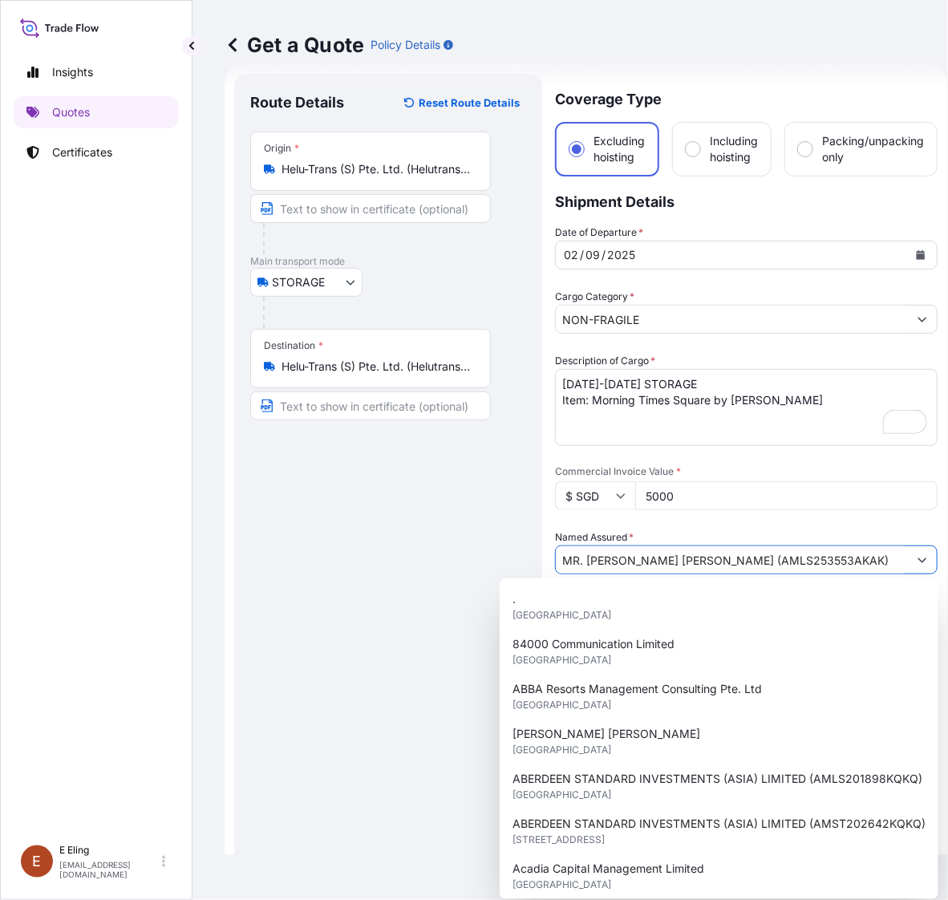
drag, startPoint x: 770, startPoint y: 561, endPoint x: 868, endPoint y: 558, distance: 97.9
click at [868, 558] on input "MR. [PERSON_NAME] [PERSON_NAME] (AMLS253553AKAK)" at bounding box center [732, 559] width 352 height 29
paste input "ST253555"
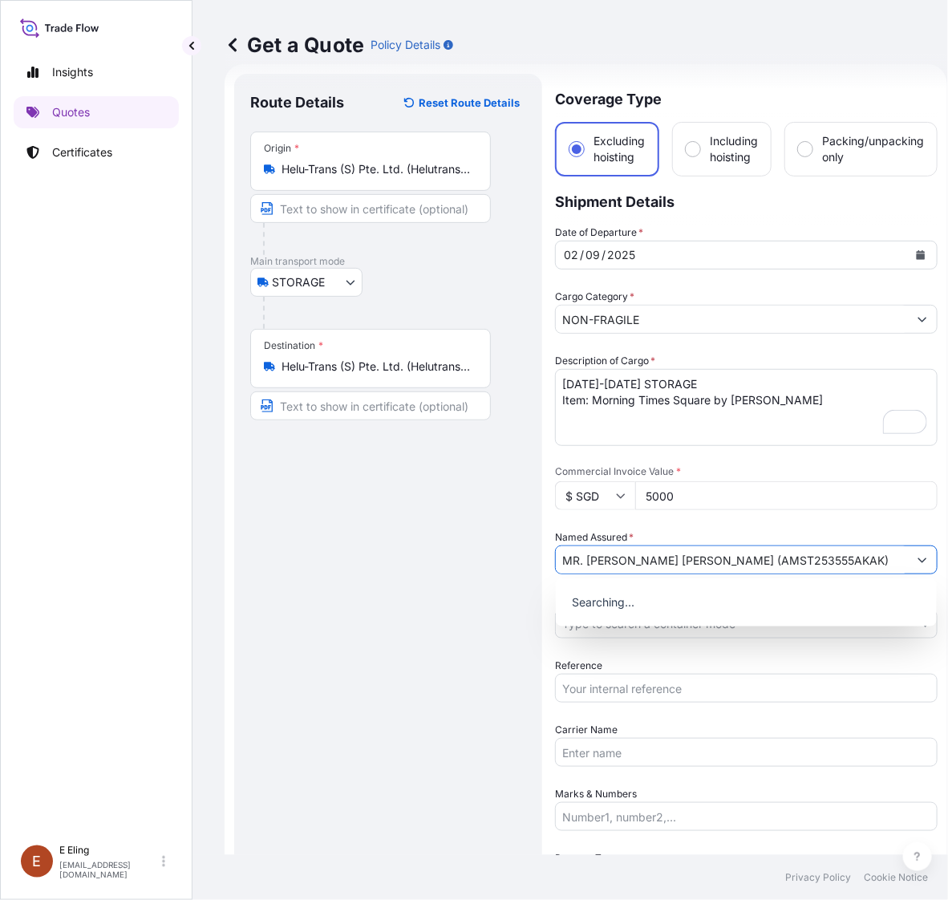
type input "MR. [PERSON_NAME] [PERSON_NAME] (AMST253555AKAK)"
click at [614, 635] on body "15 options available. 0 options available. Insights Quotes Certificates [PERSON…" at bounding box center [474, 450] width 948 height 900
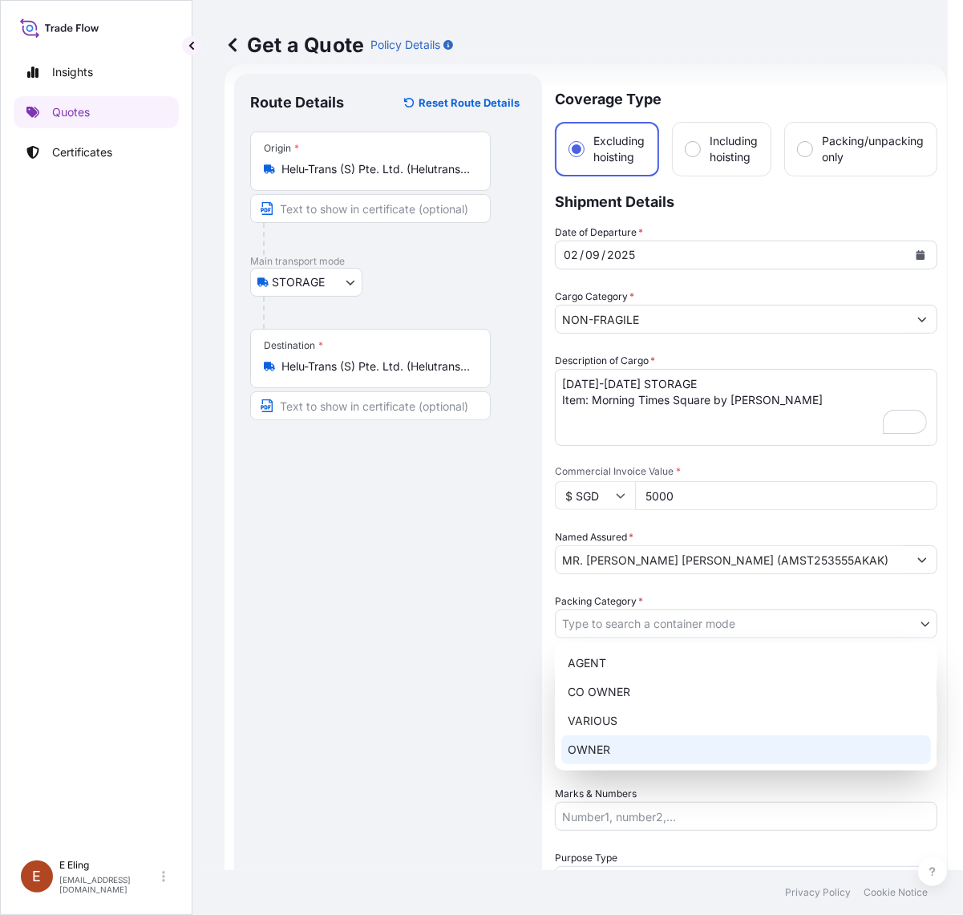
click at [588, 758] on div "OWNER" at bounding box center [746, 749] width 370 height 29
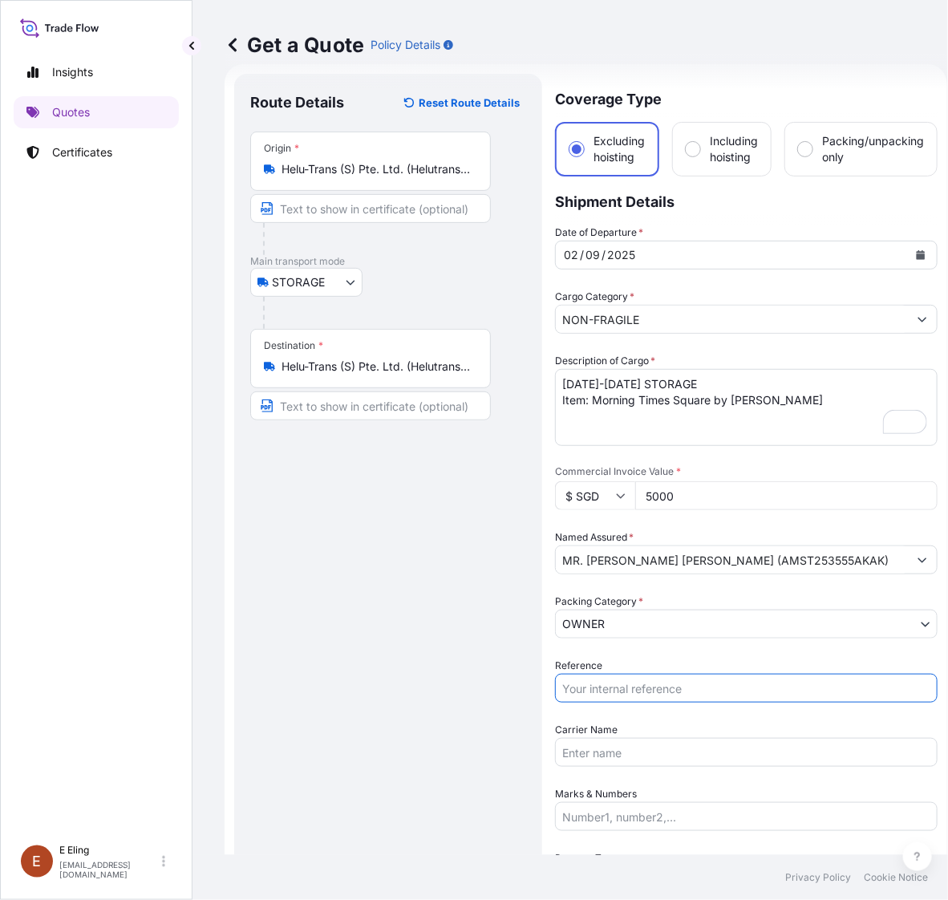
click at [605, 693] on input "Reference" at bounding box center [746, 687] width 382 height 29
paste input "AMST253555AKAK"
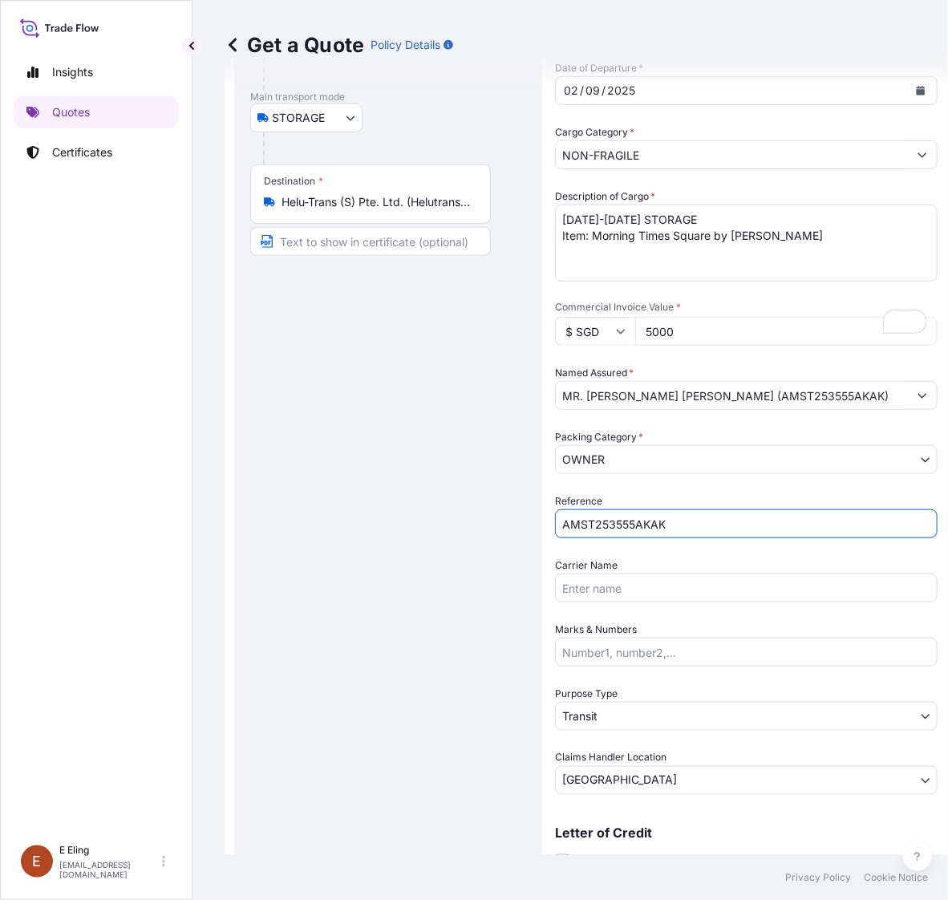
scroll to position [190, 0]
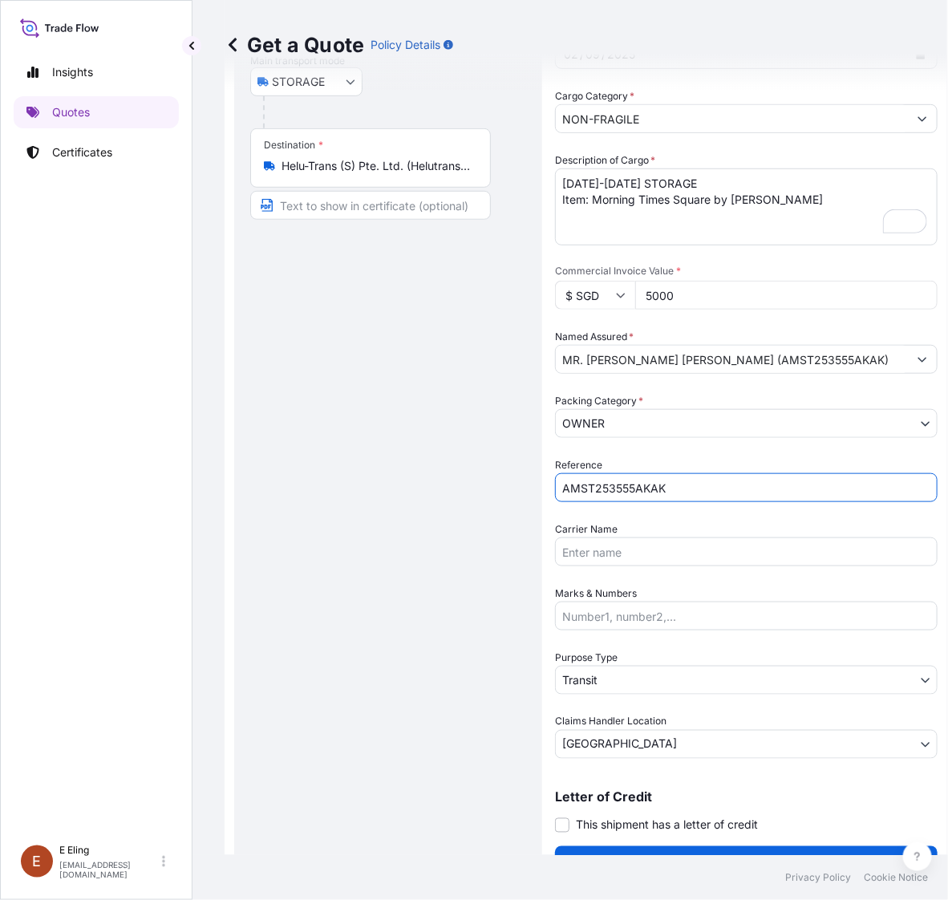
type input "AMST253555AKAK"
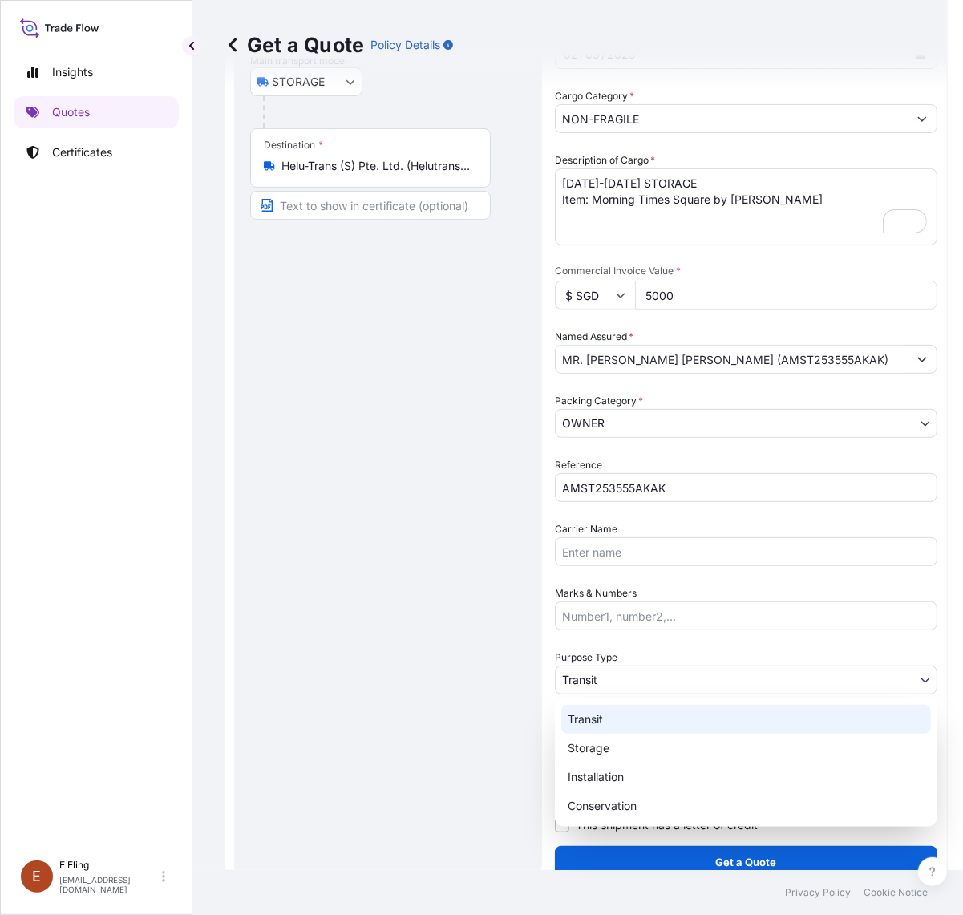
click at [613, 684] on body "0 options available. Insights Quotes Certificates [PERSON_NAME] [EMAIL_ADDRESS]…" at bounding box center [474, 457] width 948 height 915
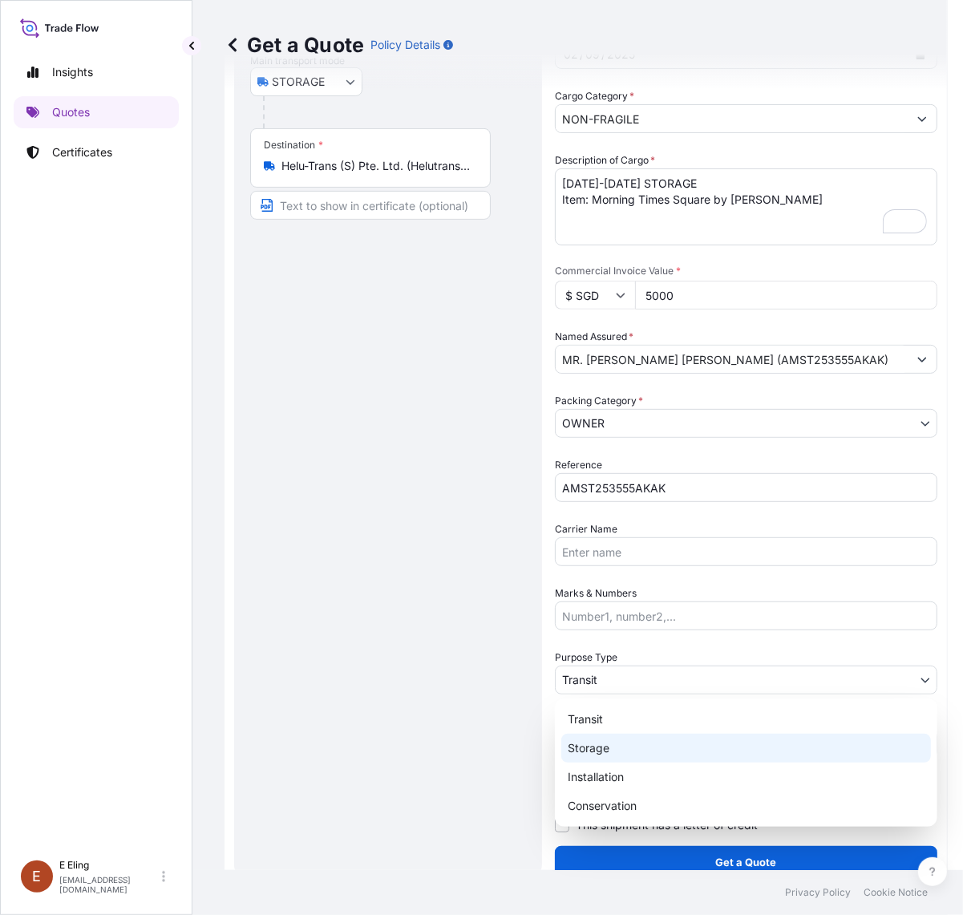
click at [611, 735] on div "Storage" at bounding box center [746, 748] width 370 height 29
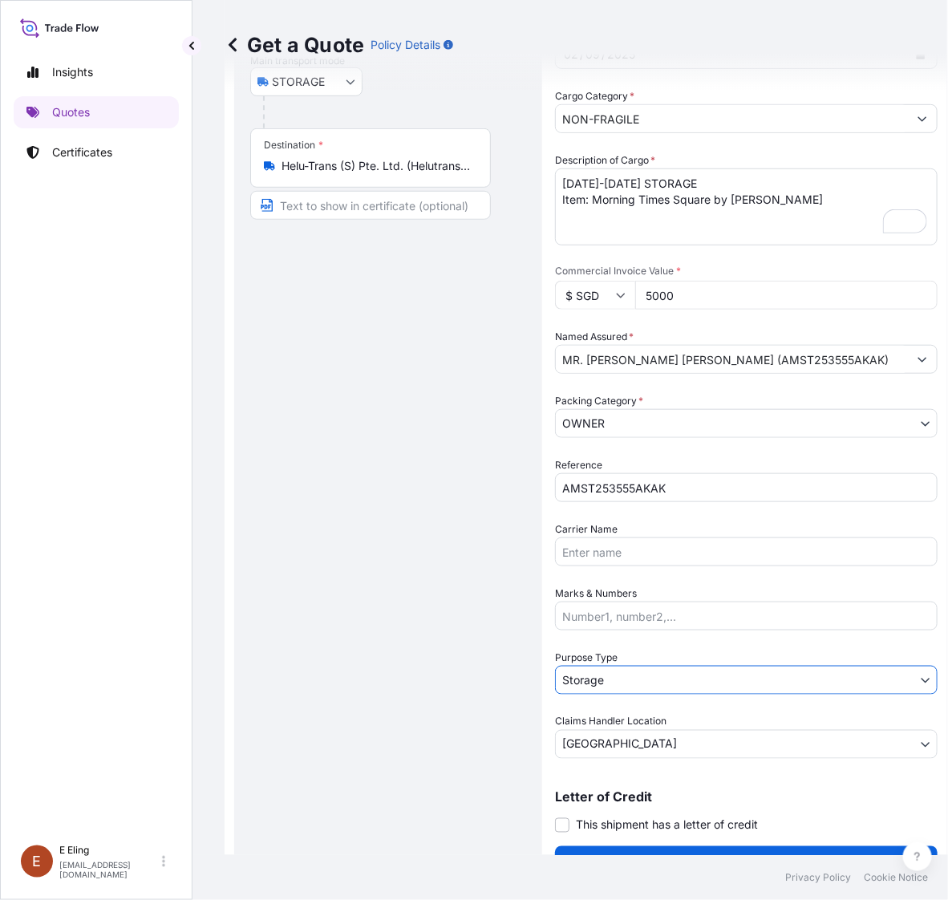
click at [624, 824] on span "This shipment has a letter of credit" at bounding box center [667, 825] width 182 height 16
click at [555, 816] on input "This shipment has a letter of credit" at bounding box center [555, 816] width 0 height 0
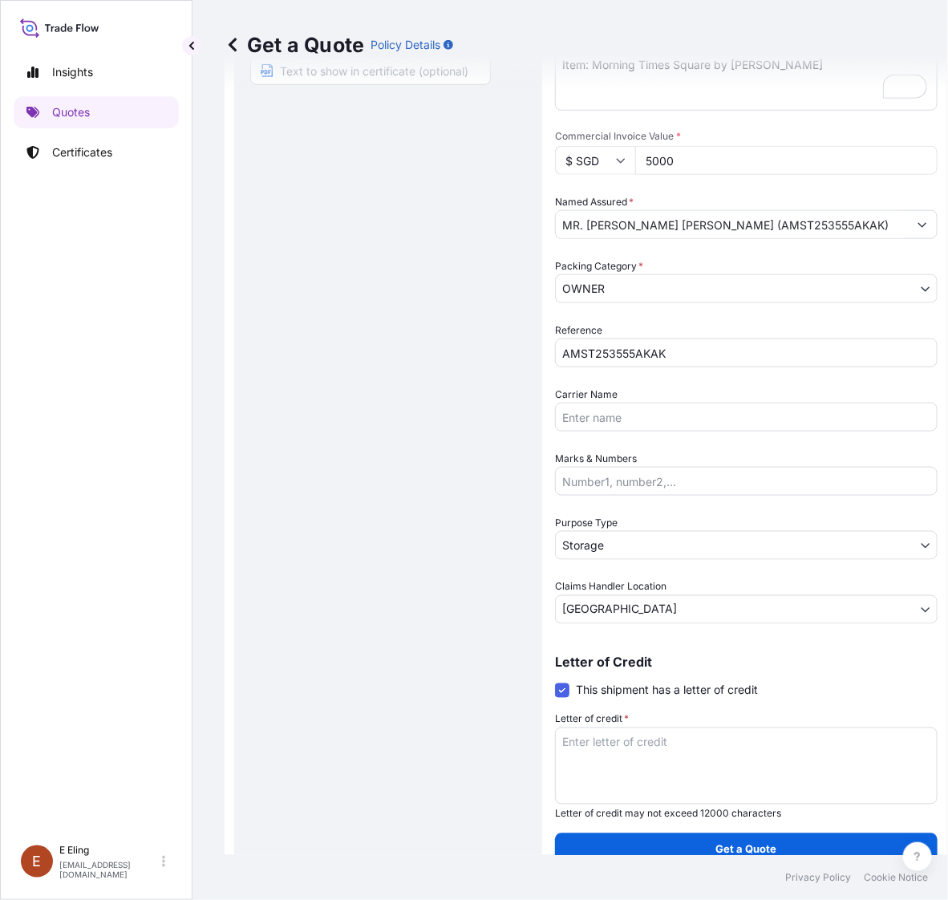
scroll to position [363, 0]
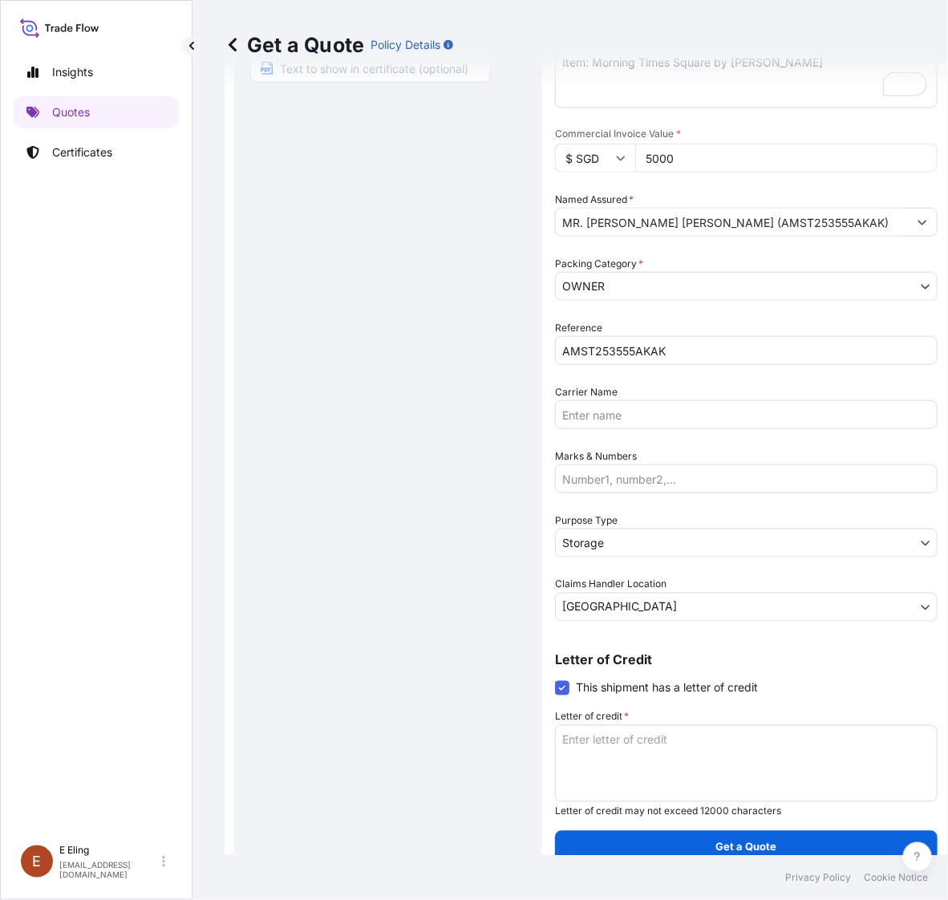
click at [632, 714] on div "Letter of credit * Letter of credit may not exceed 12000 characters" at bounding box center [746, 763] width 382 height 109
click at [635, 736] on textarea "Letter of credit *" at bounding box center [746, 763] width 382 height 77
paste textarea "Storage Period: [DATE] to [DATE] (till further notice)"
click at [683, 738] on textarea "Storage Period: [DATE] to [DATE] (till further notice)" at bounding box center [746, 763] width 382 height 77
drag, startPoint x: 920, startPoint y: 742, endPoint x: 559, endPoint y: 726, distance: 361.1
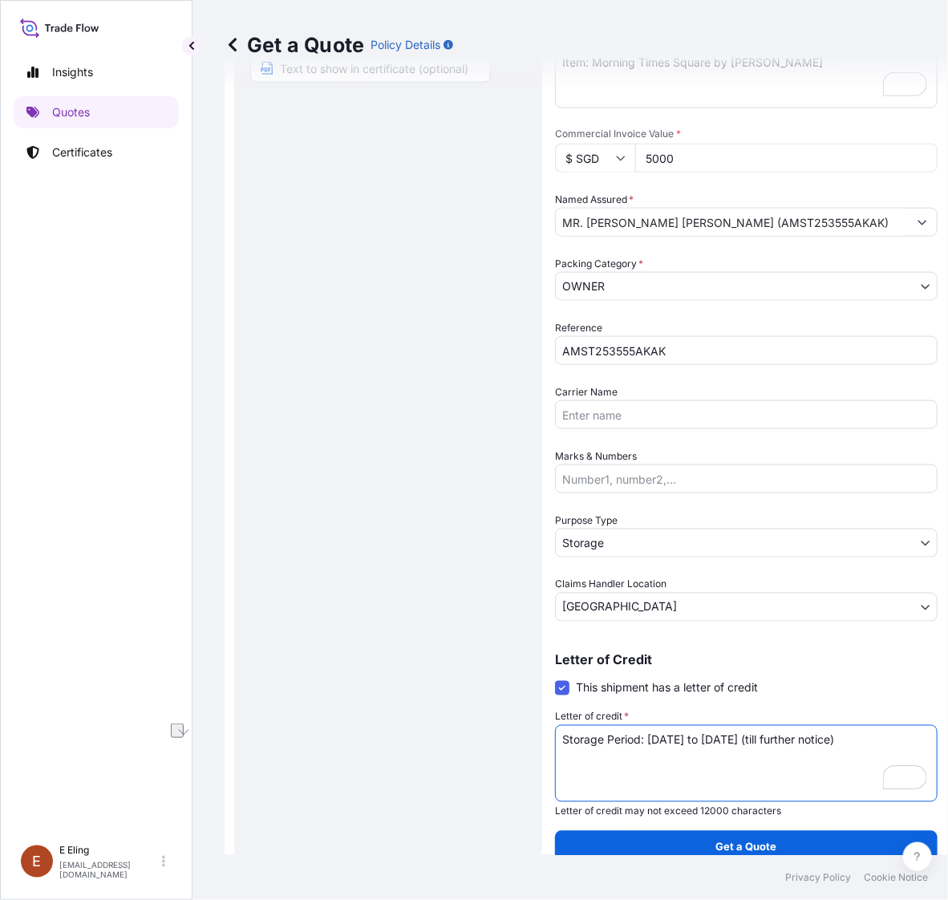
click at [559, 726] on textarea "Storage Period: [DATE] to [DATE] (till further notice)" at bounding box center [746, 763] width 382 height 77
type textarea "Storage Period: [DATE] to [DATE] (till further notice)"
click at [648, 736] on textarea "Storage Period: [DATE] to [DATE] (till further notice)" at bounding box center [746, 763] width 382 height 77
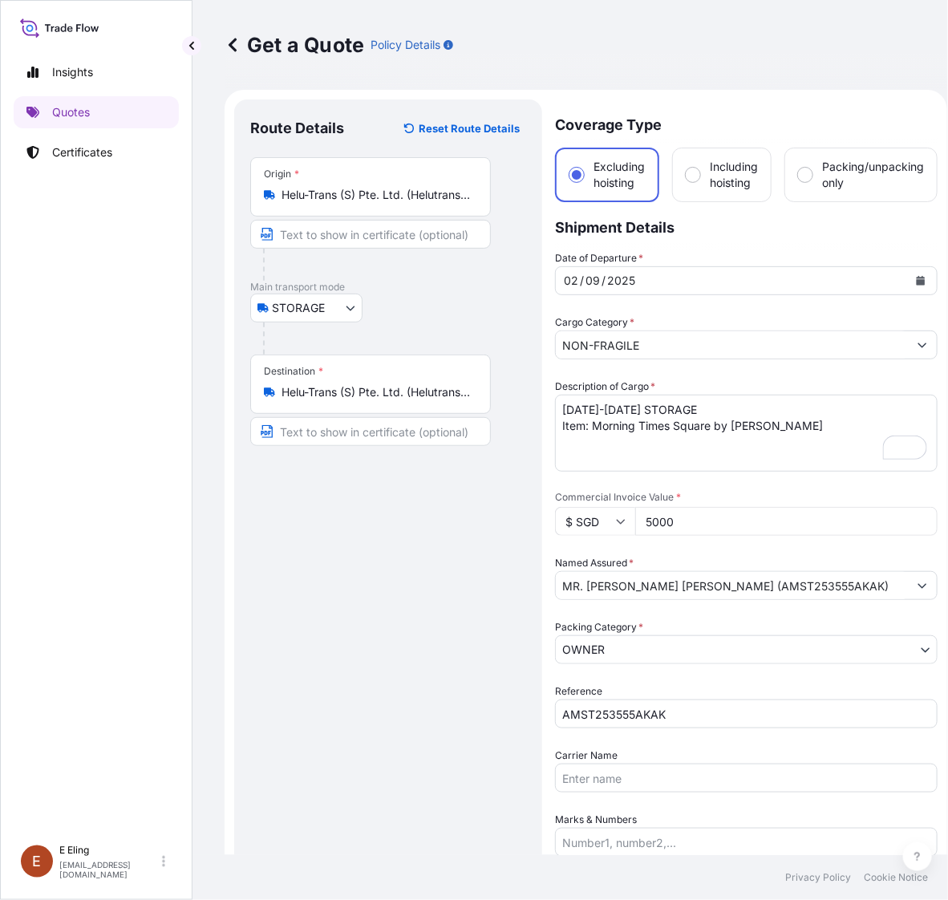
scroll to position [228, 0]
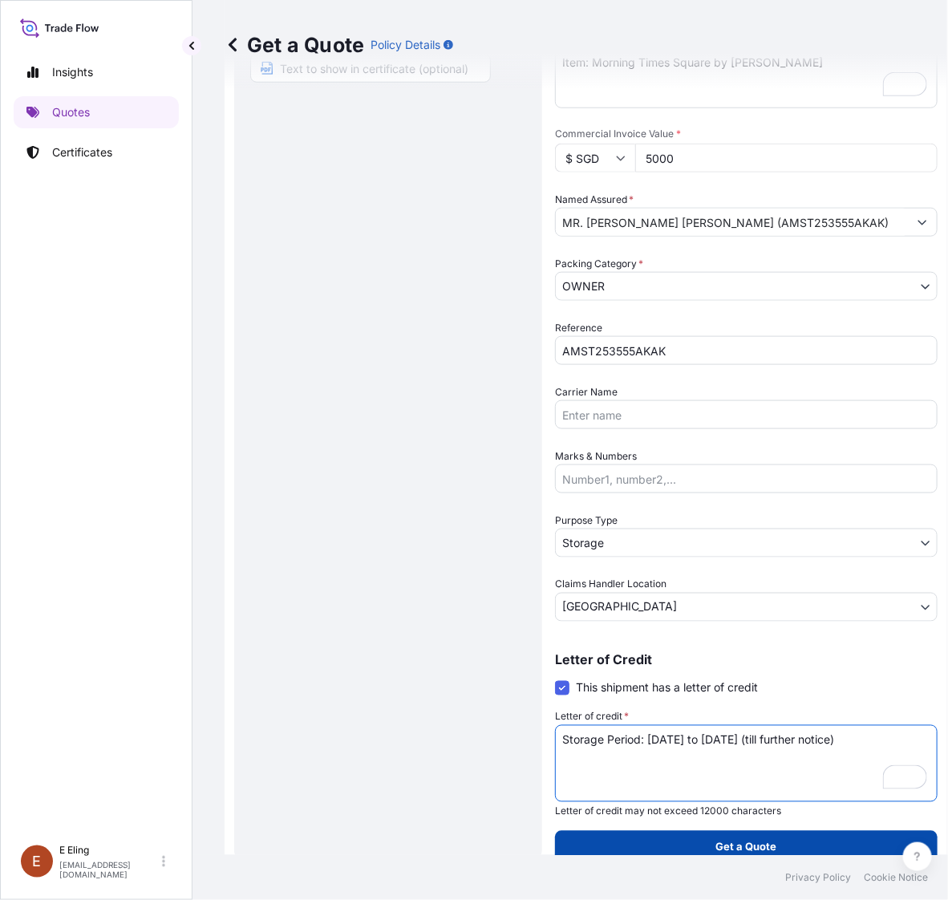
click at [734, 839] on p "Get a Quote" at bounding box center [746, 847] width 61 height 16
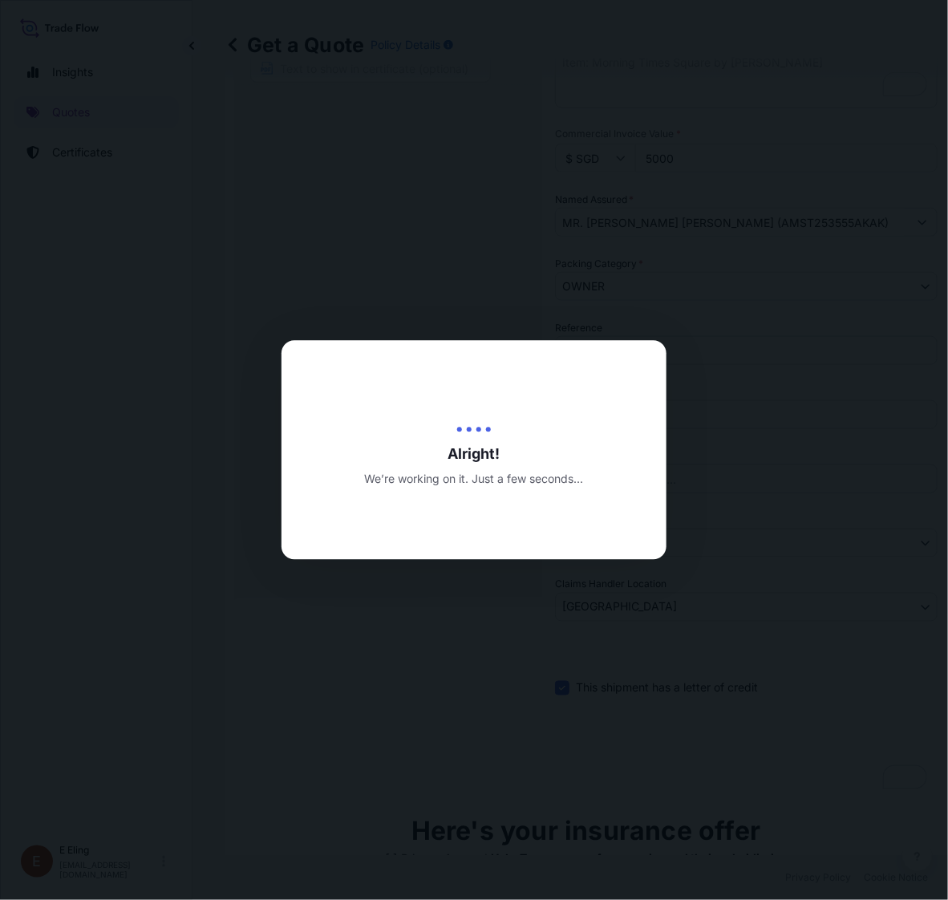
type input "[DATE]"
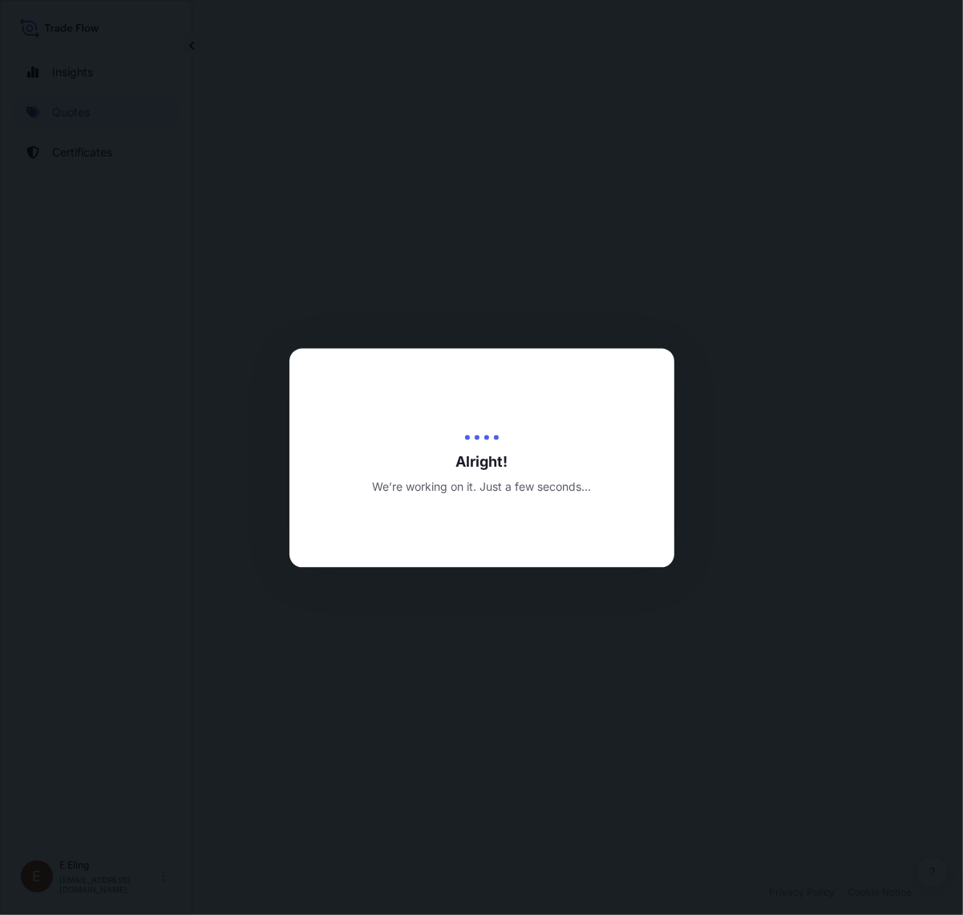
select select "STORAGE"
select select "Transit"
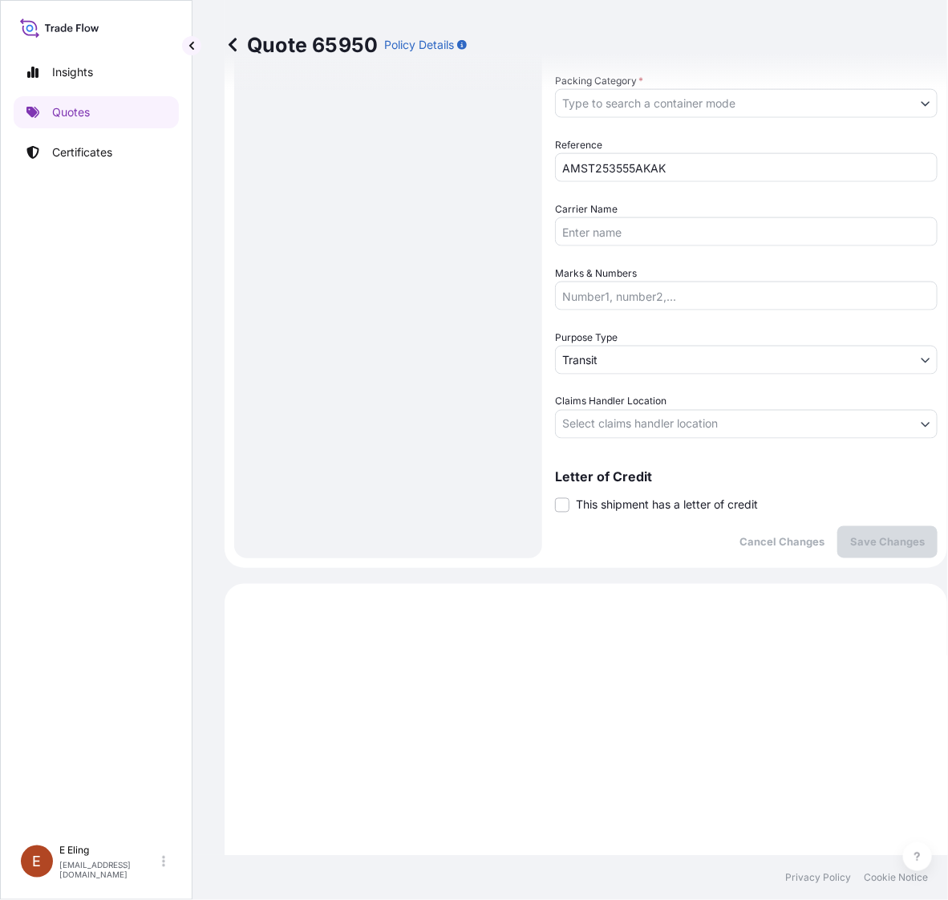
drag, startPoint x: 595, startPoint y: 502, endPoint x: 605, endPoint y: 574, distance: 72.9
click at [593, 502] on span "This shipment has a letter of credit" at bounding box center [667, 505] width 182 height 16
click at [602, 497] on span "This shipment has a letter of credit" at bounding box center [667, 505] width 182 height 16
click at [555, 496] on input "This shipment has a letter of credit" at bounding box center [555, 496] width 0 height 0
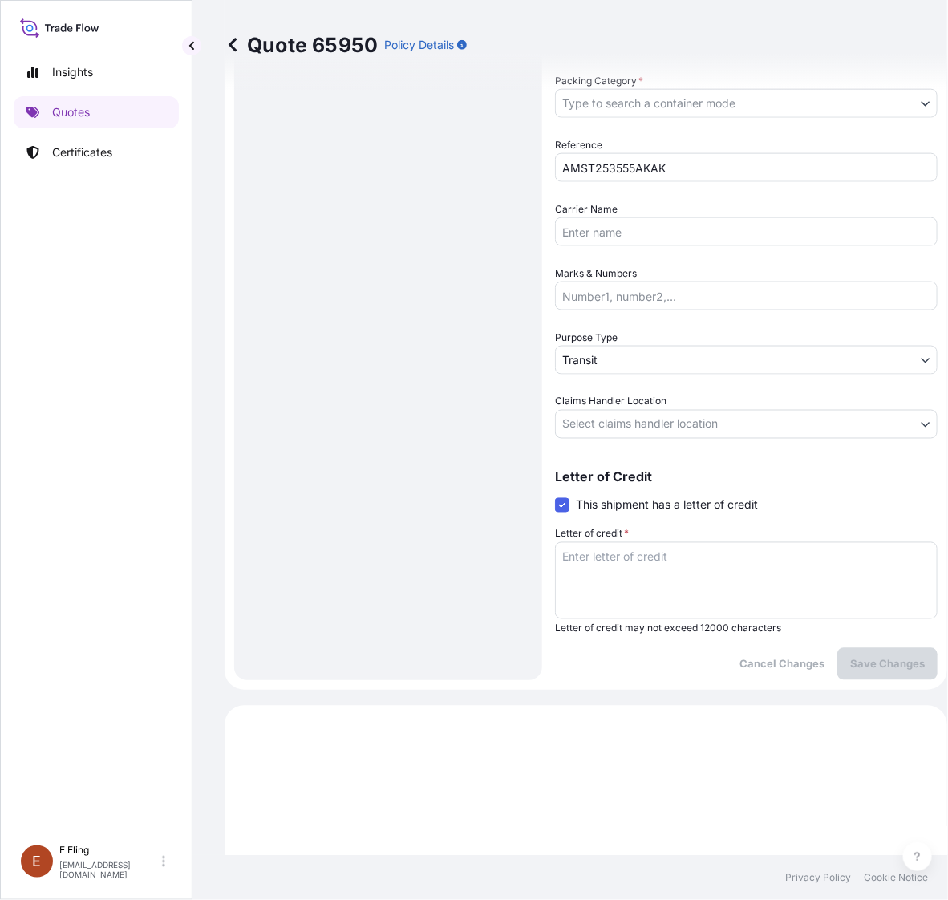
click at [602, 554] on textarea "Letter of credit *" at bounding box center [746, 580] width 382 height 77
paste textarea "Storage Period: [DATE] to [DATE] (till further notice)"
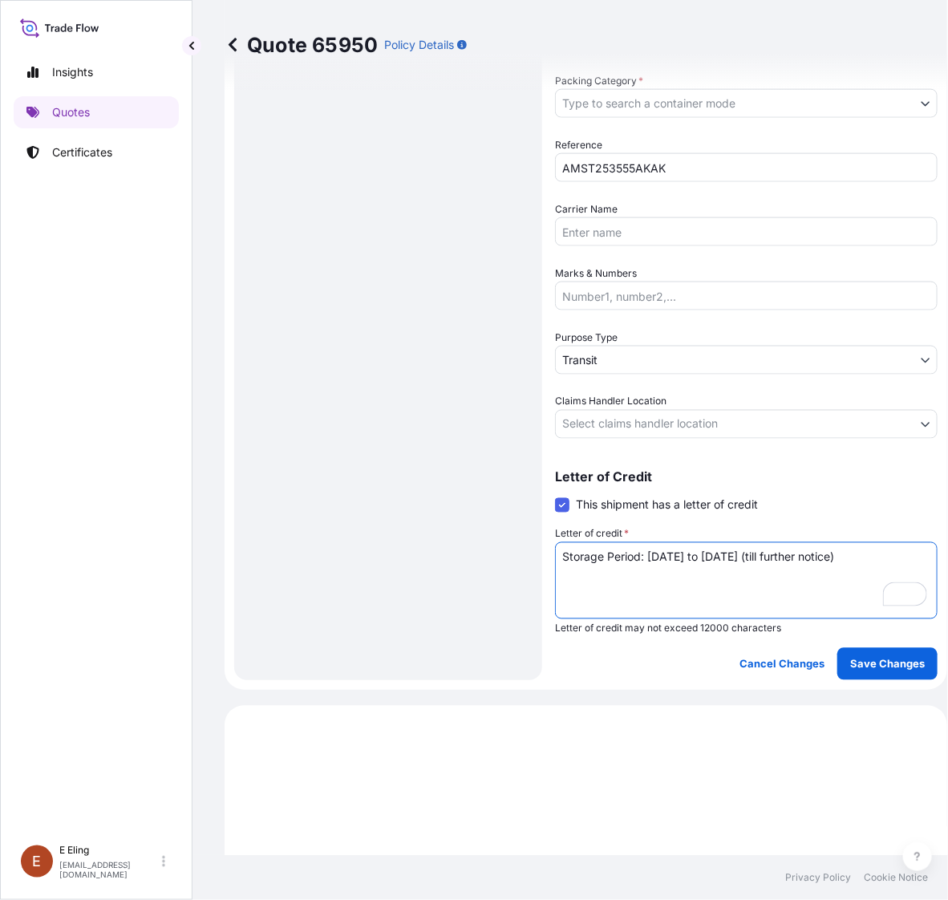
type textarea "Storage Period: [DATE] to [DATE] (till further notice)"
click at [612, 433] on body "Insights Quotes Certificates [PERSON_NAME] [EMAIL_ADDRESS][DOMAIN_NAME] Quote 6…" at bounding box center [474, 450] width 948 height 900
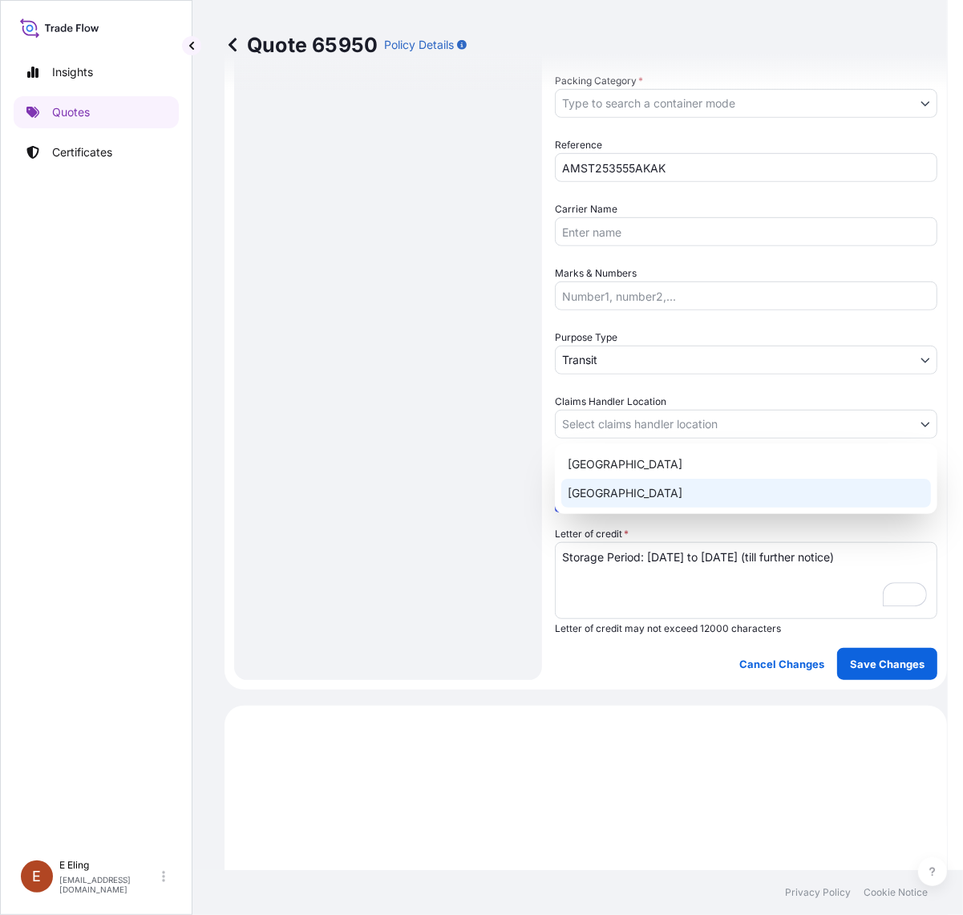
click at [606, 485] on div "[GEOGRAPHIC_DATA]" at bounding box center [746, 493] width 370 height 29
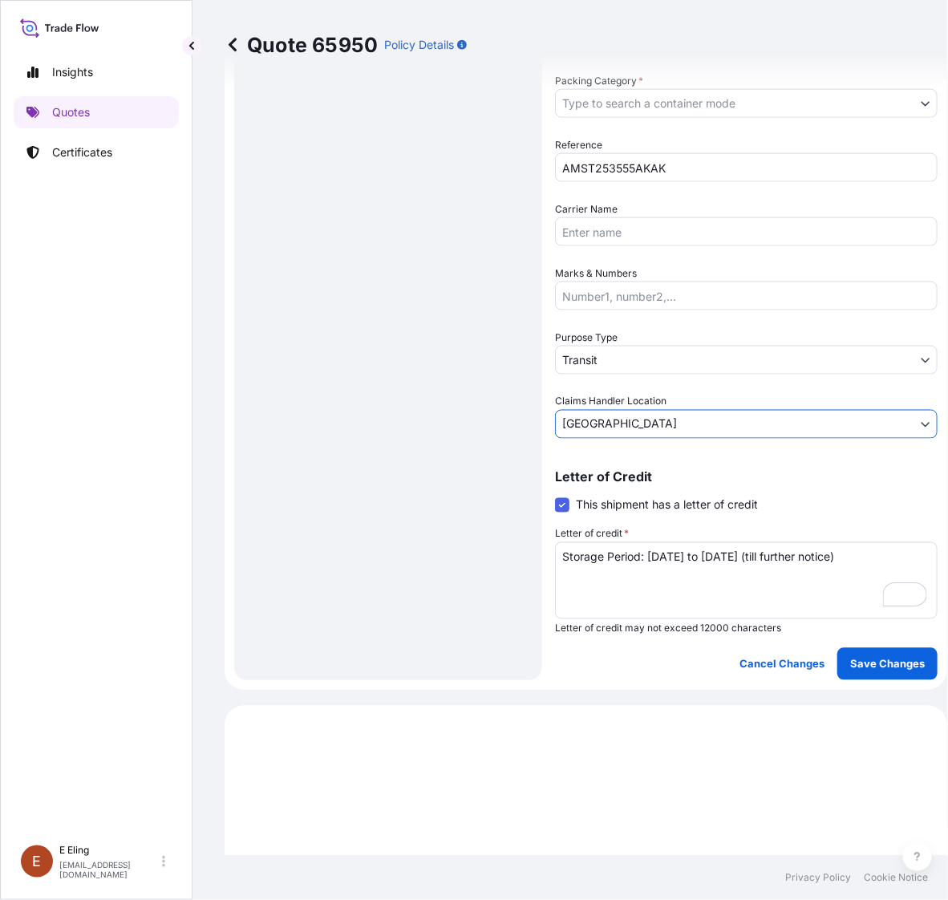
click at [617, 346] on body "Insights Quotes Certificates [PERSON_NAME] [EMAIL_ADDRESS][DOMAIN_NAME] Quote 6…" at bounding box center [474, 450] width 948 height 900
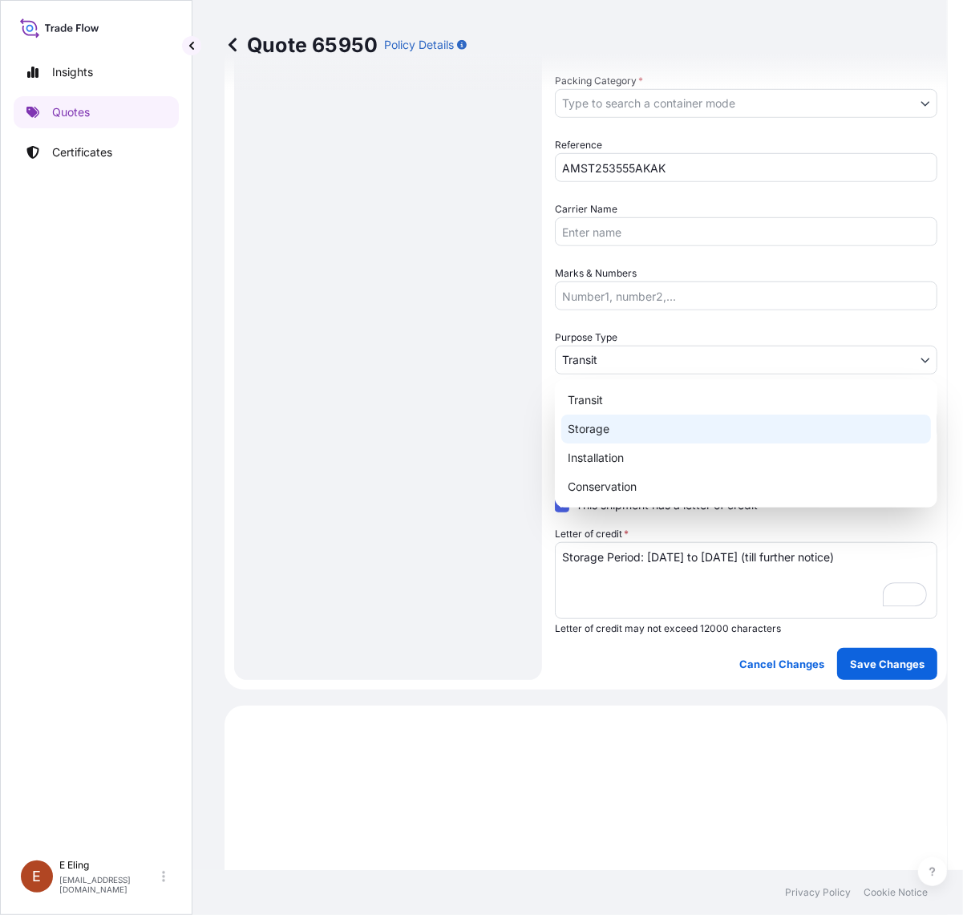
click at [609, 419] on div "Storage" at bounding box center [746, 428] width 370 height 29
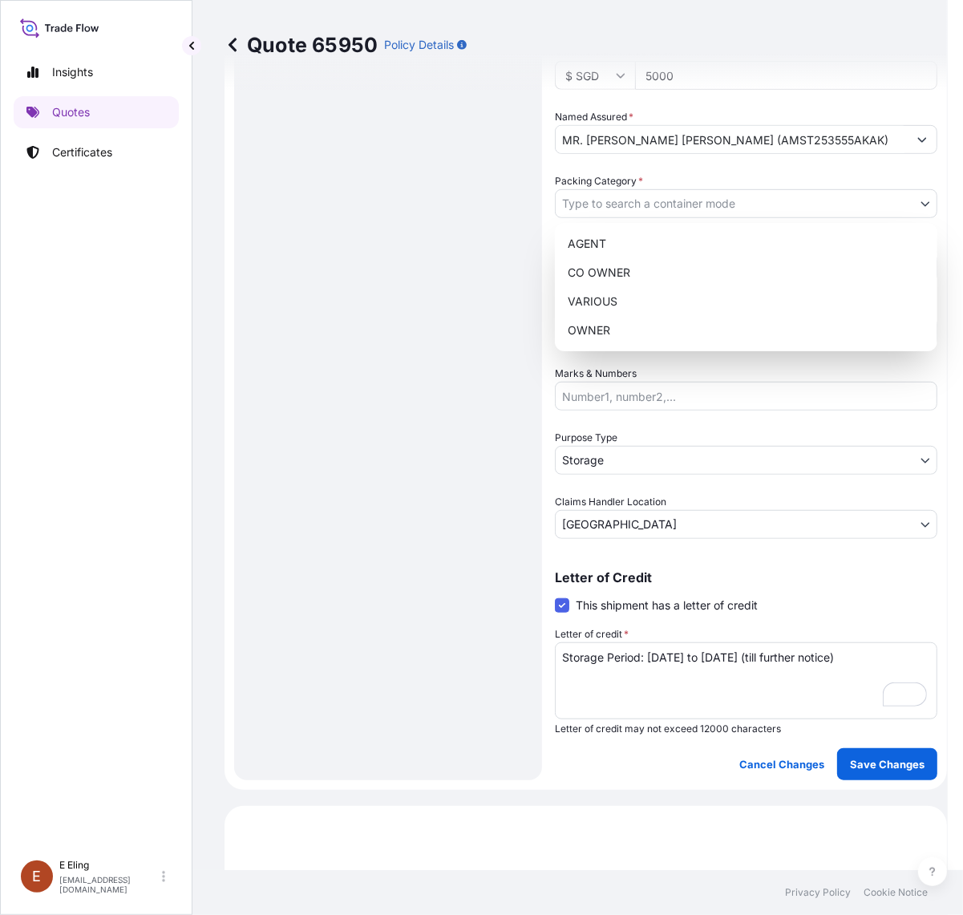
click at [612, 190] on body "Insights Quotes Certificates [PERSON_NAME] [EMAIL_ADDRESS][DOMAIN_NAME] Quote 6…" at bounding box center [474, 457] width 948 height 915
click at [600, 341] on div "OWNER" at bounding box center [746, 330] width 370 height 29
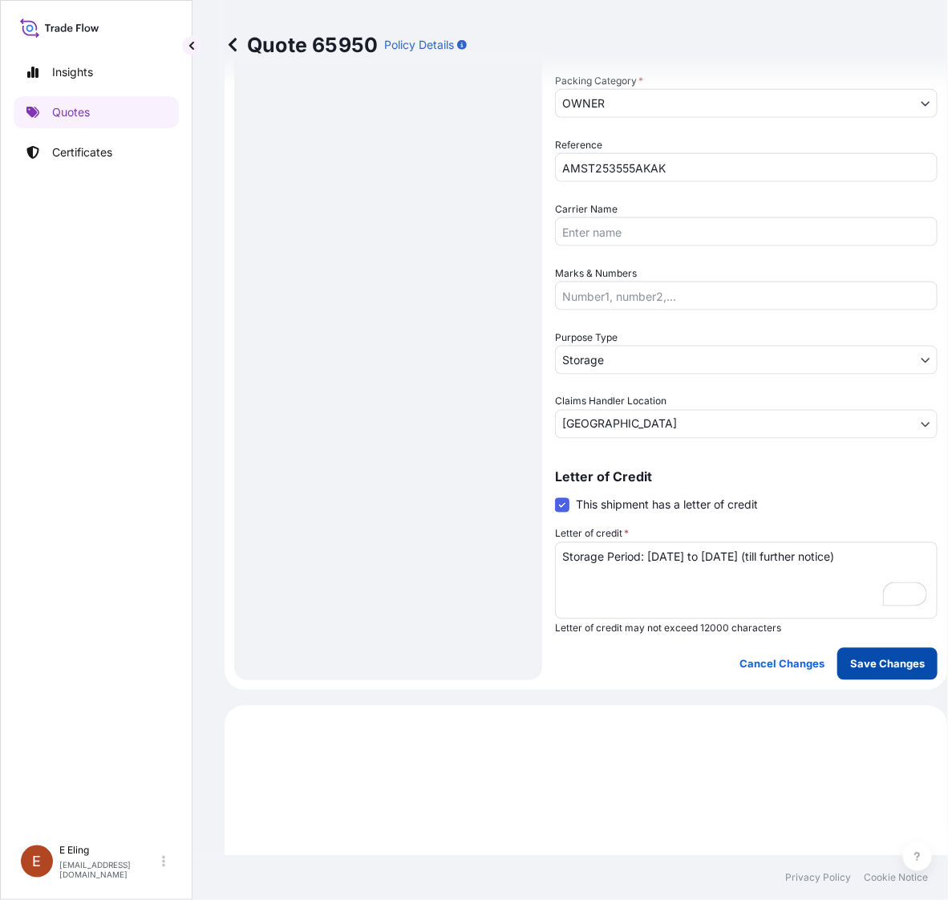
click at [879, 656] on p "Save Changes" at bounding box center [887, 664] width 75 height 16
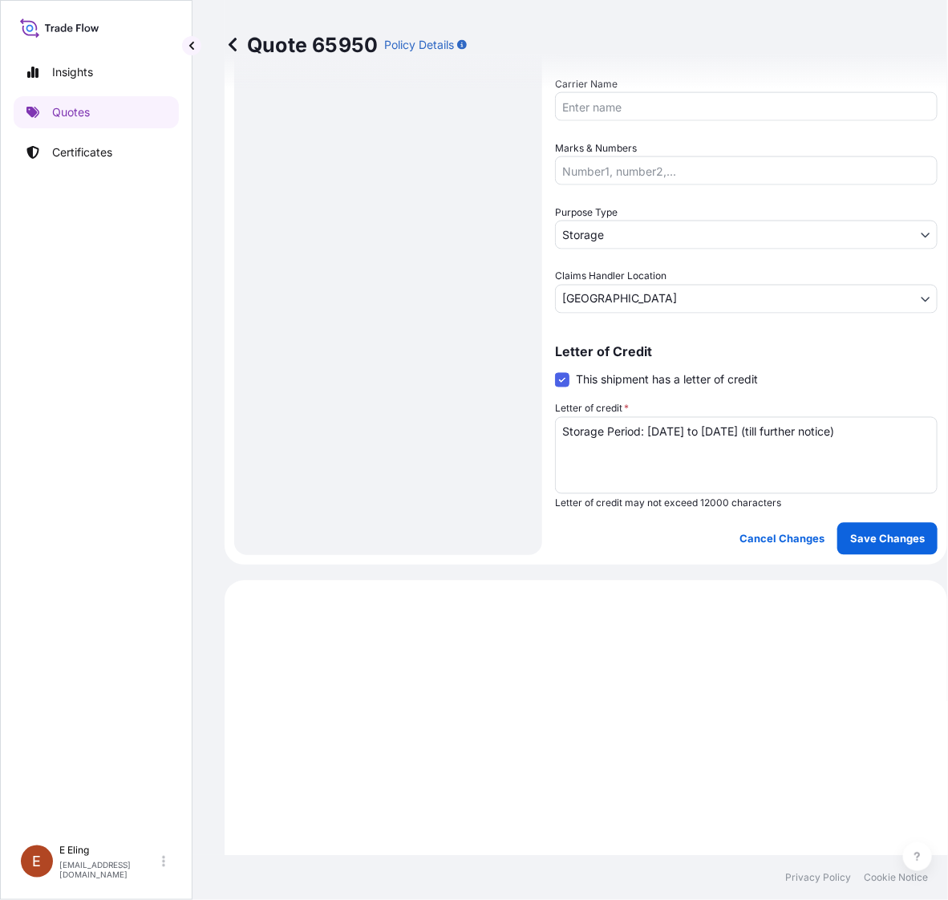
select select "STORAGE"
select select "Storage"
select select "[GEOGRAPHIC_DATA]"
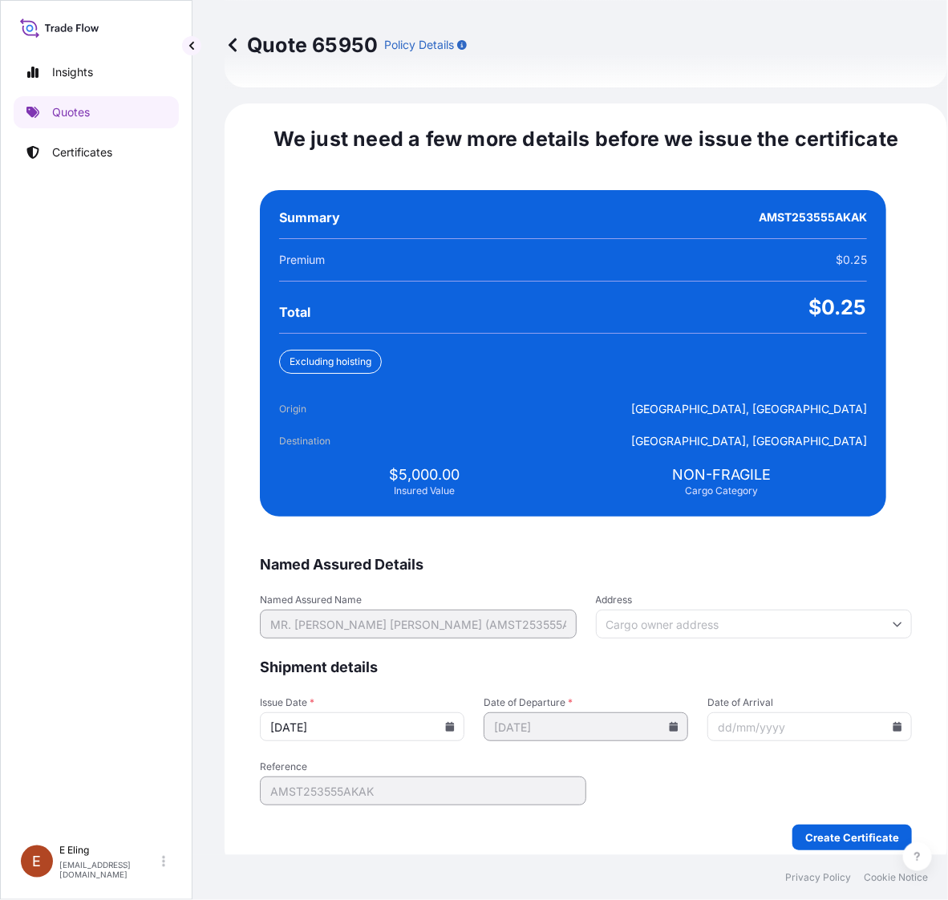
click at [867, 714] on input "Date of Arrival" at bounding box center [809, 726] width 204 height 29
click at [892, 722] on icon at bounding box center [897, 727] width 10 height 10
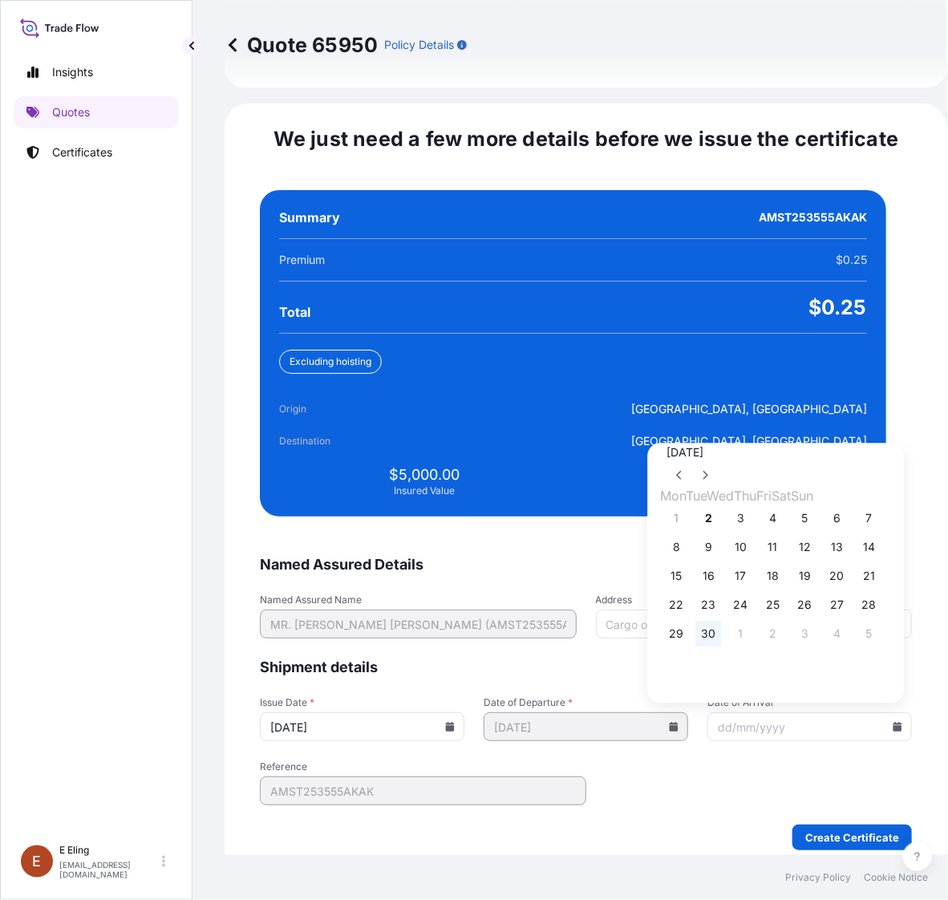
click at [702, 632] on button "30" at bounding box center [709, 634] width 26 height 26
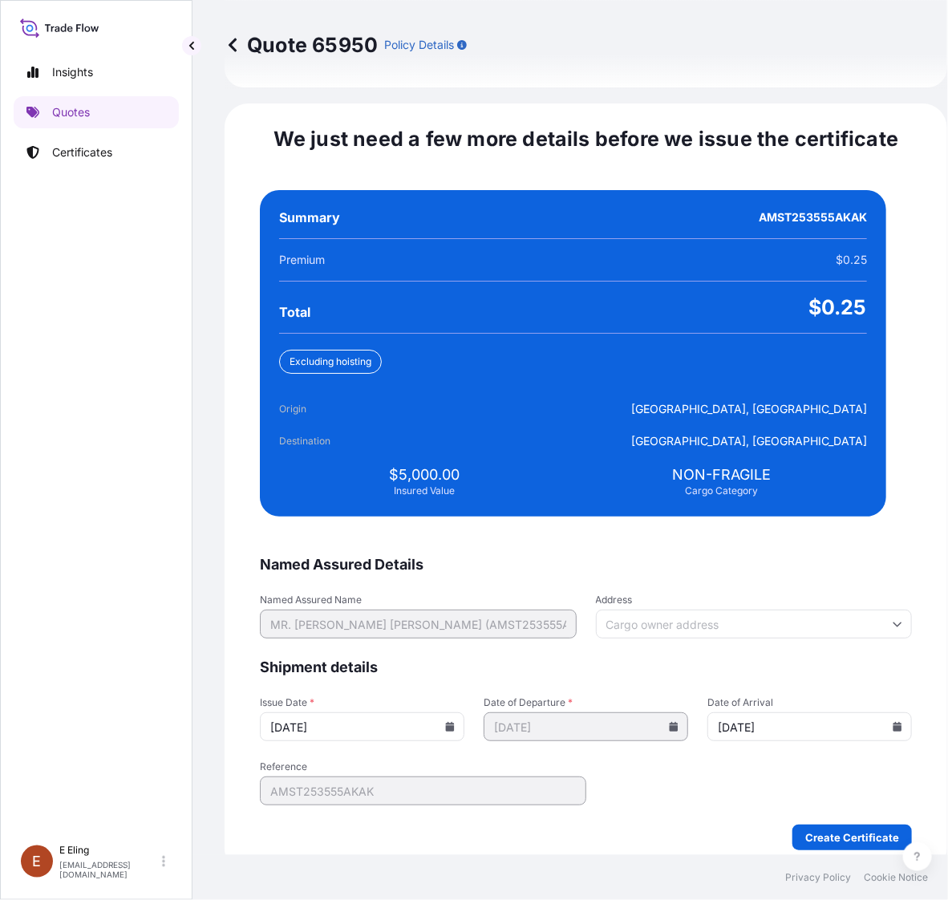
type input "[DATE]"
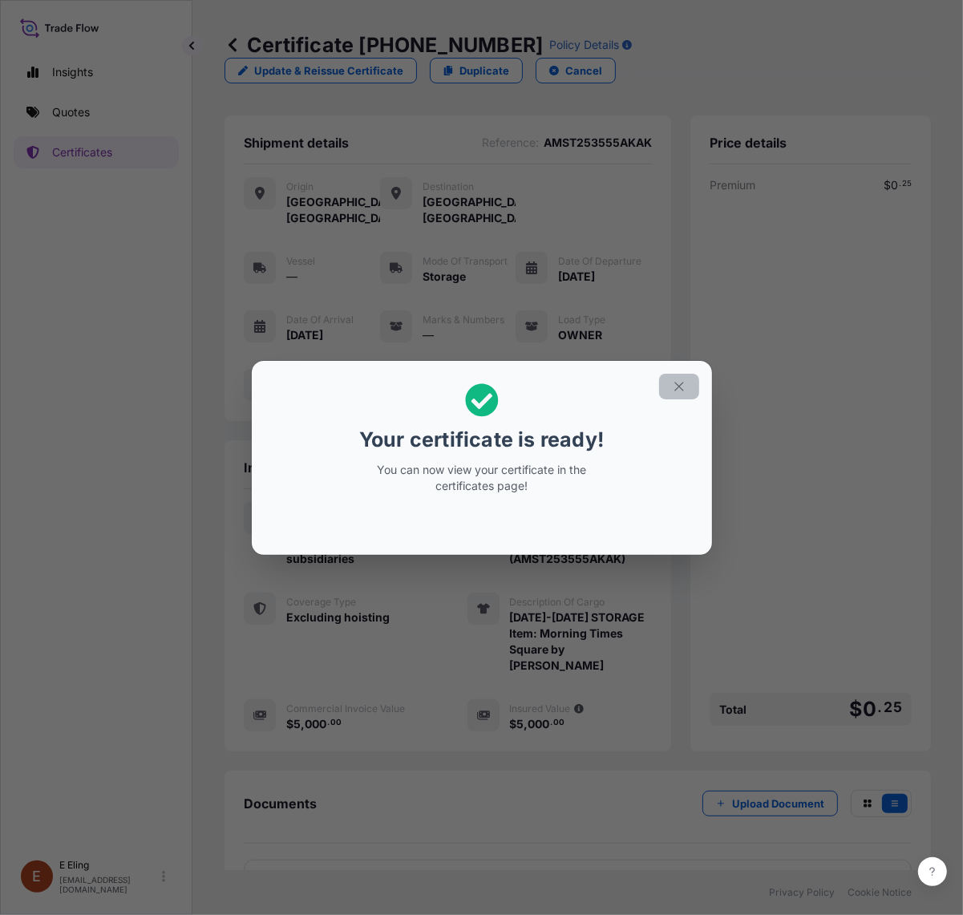
click at [685, 382] on icon "button" at bounding box center [679, 386] width 14 height 14
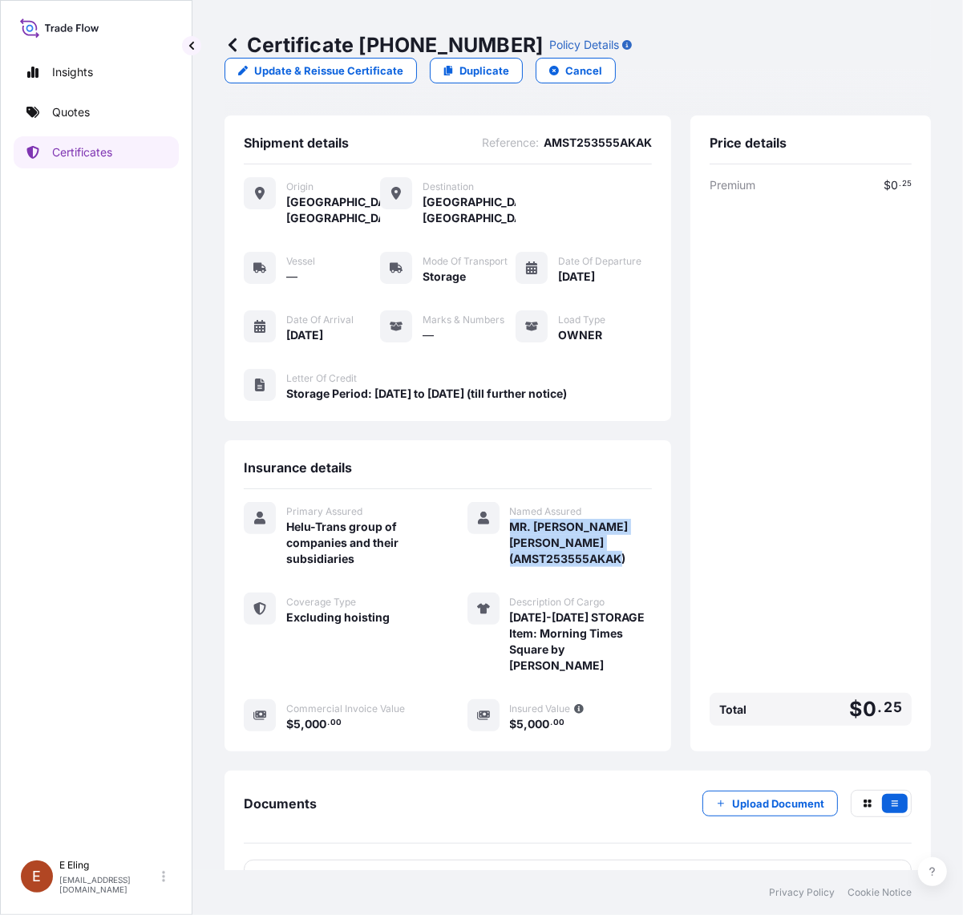
drag, startPoint x: 501, startPoint y: 524, endPoint x: 629, endPoint y: 565, distance: 134.9
click at [629, 565] on div "Primary Assured Helu-Trans group of companies and their subsidiaries Named Assu…" at bounding box center [448, 617] width 408 height 230
copy span "MR. [PERSON_NAME] [PERSON_NAME] (AMST253555AKAK)"
click at [645, 859] on link "PDF Certificate [DATE]" at bounding box center [578, 880] width 668 height 42
click at [786, 803] on p "Upload Document" at bounding box center [778, 803] width 92 height 16
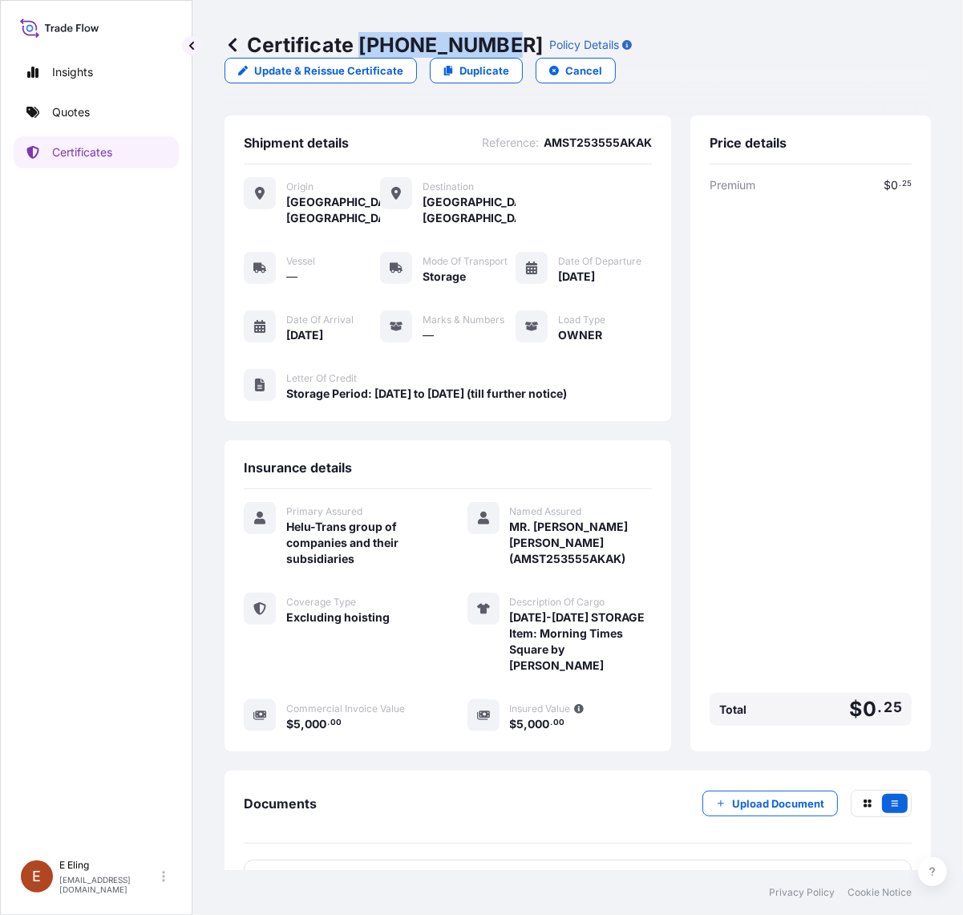
drag, startPoint x: 365, startPoint y: 42, endPoint x: 499, endPoint y: 41, distance: 134.7
click at [499, 41] on p "Certificate [PHONE_NUMBER]" at bounding box center [383, 45] width 318 height 26
copy p "[PHONE_NUMBER]"
drag, startPoint x: 779, startPoint y: 569, endPoint x: 788, endPoint y: 561, distance: 11.9
click at [782, 567] on div "Premium $ 0 . 25 Total $ 0 . 25" at bounding box center [811, 454] width 202 height 555
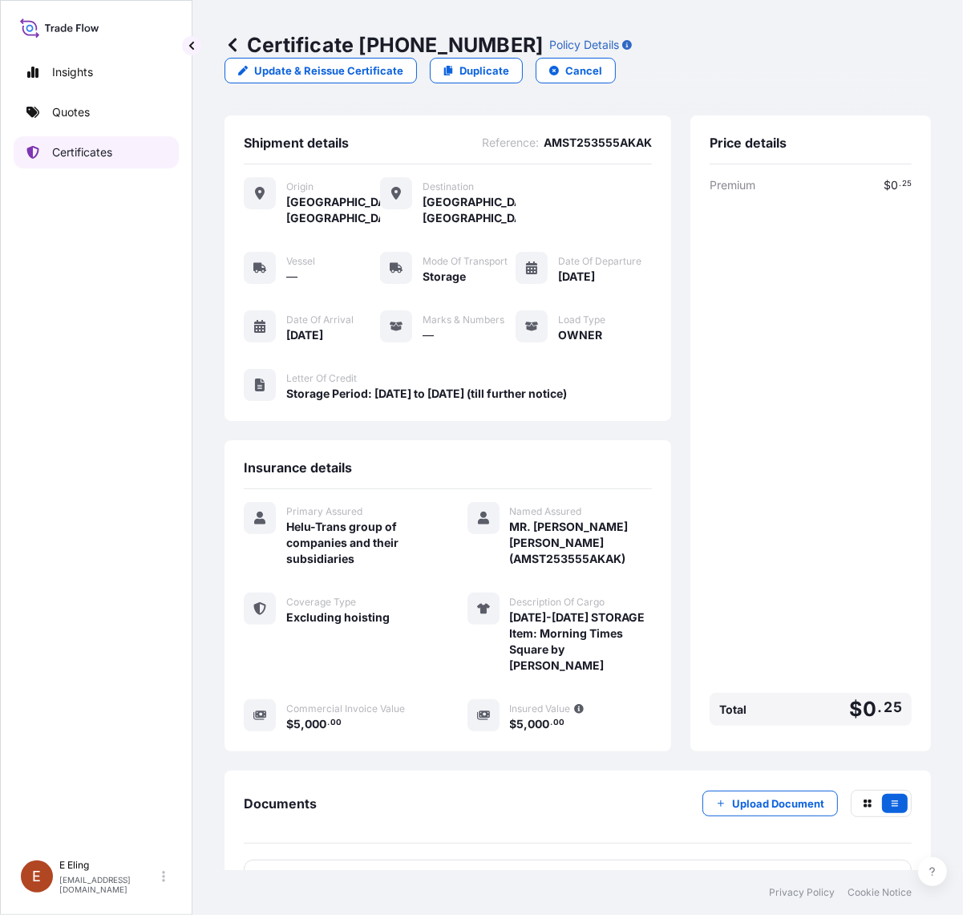
click at [75, 150] on p "Certificates" at bounding box center [82, 152] width 60 height 16
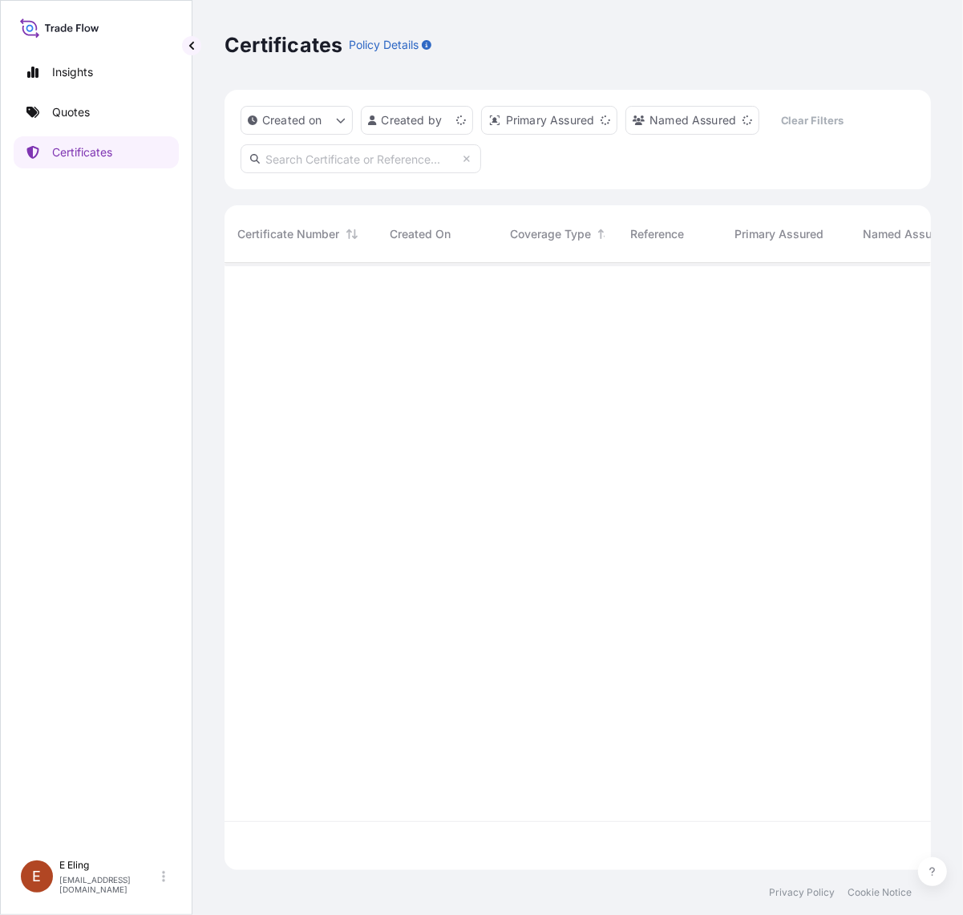
scroll to position [601, 691]
